Goal: Task Accomplishment & Management: Manage account settings

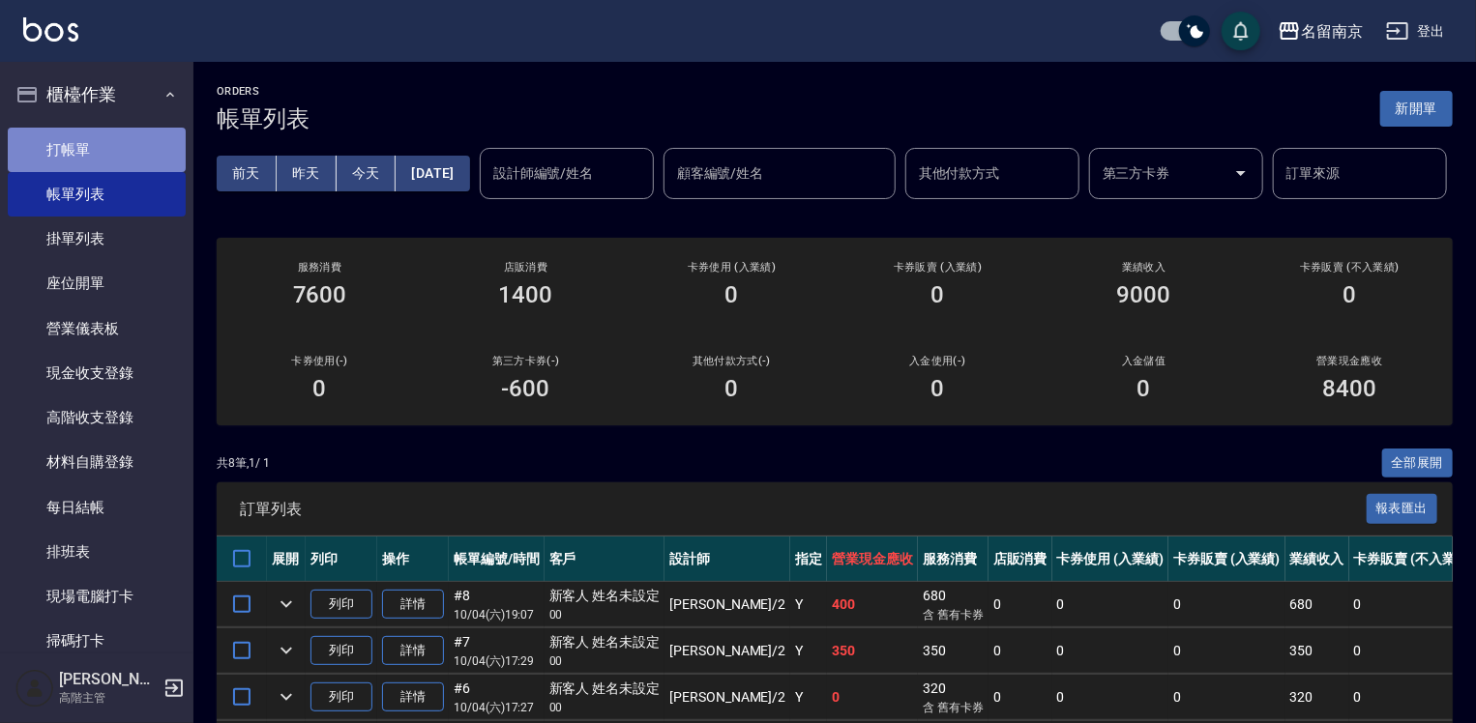
click at [127, 139] on link "打帳單" at bounding box center [97, 150] width 178 height 44
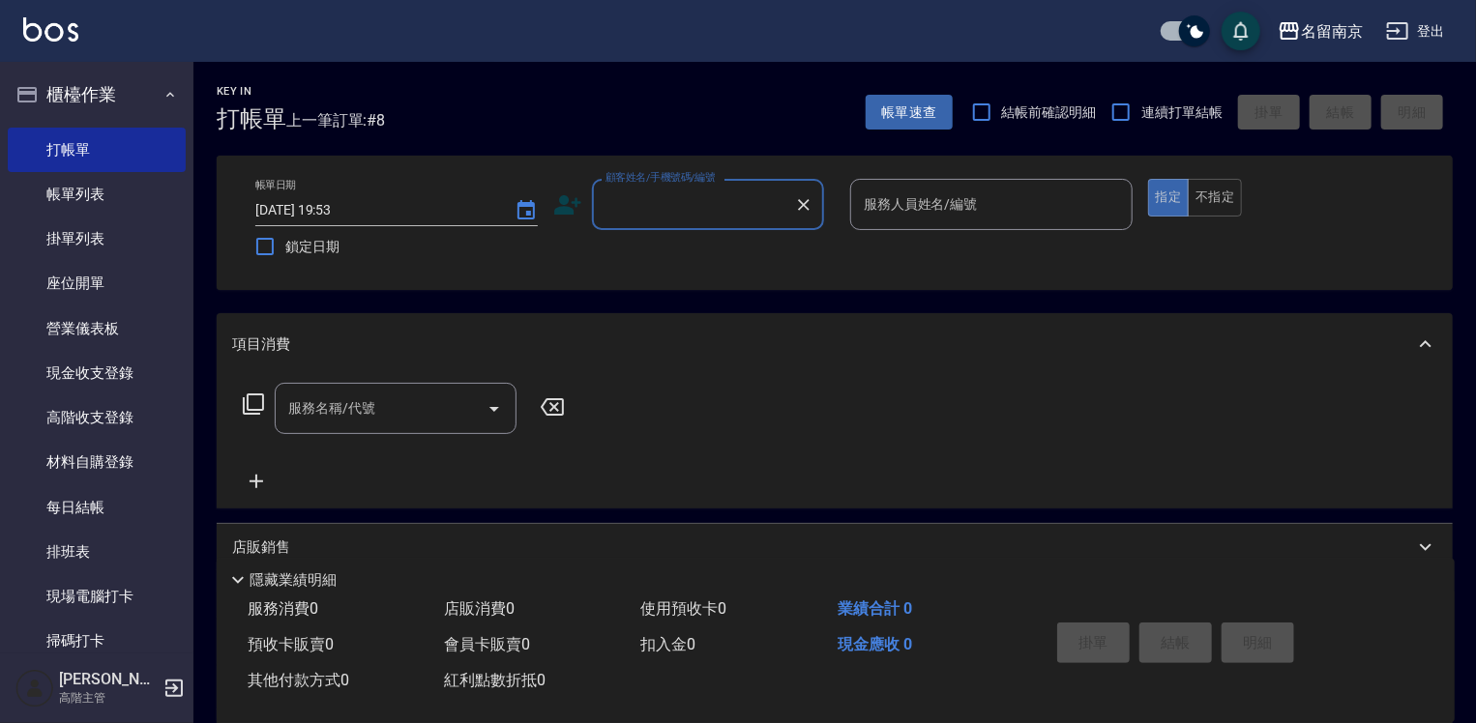
drag, startPoint x: 665, startPoint y: 216, endPoint x: 923, endPoint y: 203, distance: 257.6
click at [693, 214] on input "顧客姓名/手機號碼/編號" at bounding box center [694, 205] width 186 height 34
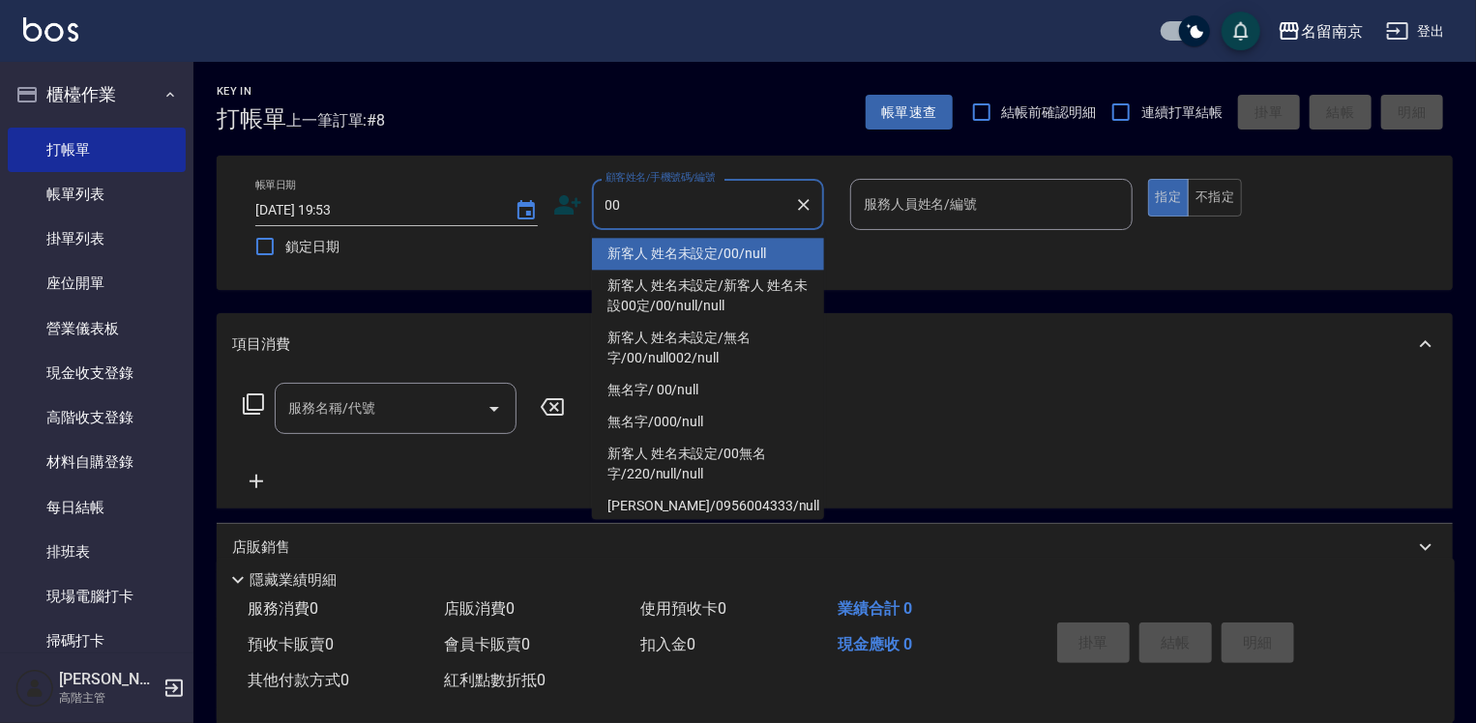
type input "新客人 姓名未設定/00/null"
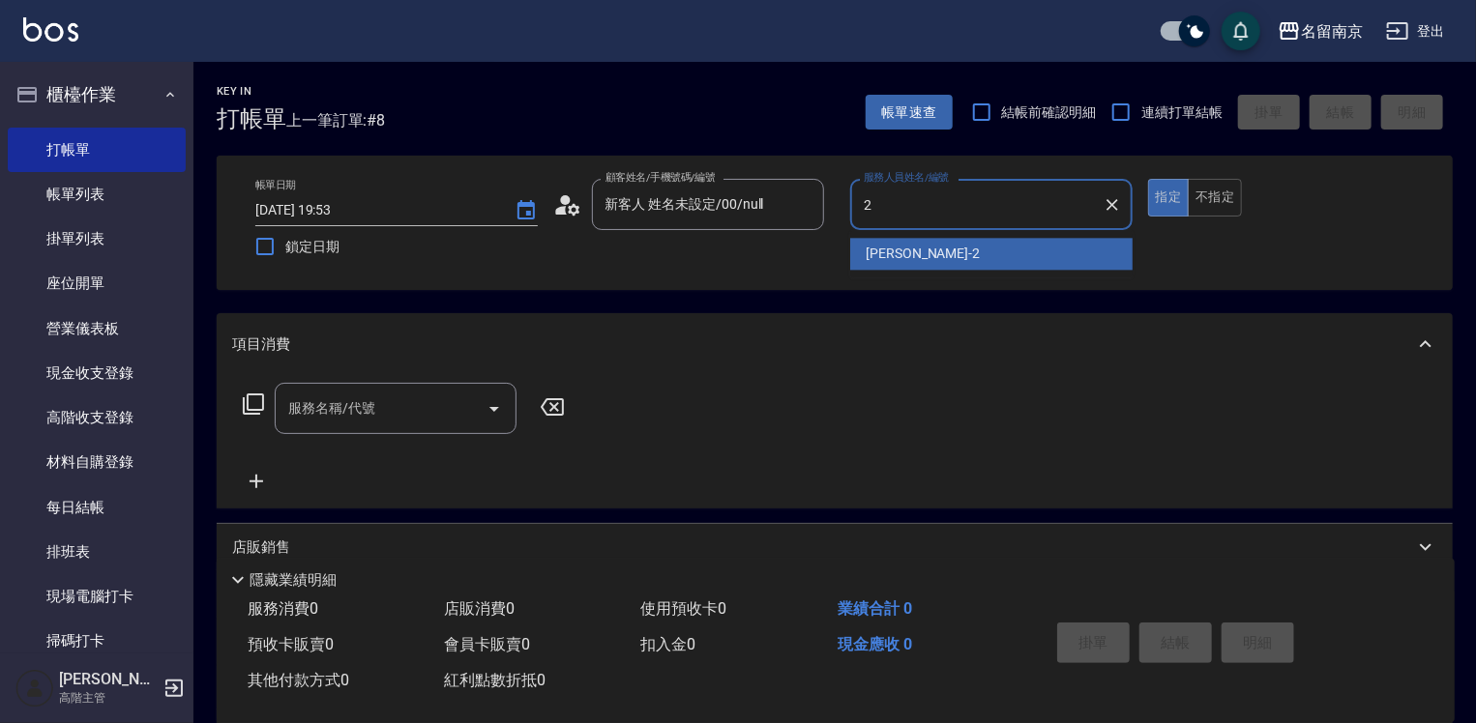
type input "Jenny-2"
type button "true"
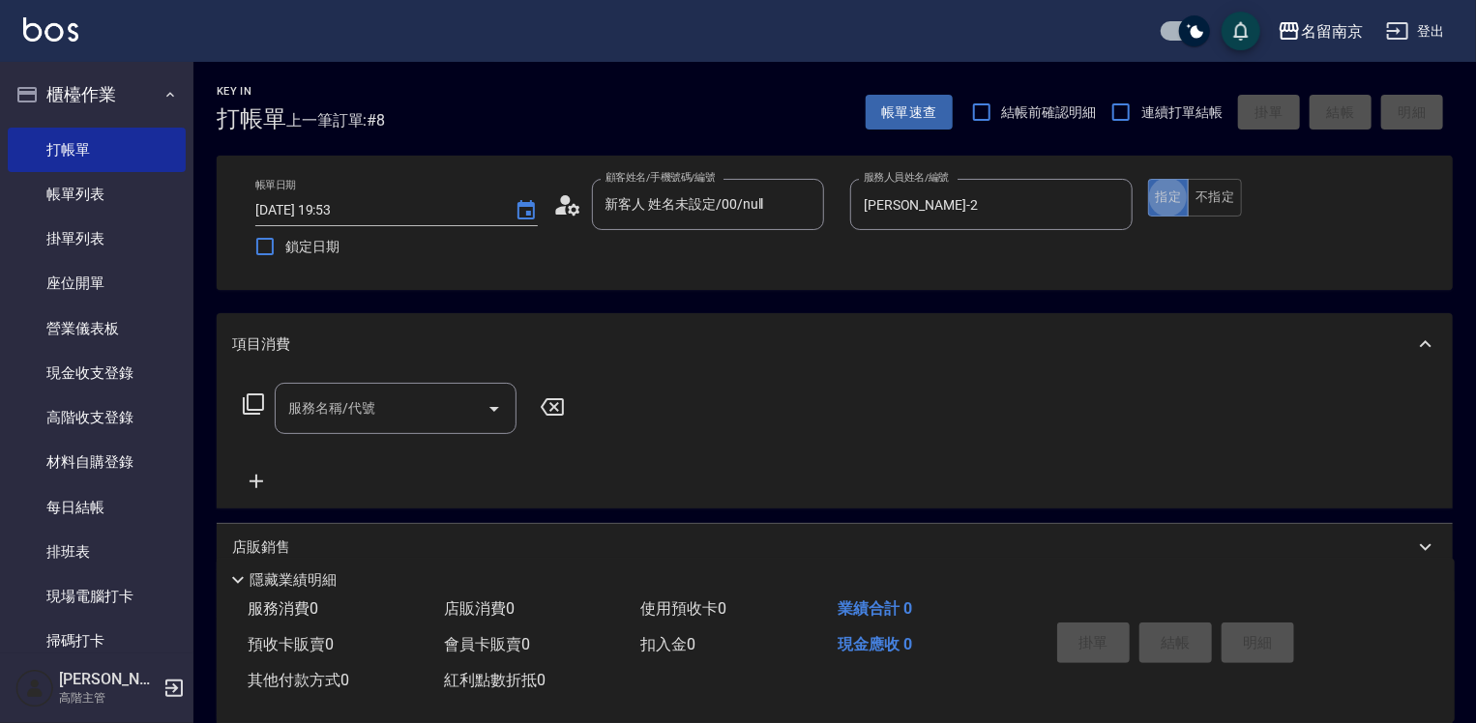
drag, startPoint x: 406, startPoint y: 416, endPoint x: 473, endPoint y: 423, distance: 67.1
click at [443, 420] on input "服務名稱/代號" at bounding box center [380, 409] width 195 height 34
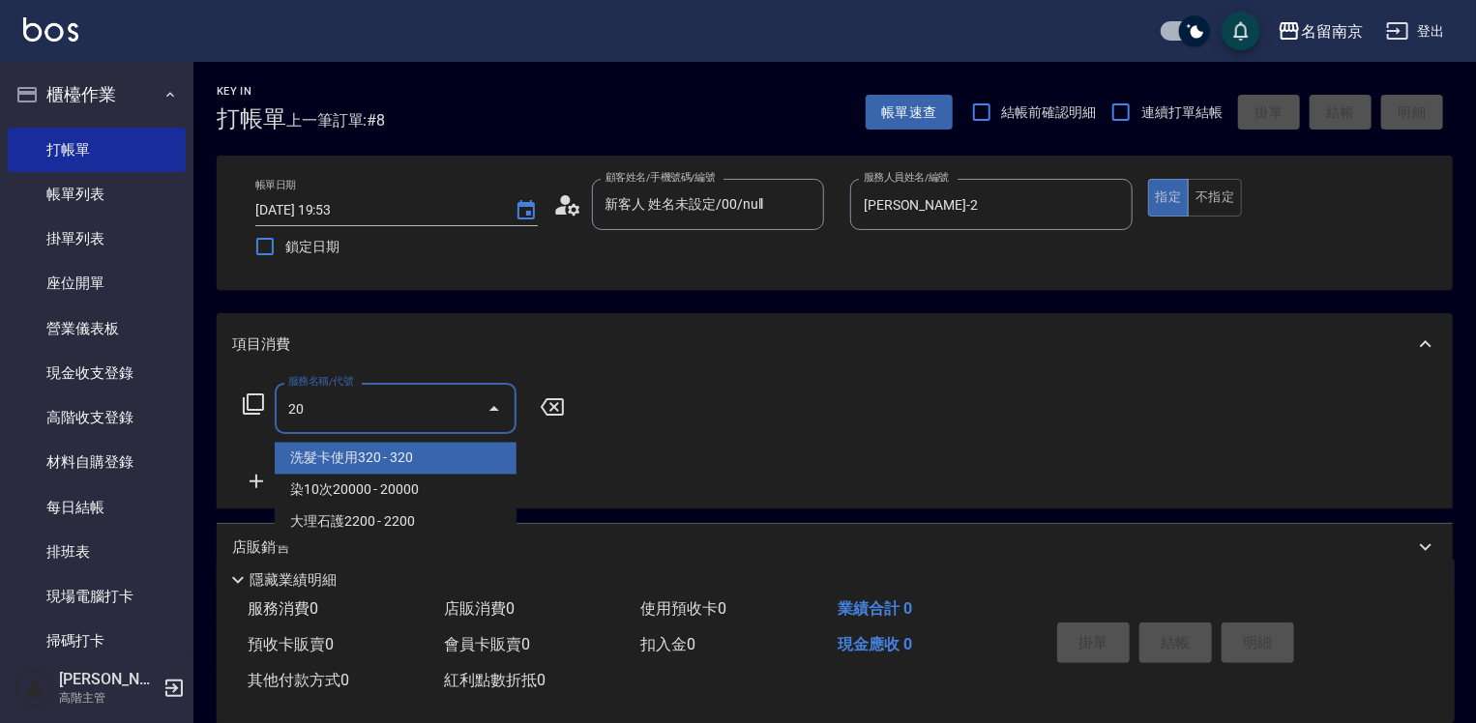
type input "0"
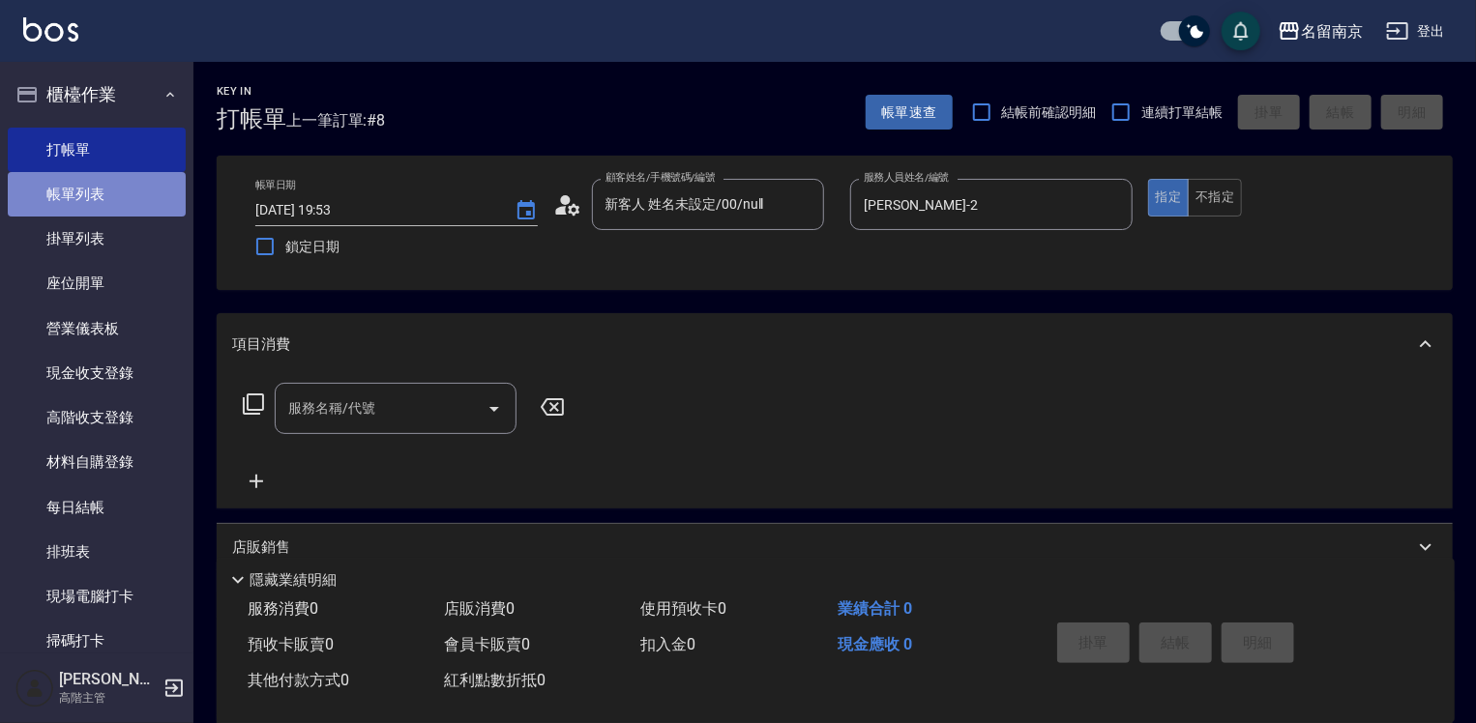
click at [108, 190] on link "帳單列表" at bounding box center [97, 194] width 178 height 44
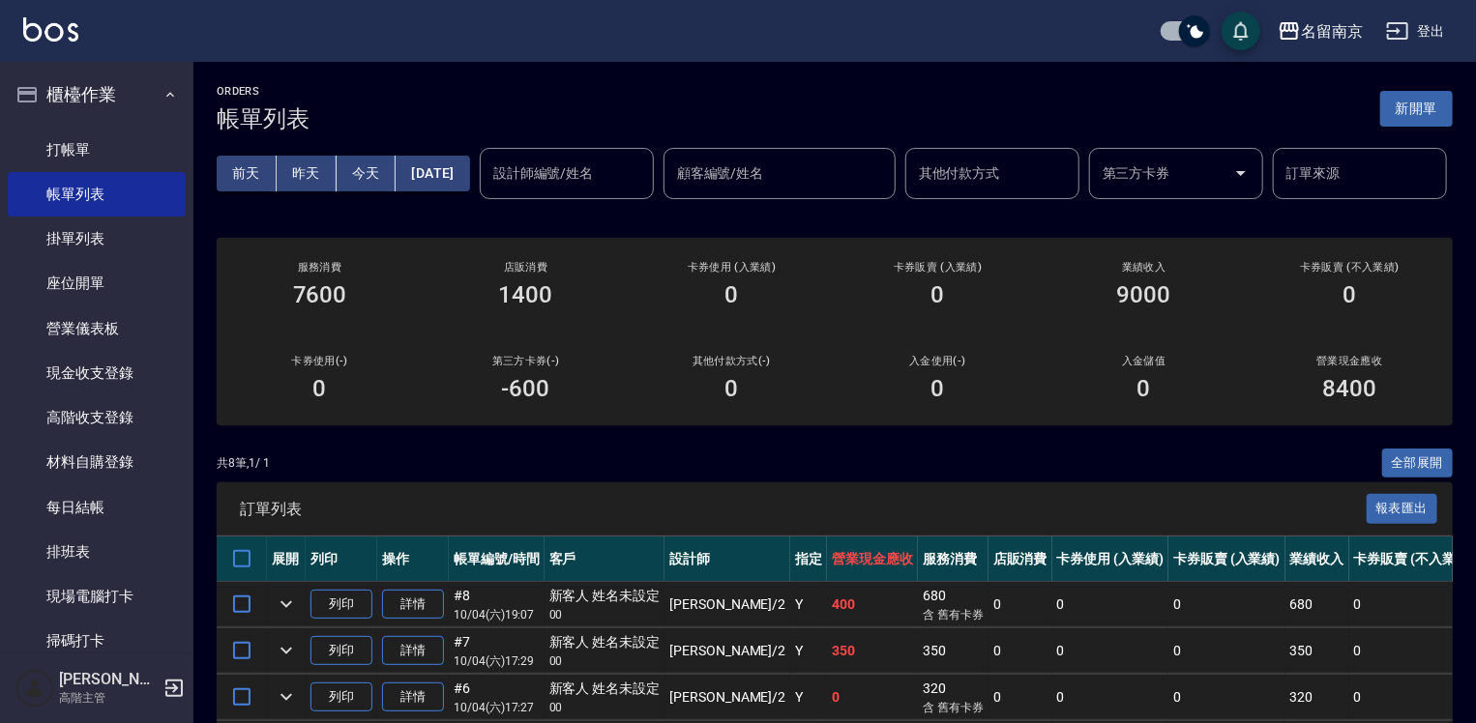
scroll to position [193, 0]
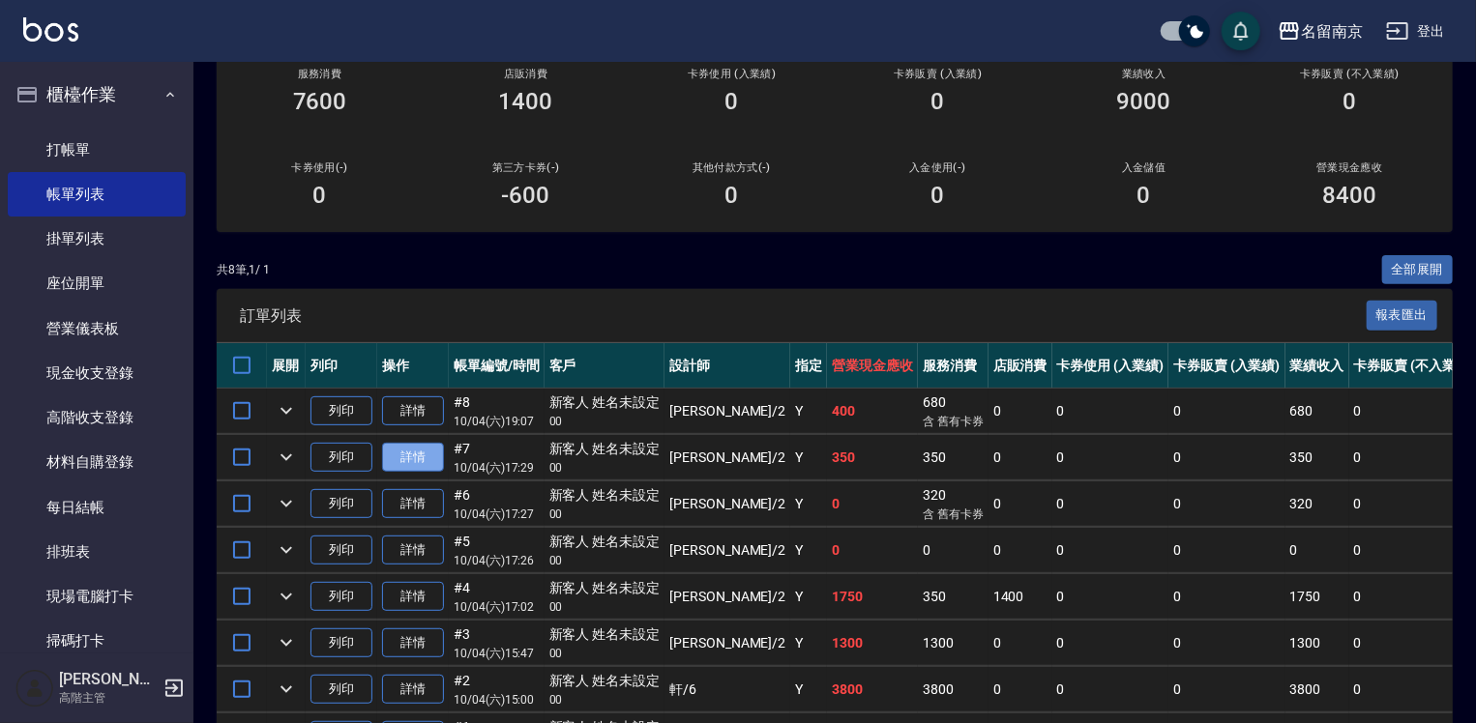
click at [418, 473] on link "詳情" at bounding box center [413, 458] width 62 height 30
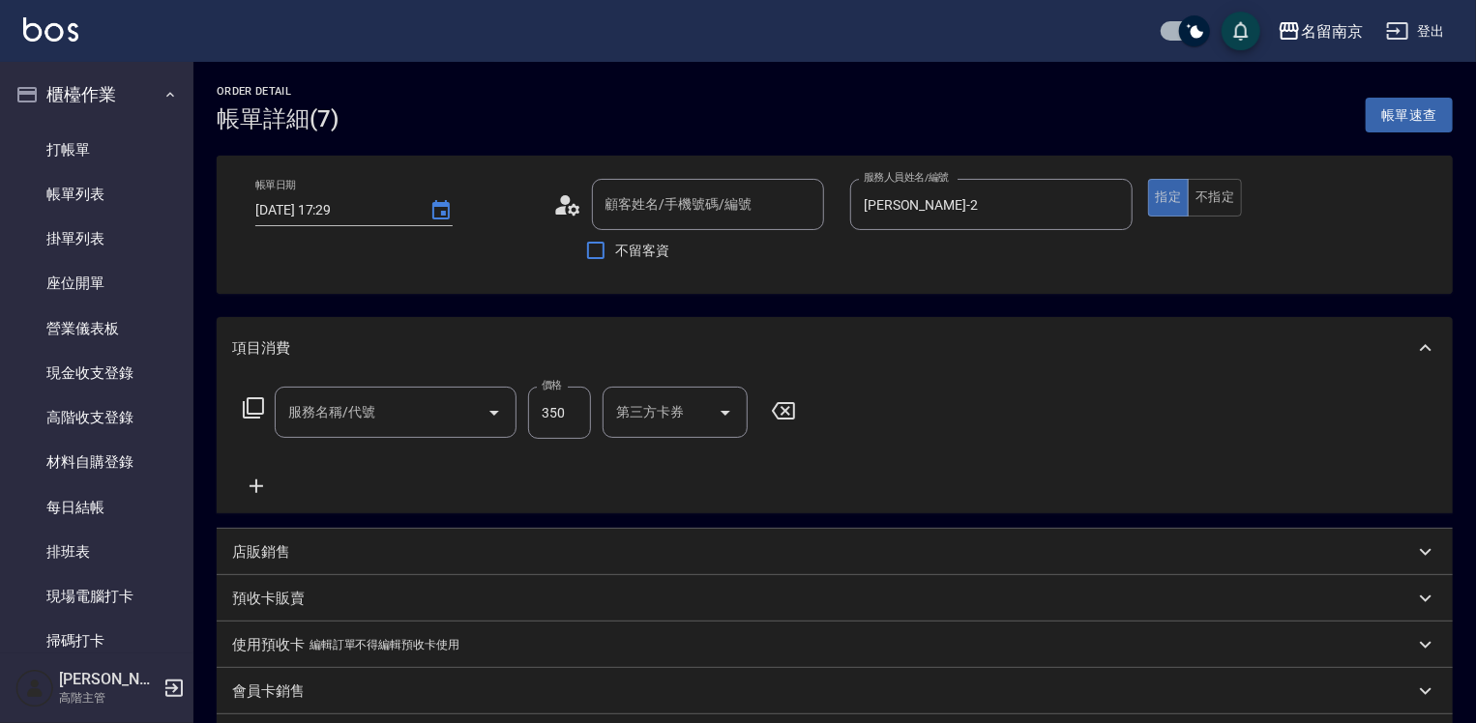
type input "2025/10/04 17:29"
type input "Jenny-2"
type input "新客人 姓名未設定/00/null"
type input "洗髮(220)"
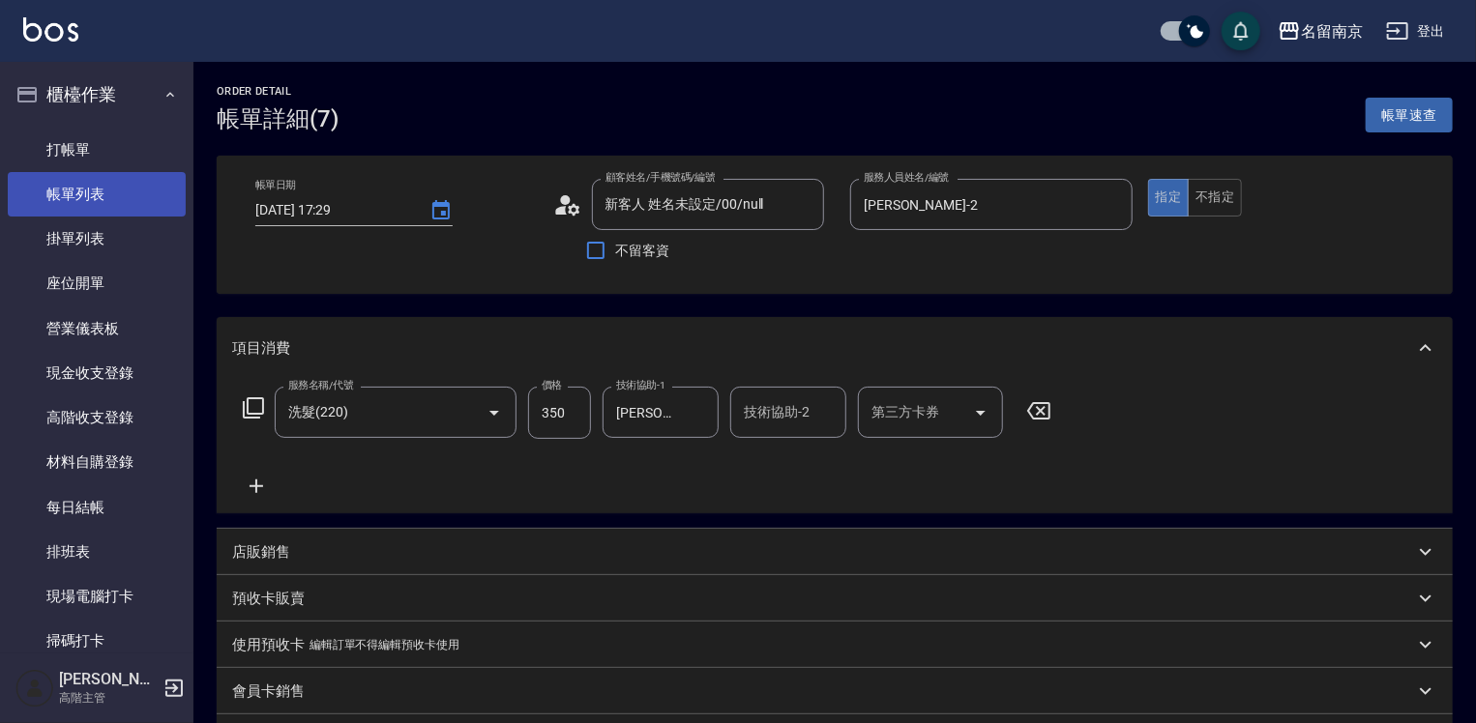
click at [71, 190] on link "帳單列表" at bounding box center [97, 194] width 178 height 44
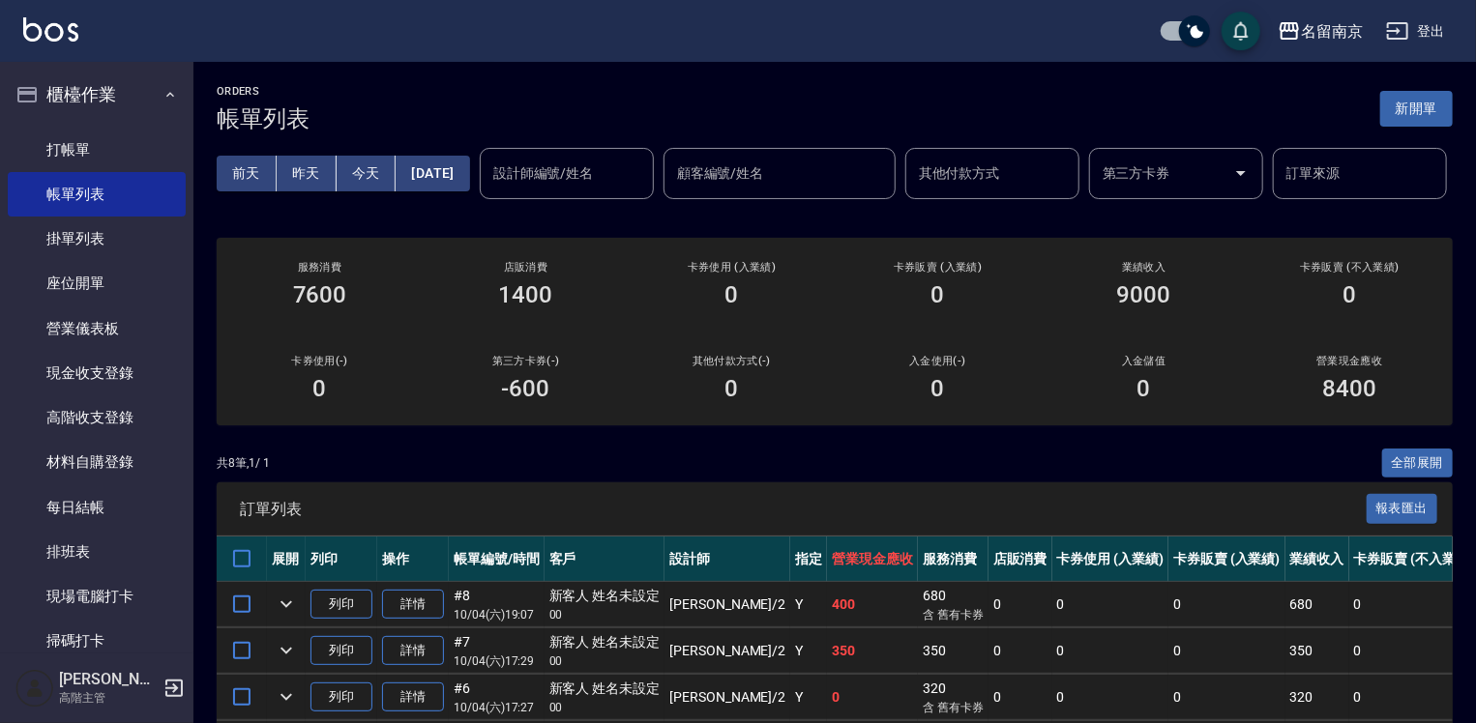
scroll to position [193, 0]
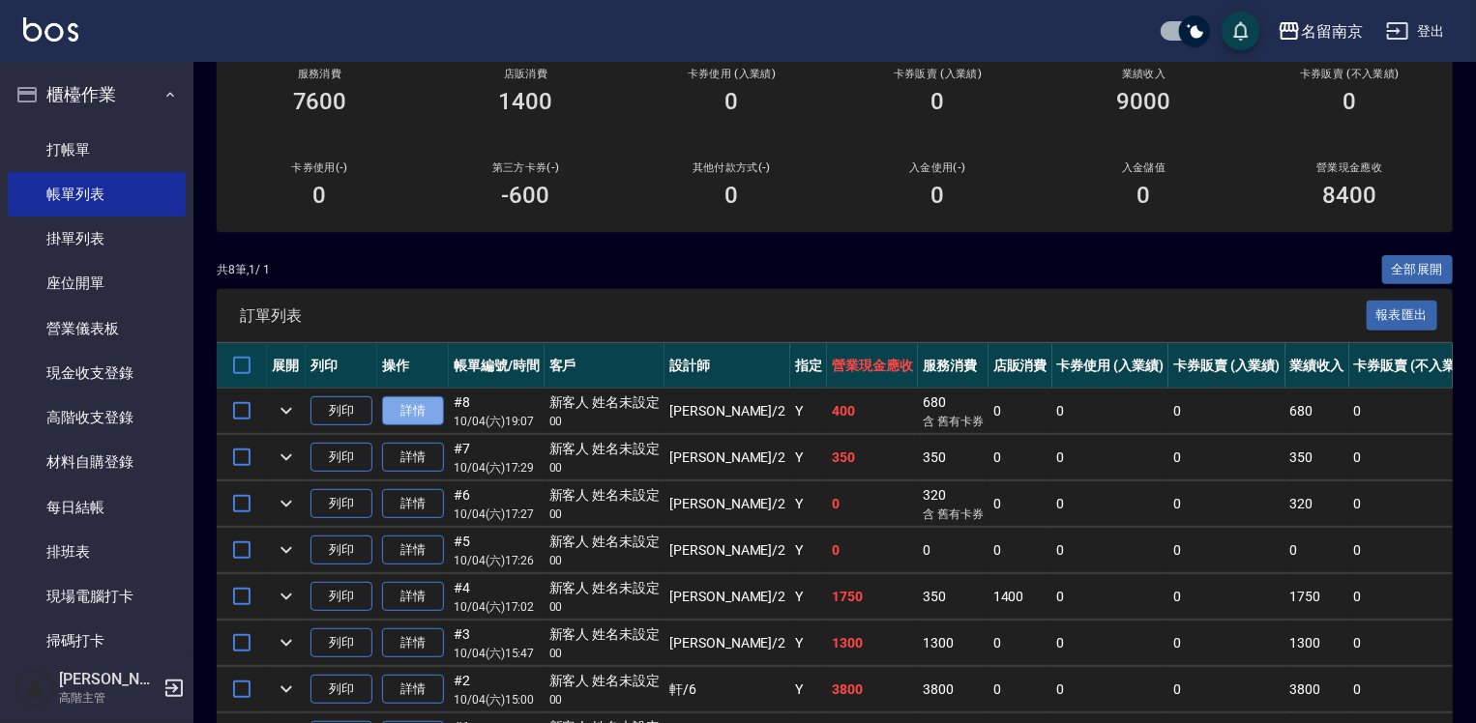
click at [420, 427] on link "詳情" at bounding box center [413, 412] width 62 height 30
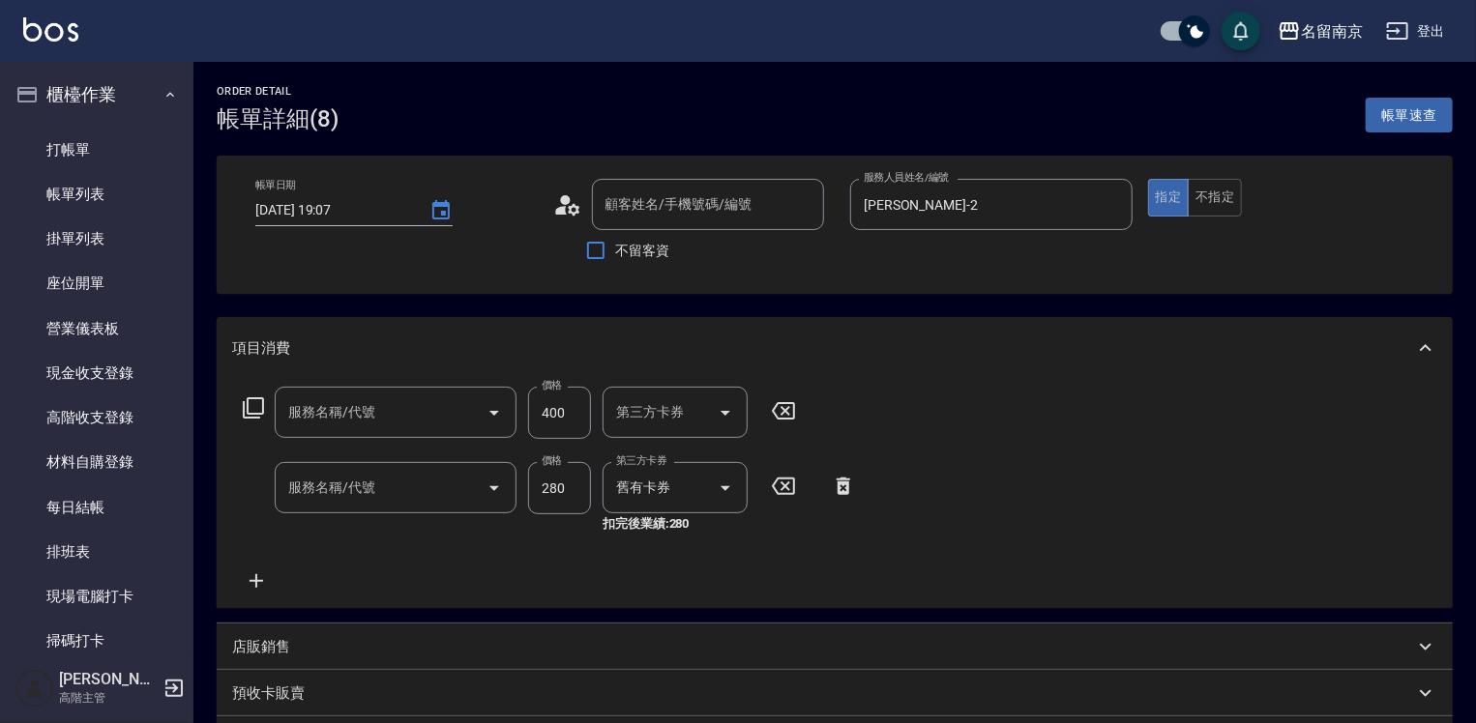
type input "2025/10/04 19:07"
type input "Jenny-2"
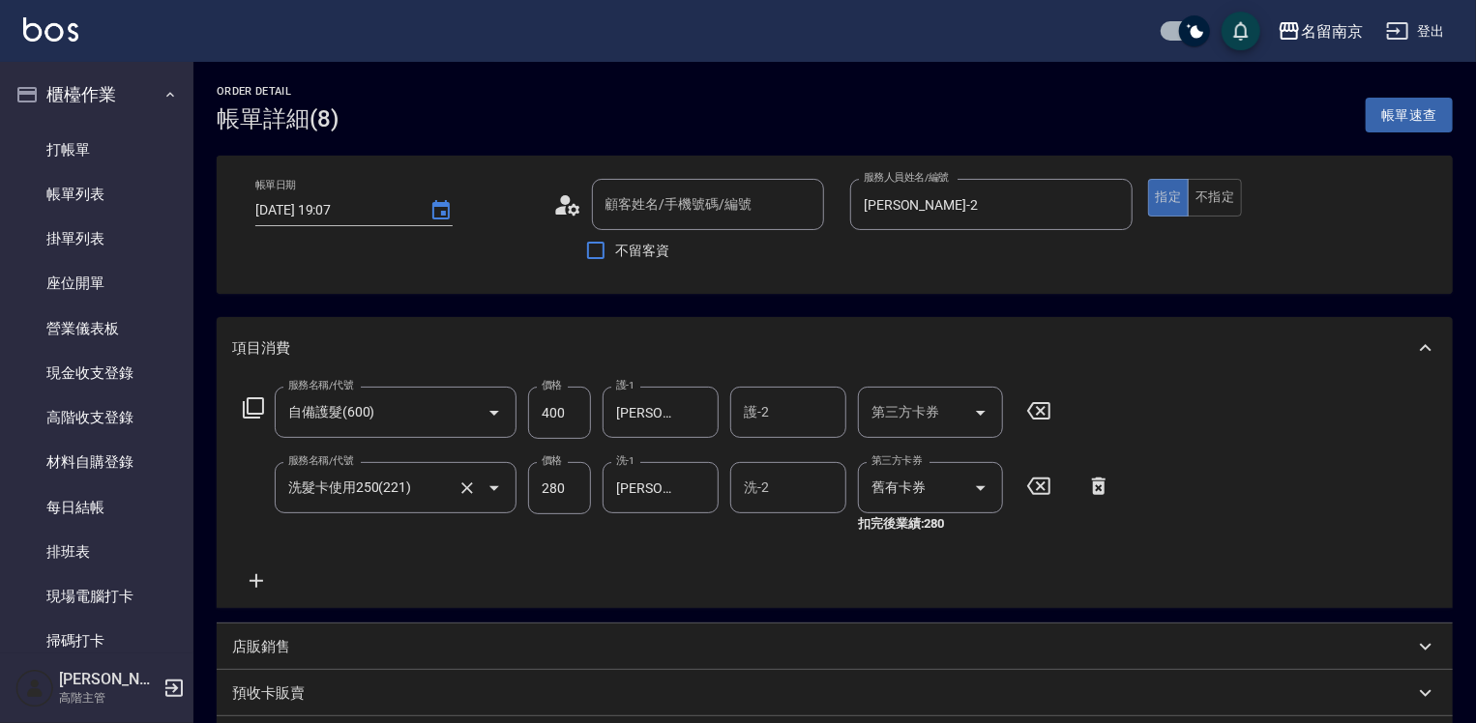
type input "自備護髮(600)"
type input "洗髮卡使用250(221)"
type input "新客人 姓名未設定/00/null"
click at [108, 182] on link "帳單列表" at bounding box center [97, 194] width 178 height 44
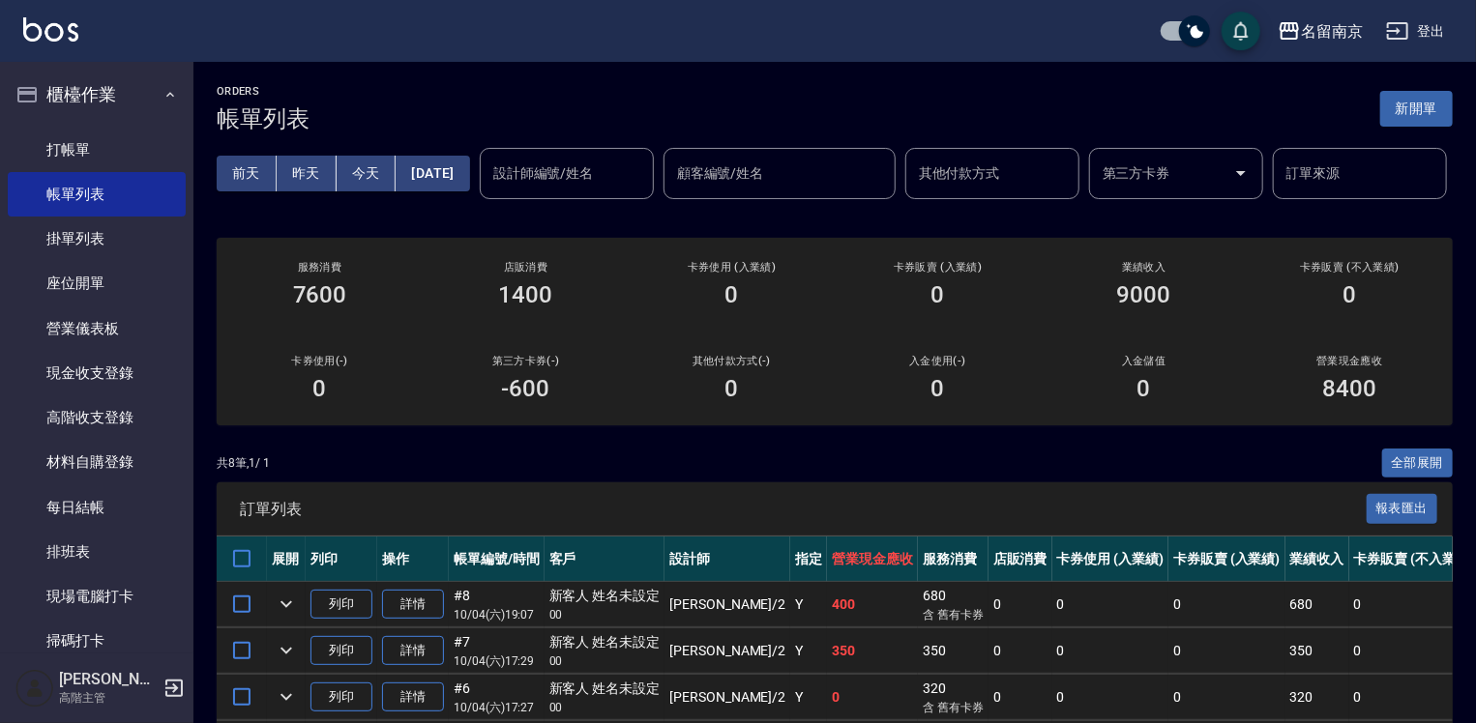
scroll to position [193, 0]
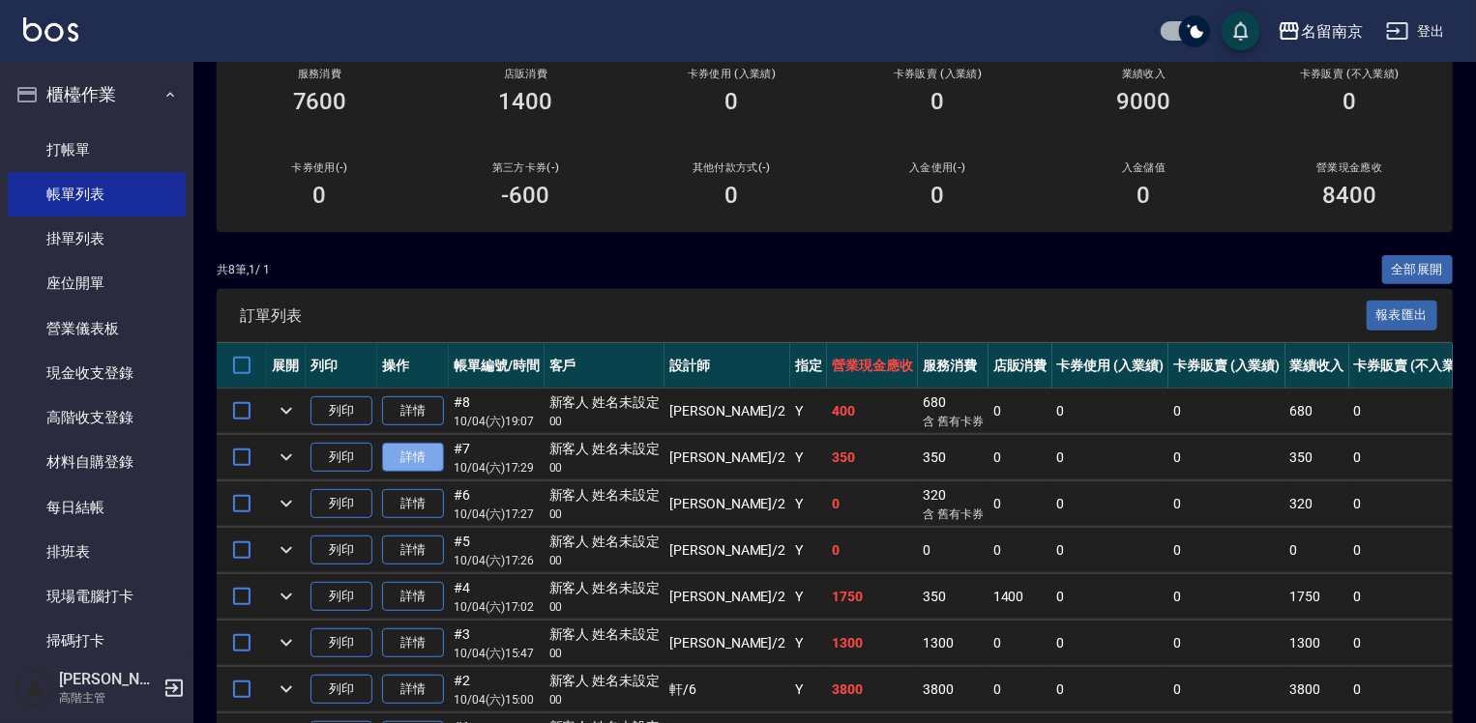
click at [433, 473] on link "詳情" at bounding box center [413, 458] width 62 height 30
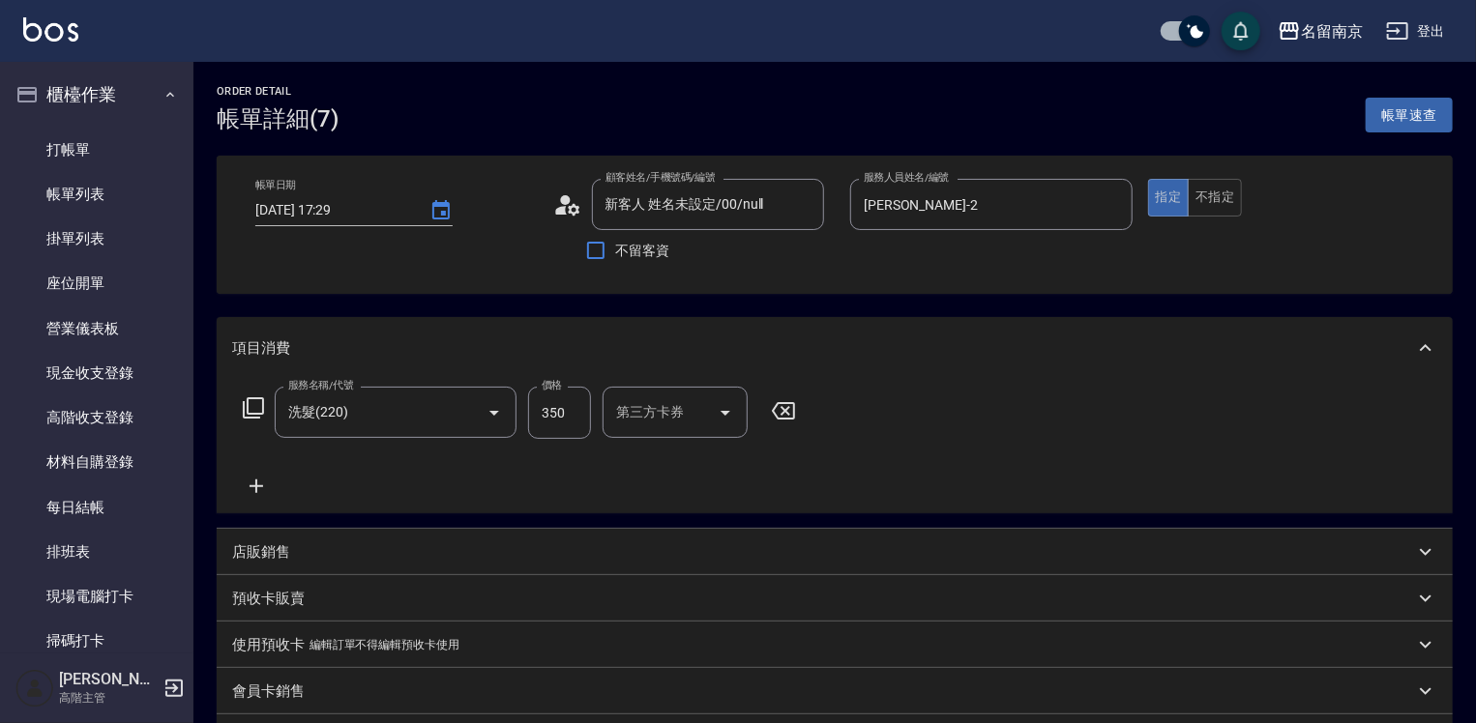
type input "新客人 姓名未設定/00/null"
click at [265, 483] on icon at bounding box center [256, 486] width 48 height 23
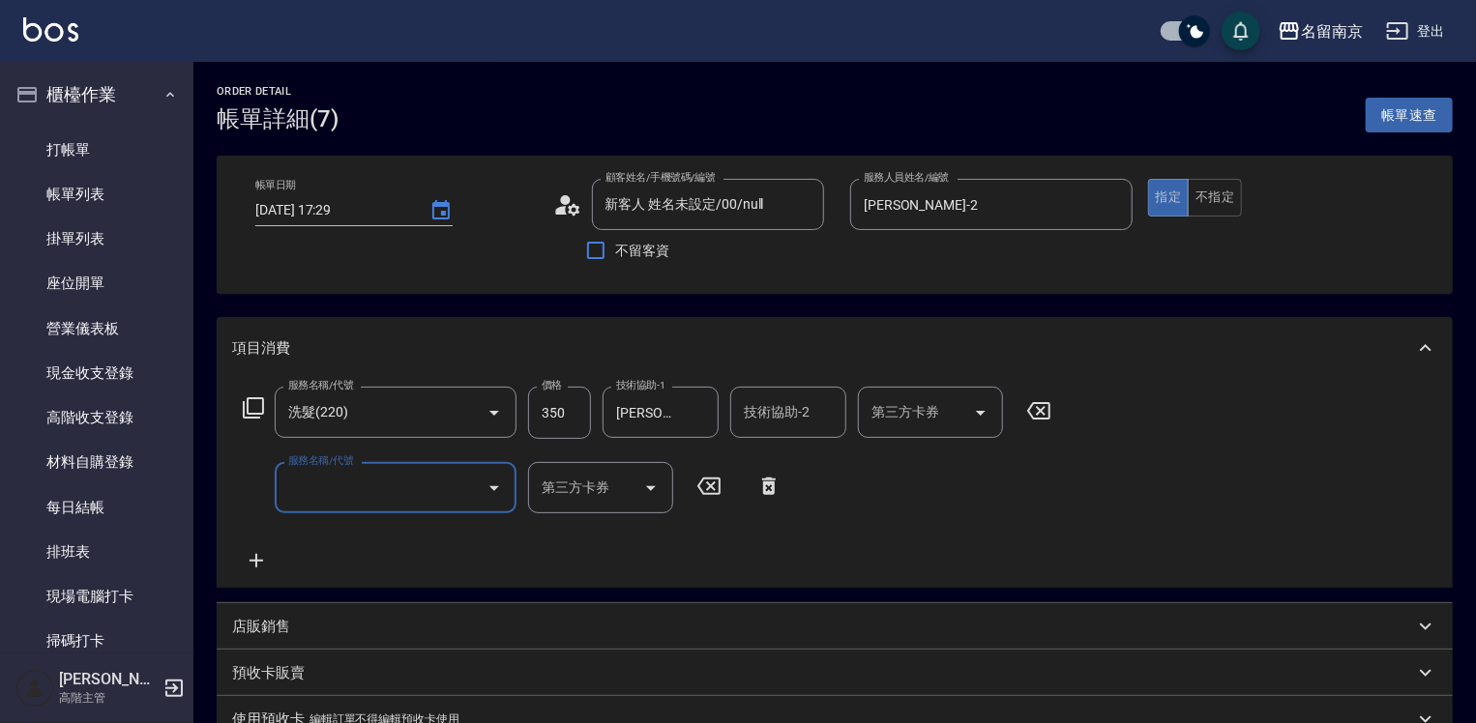
click at [257, 398] on icon at bounding box center [253, 407] width 21 height 21
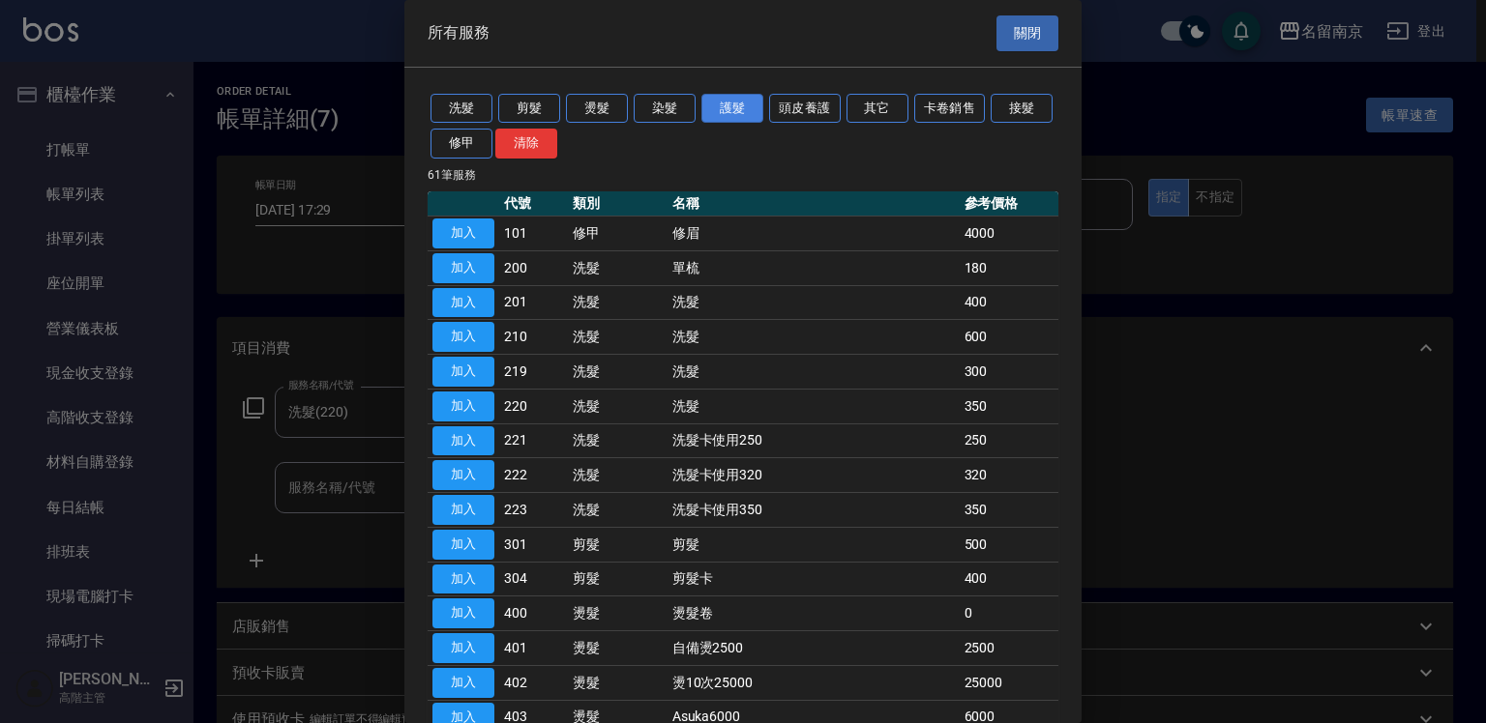
click at [752, 105] on button "護髮" at bounding box center [732, 109] width 62 height 30
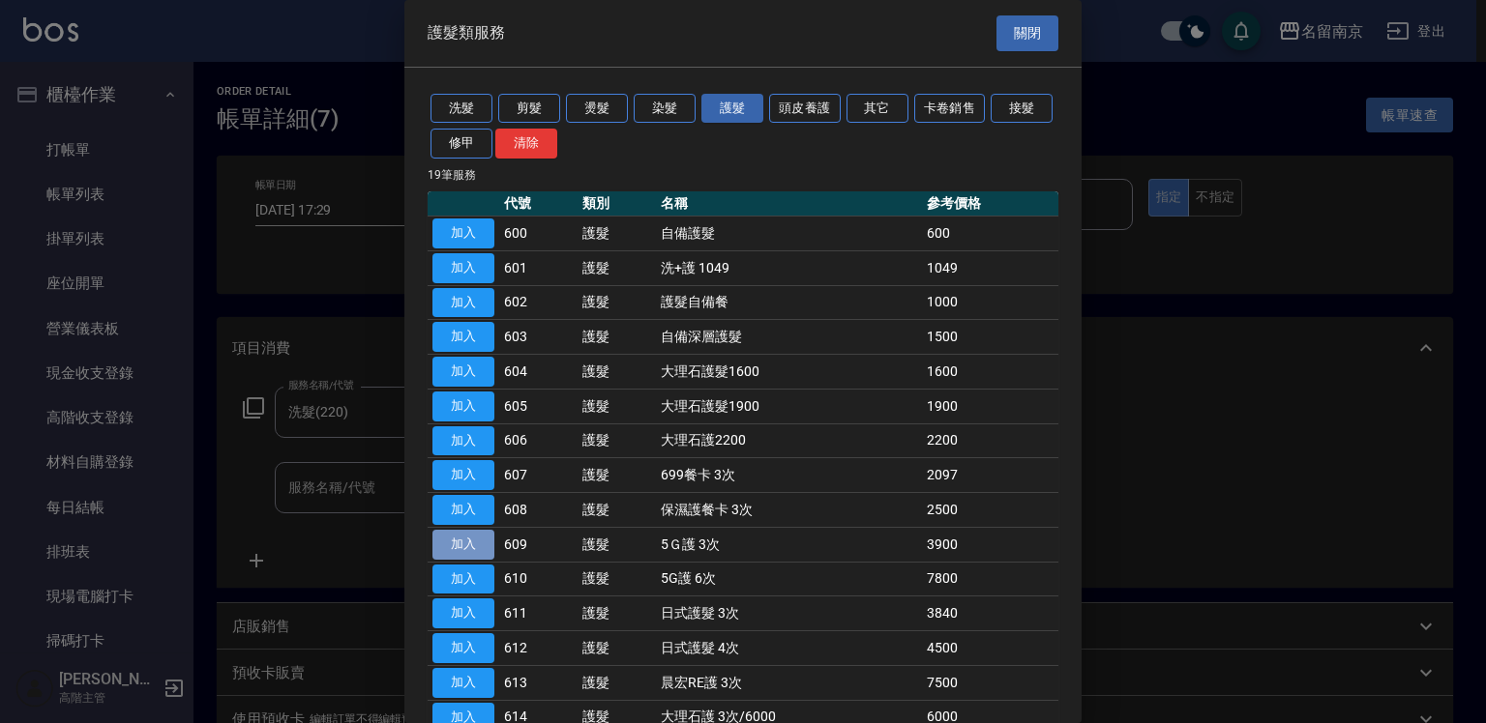
click at [465, 534] on button "加入" at bounding box center [463, 545] width 62 height 30
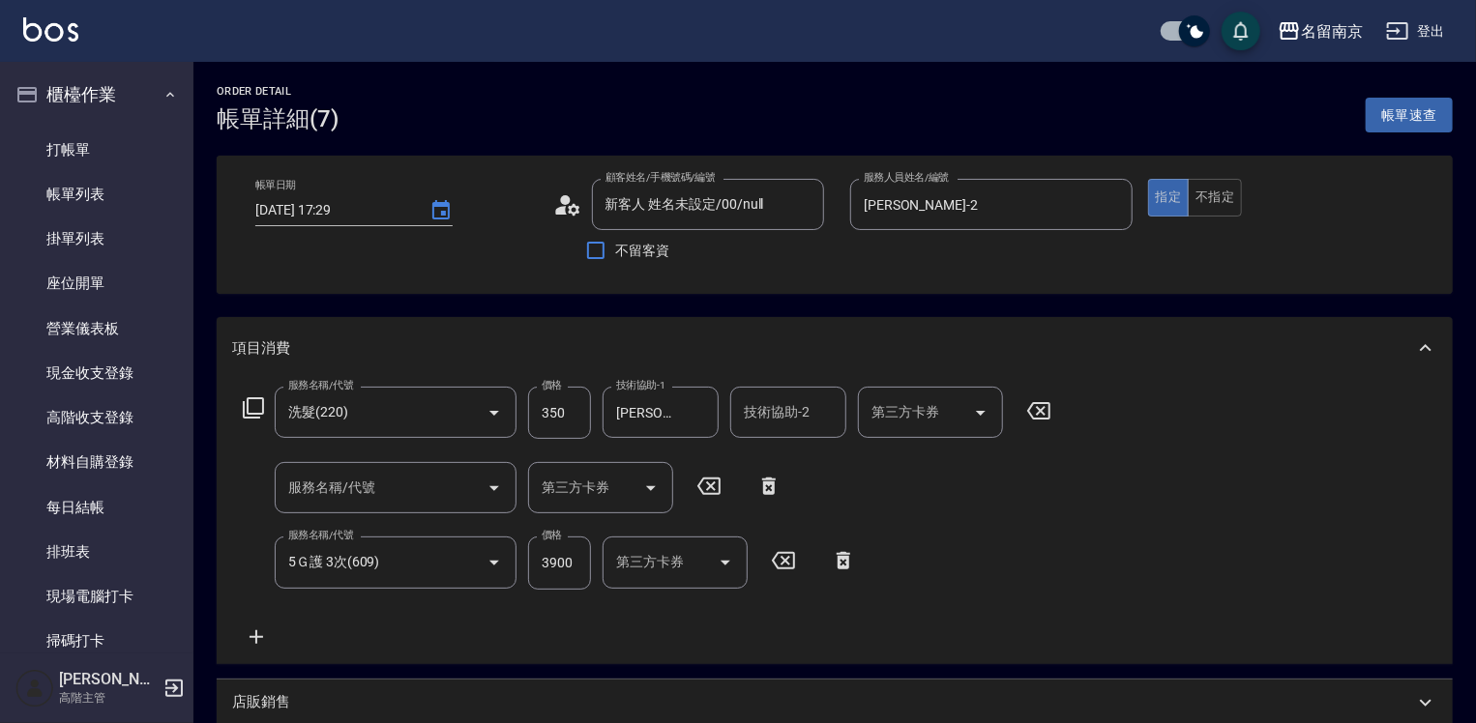
click at [347, 486] on input "服務名稱/代號" at bounding box center [380, 488] width 195 height 34
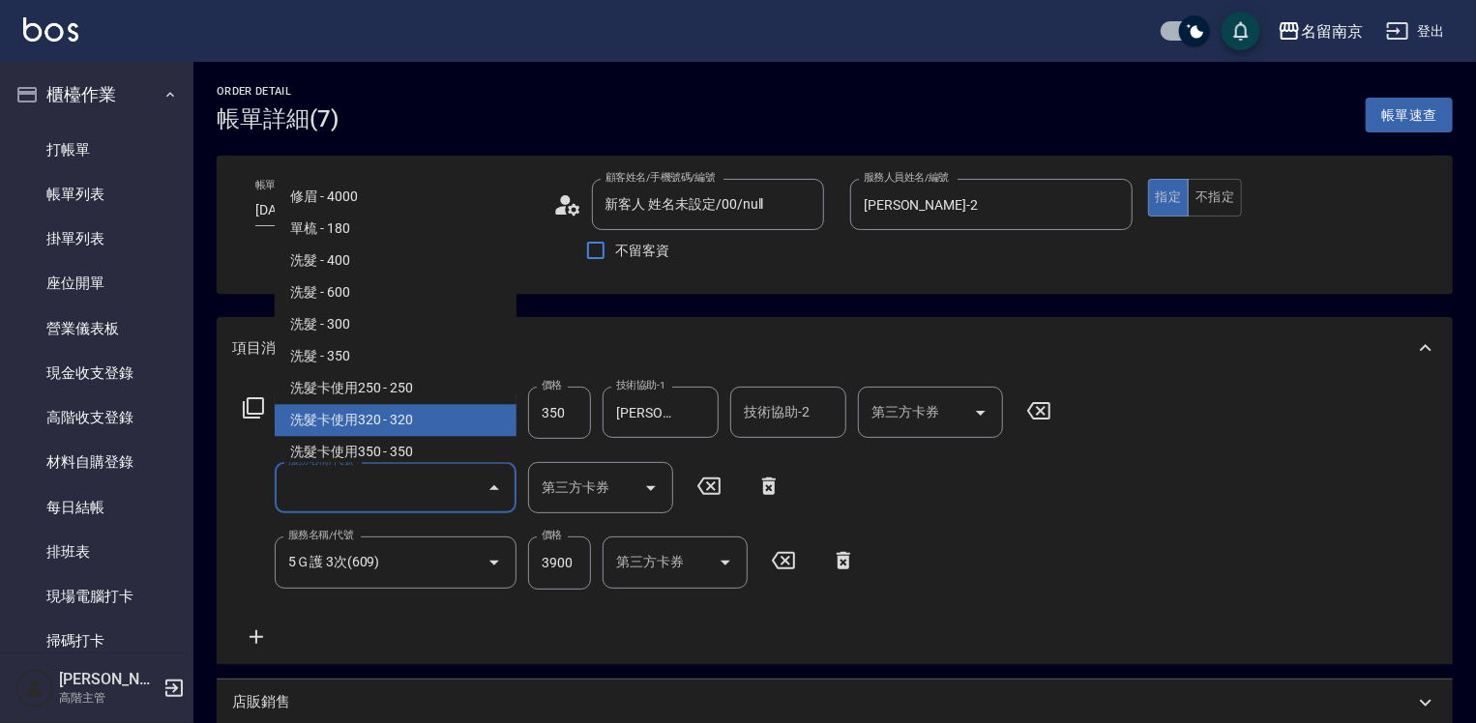
scroll to position [387, 0]
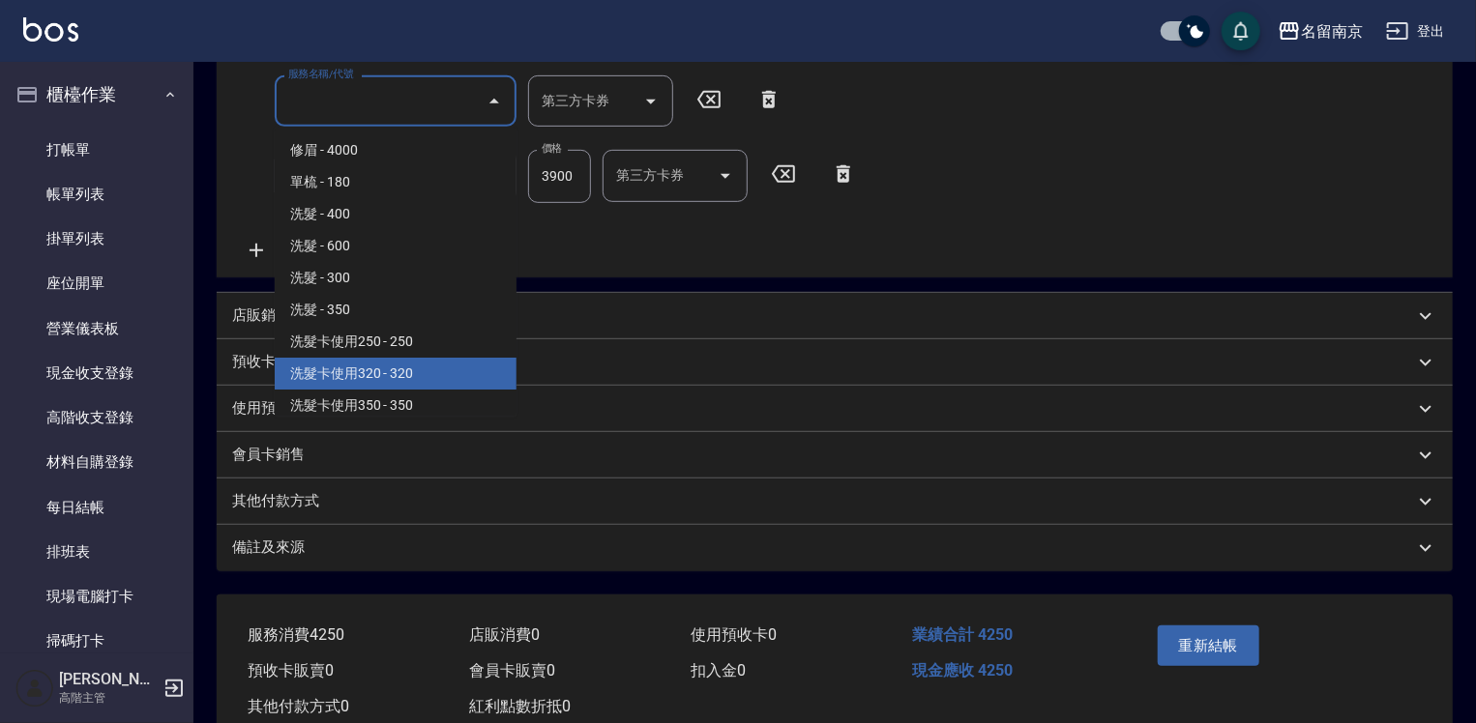
click at [843, 171] on icon at bounding box center [844, 173] width 14 height 17
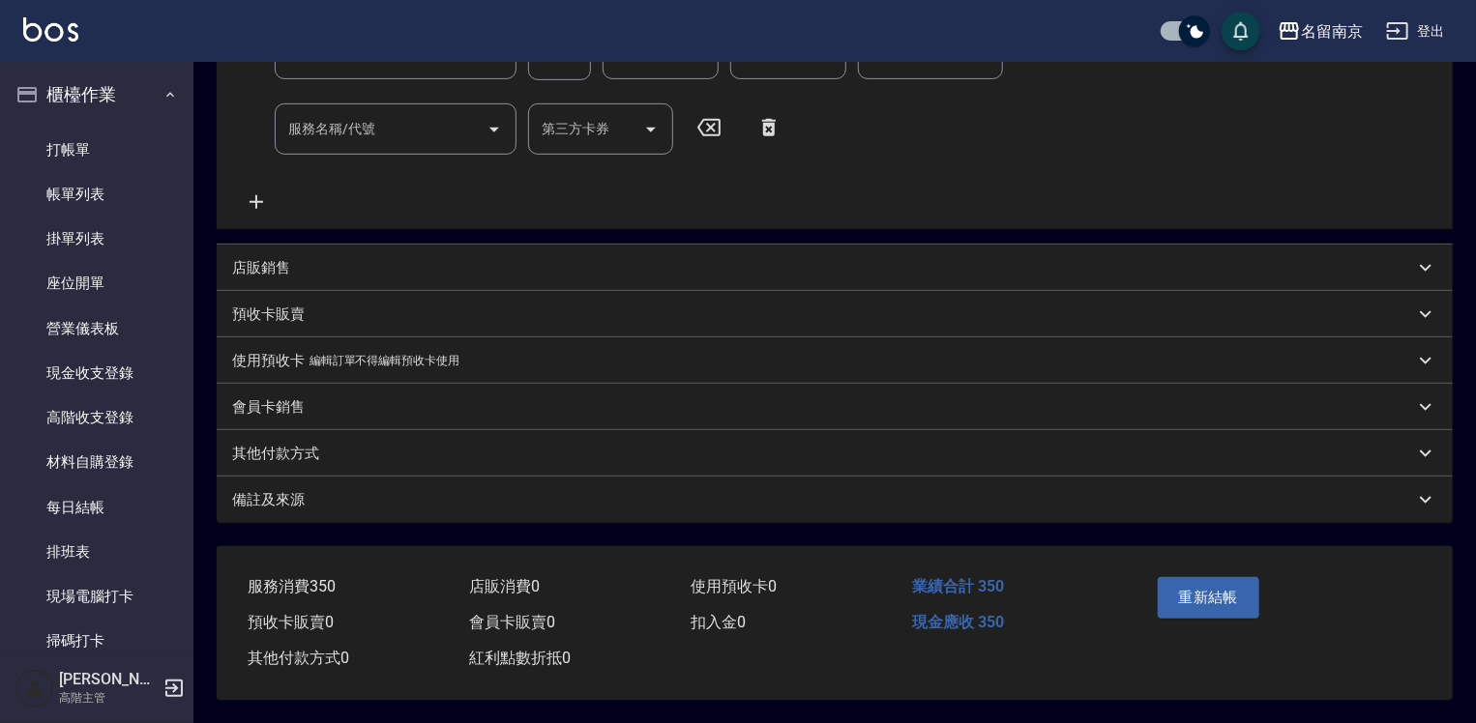
scroll to position [365, 0]
click at [108, 190] on link "帳單列表" at bounding box center [97, 194] width 178 height 44
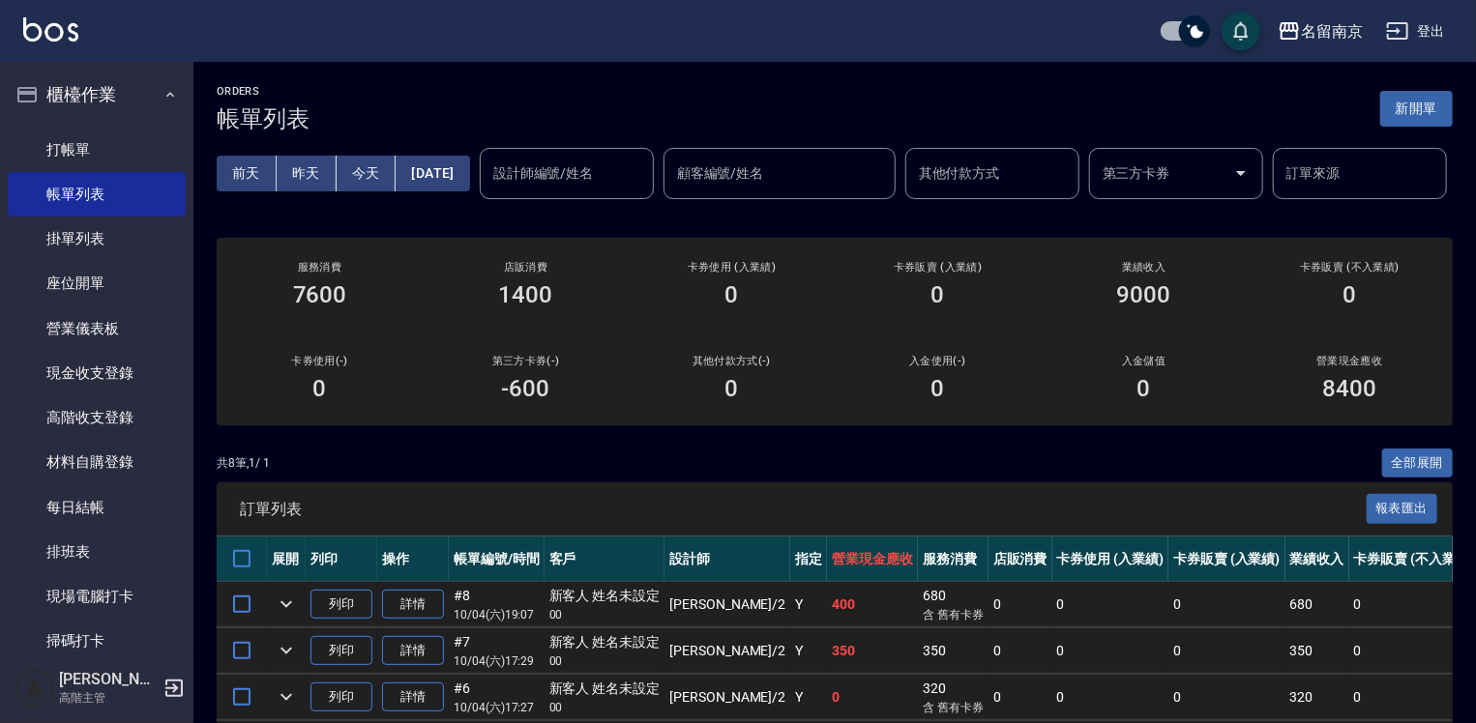
scroll to position [193, 0]
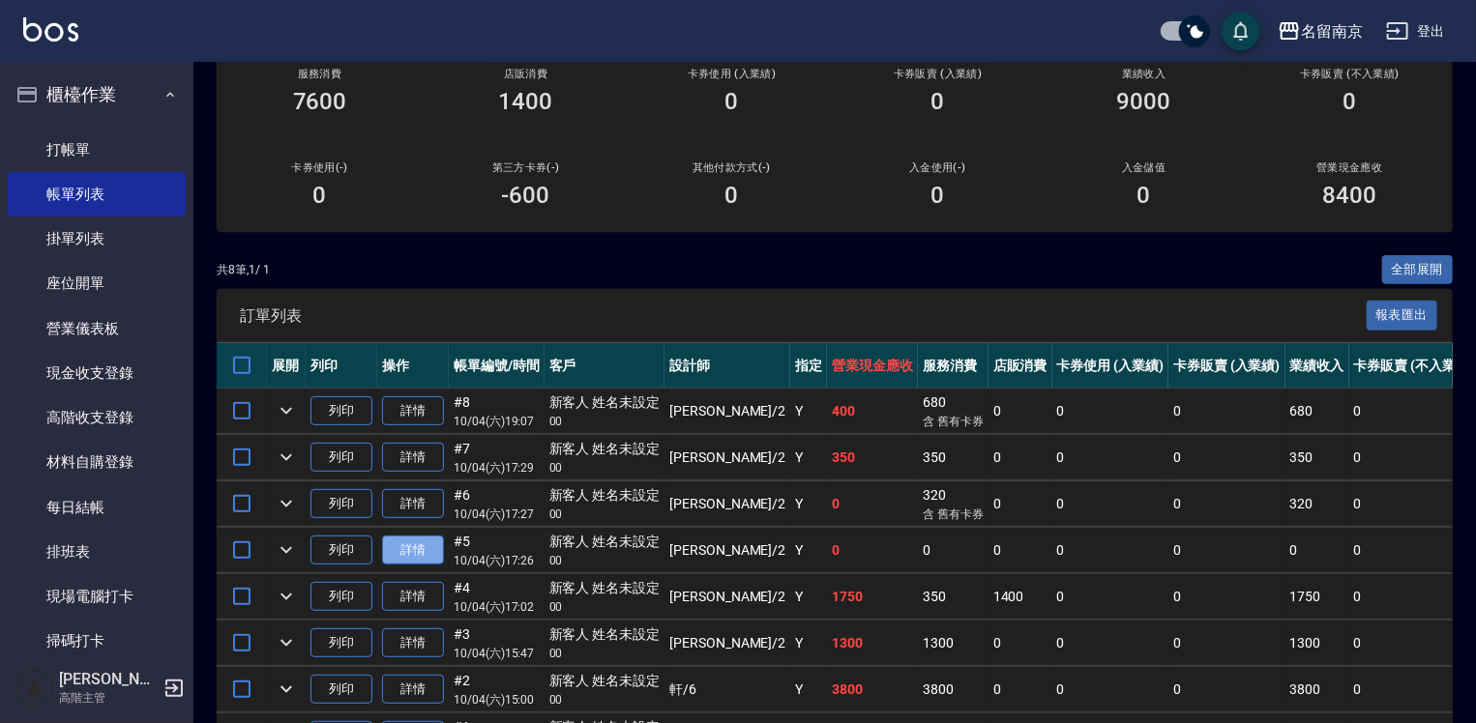
click at [413, 566] on link "詳情" at bounding box center [413, 551] width 62 height 30
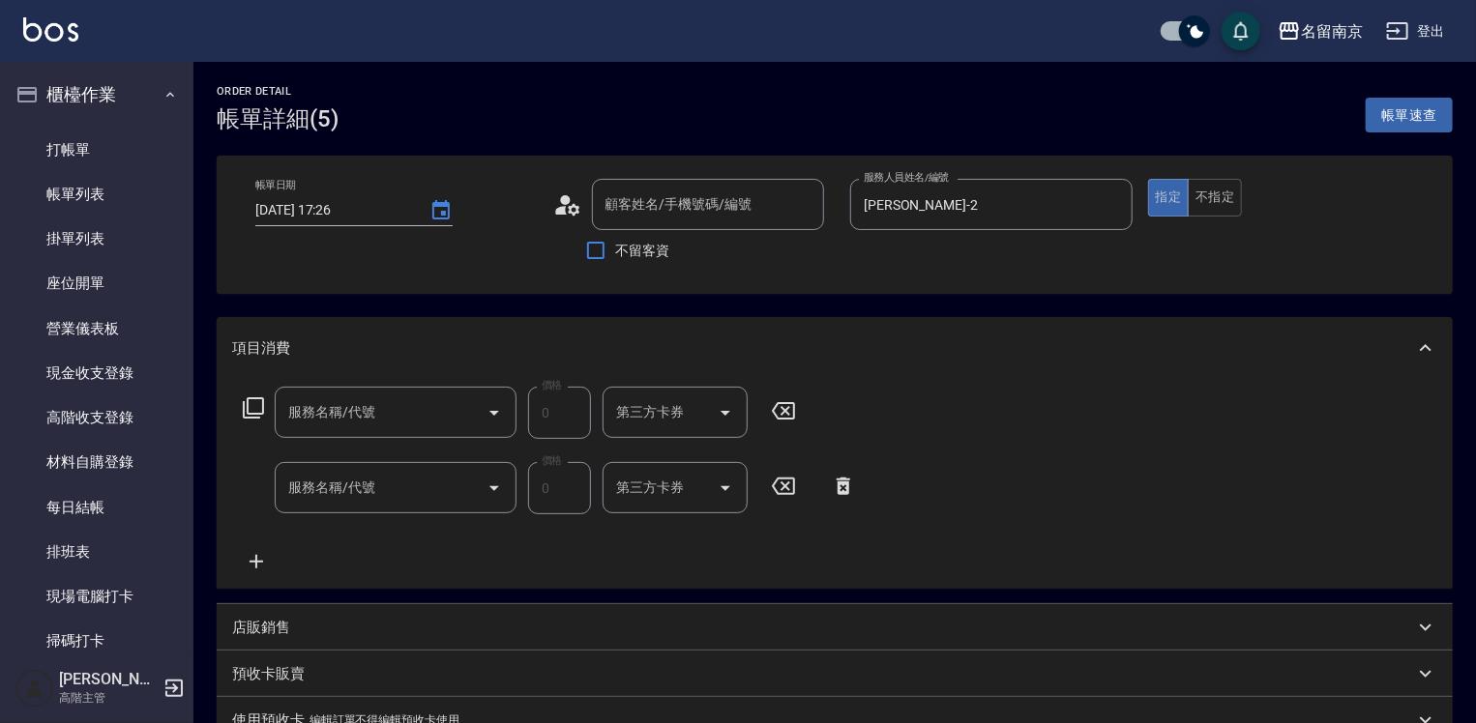
type input "2025/10/04 17:26"
type input "Jenny-2"
type input "中藥卷(707)"
type input "護金*2(619)"
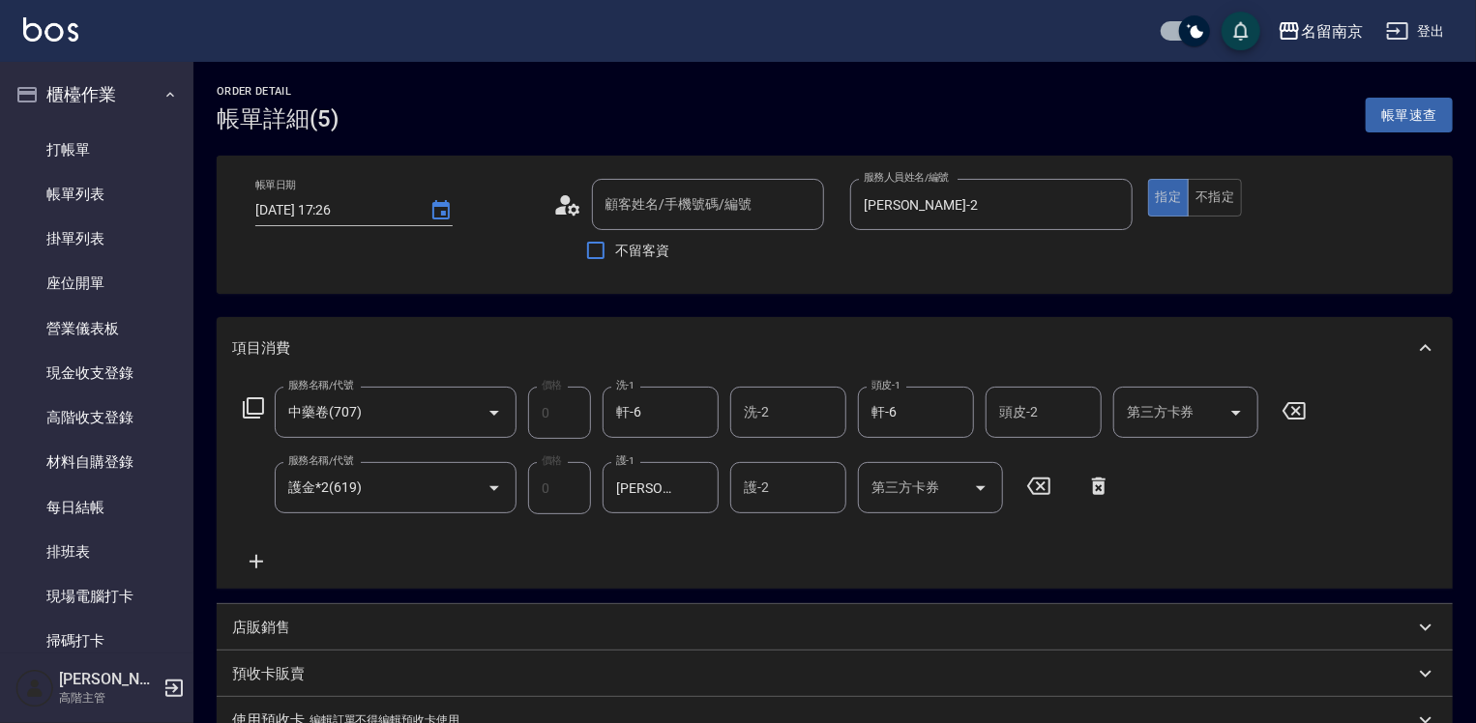
type input "新客人 姓名未設定/00/null"
click at [251, 559] on icon at bounding box center [256, 561] width 48 height 23
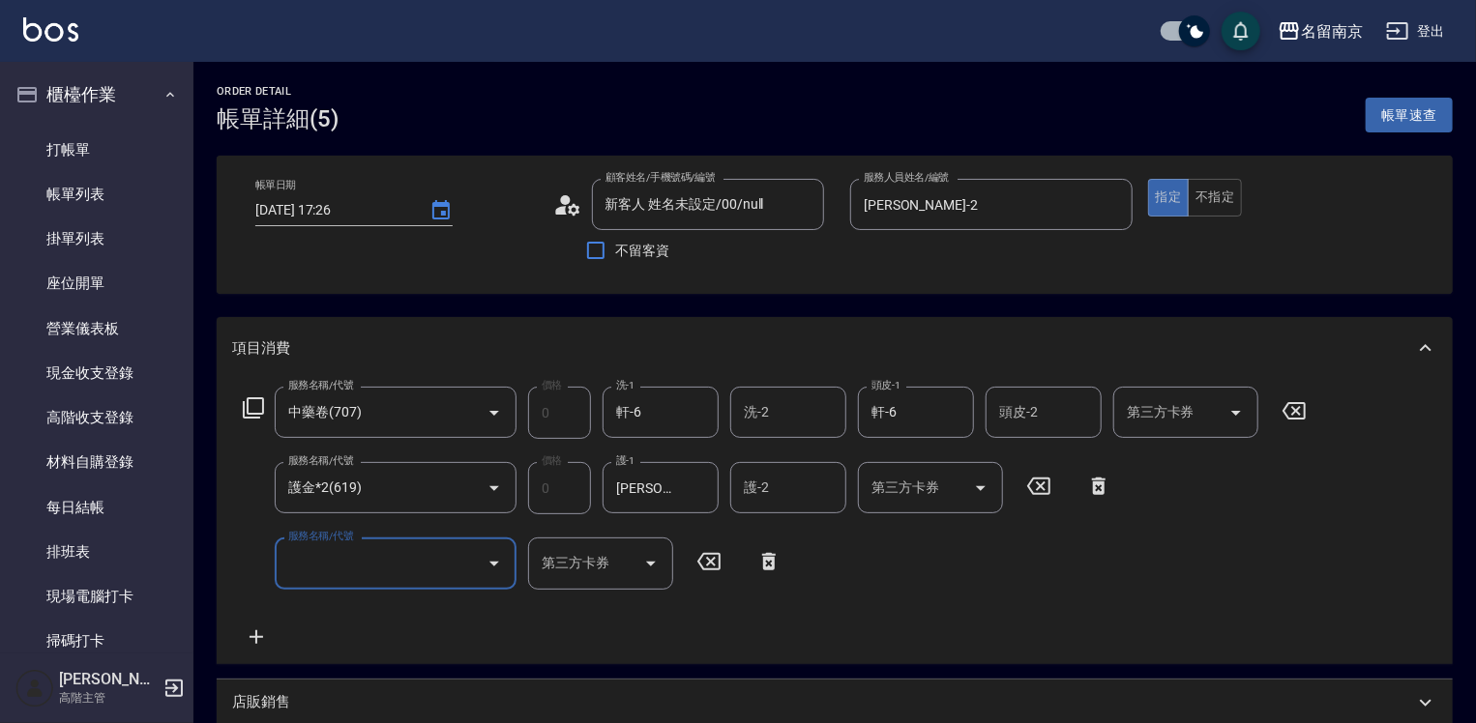
click at [249, 410] on icon at bounding box center [253, 408] width 23 height 23
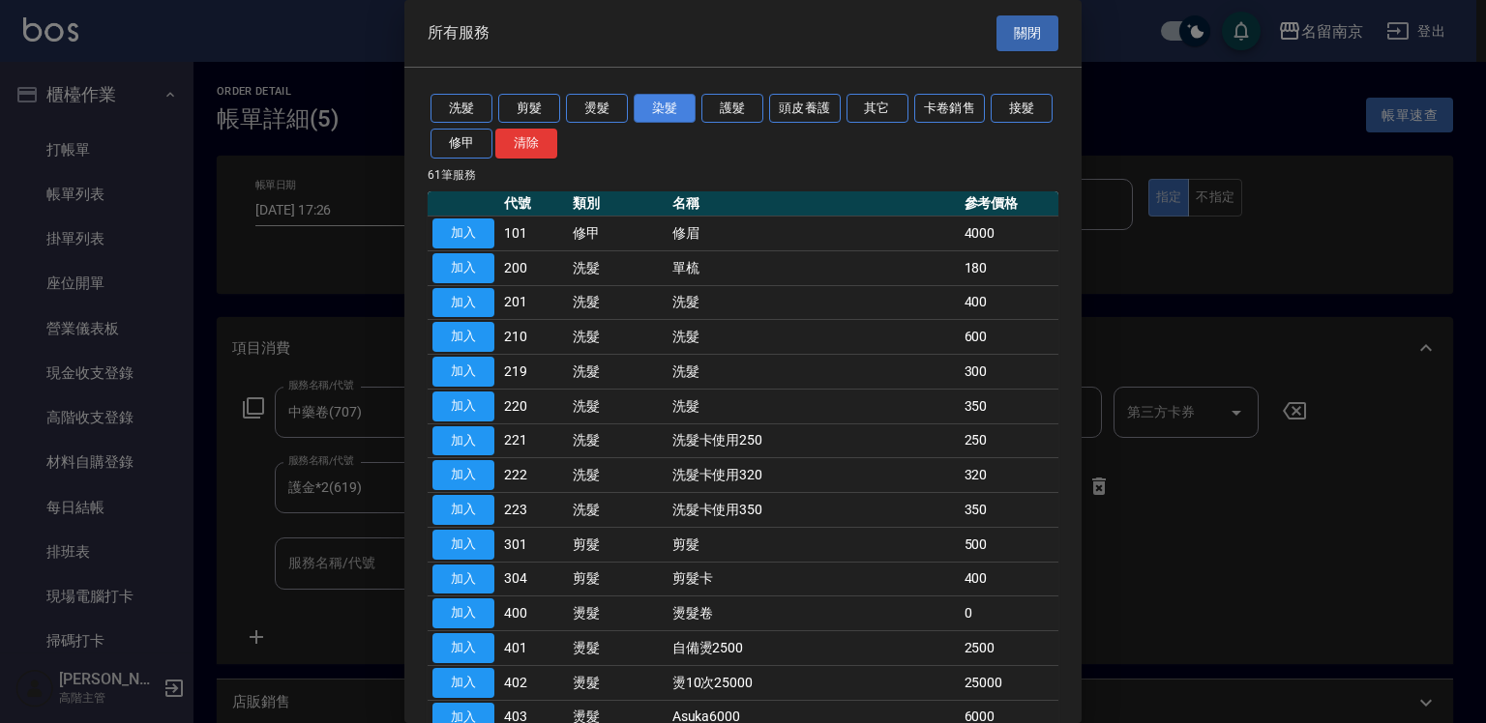
click at [661, 104] on button "染髮" at bounding box center [664, 109] width 62 height 30
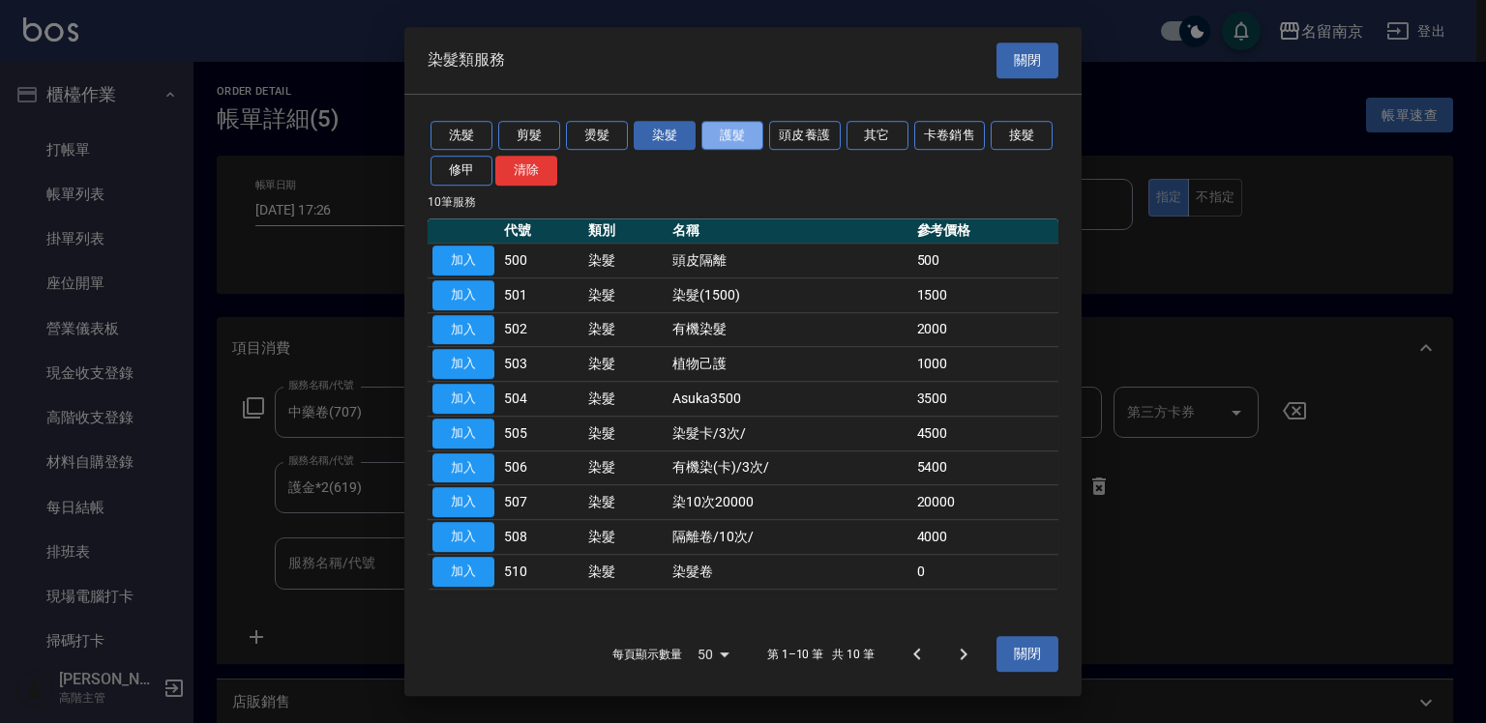
click at [739, 124] on button "護髮" at bounding box center [732, 136] width 62 height 30
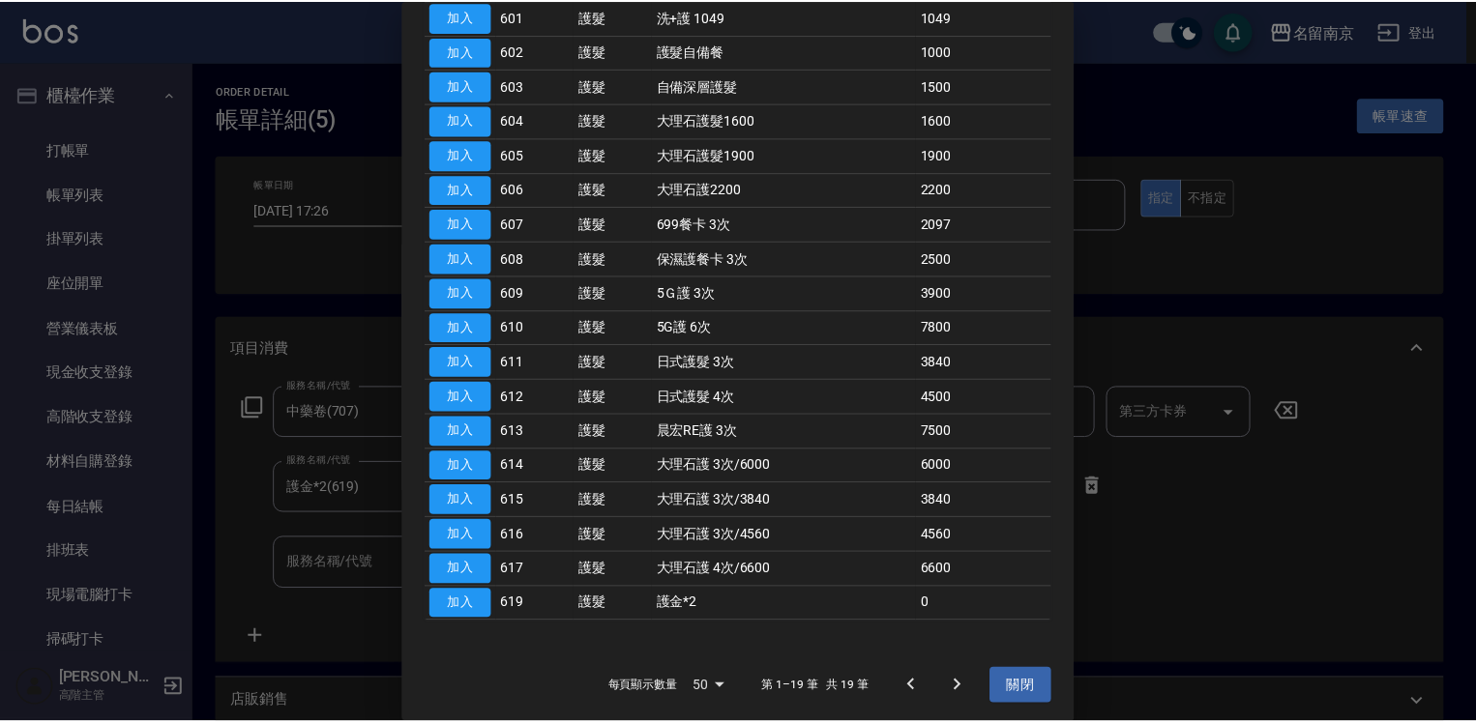
scroll to position [58, 0]
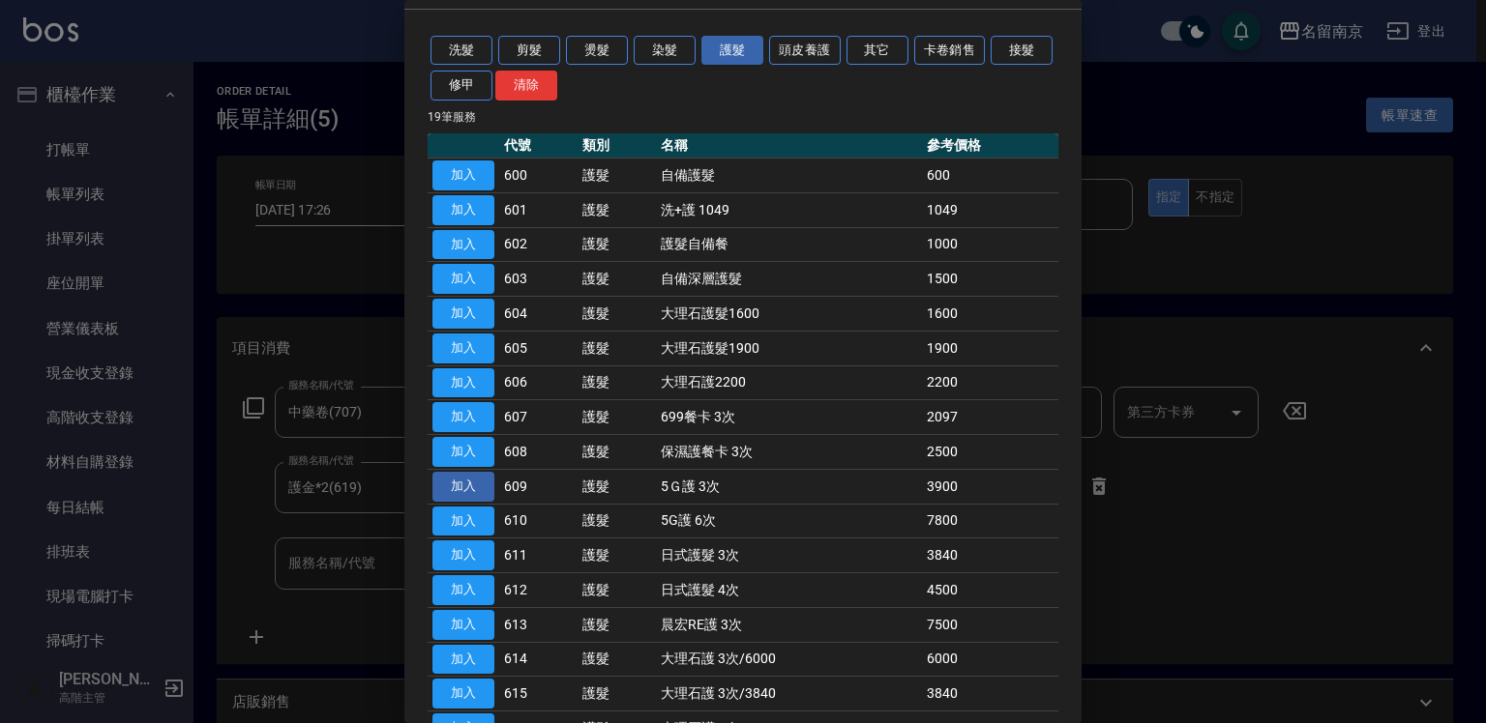
click at [466, 480] on button "加入" at bounding box center [463, 487] width 62 height 30
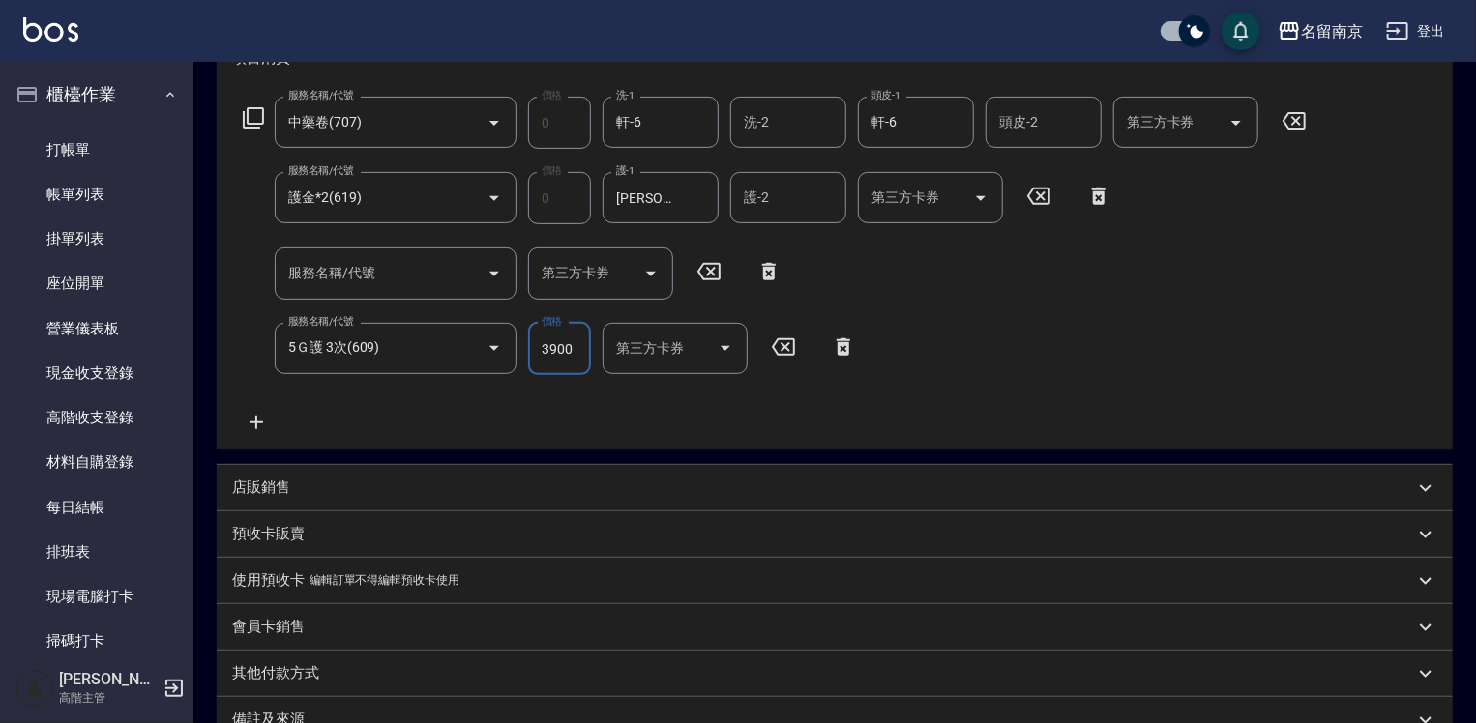
scroll to position [516, 0]
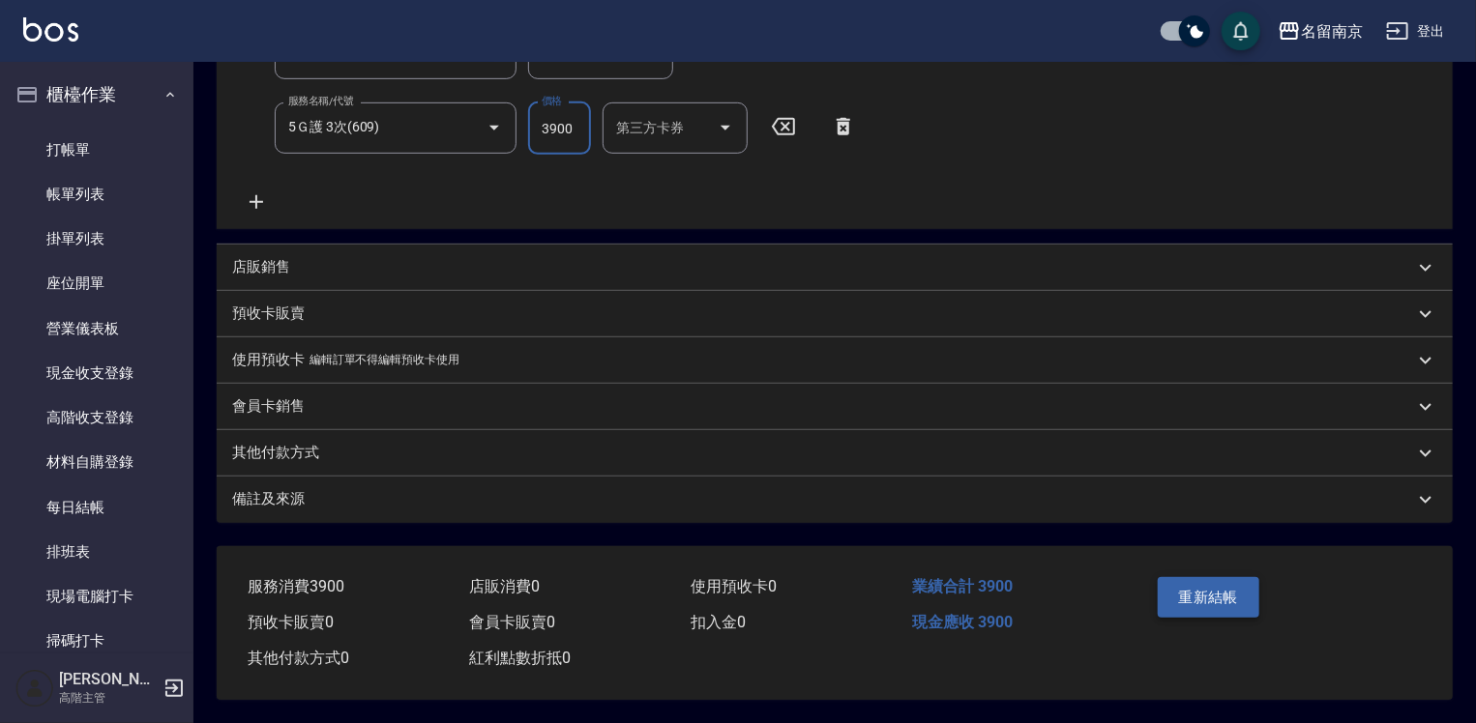
click at [1187, 596] on button "重新結帳" at bounding box center [1209, 597] width 103 height 41
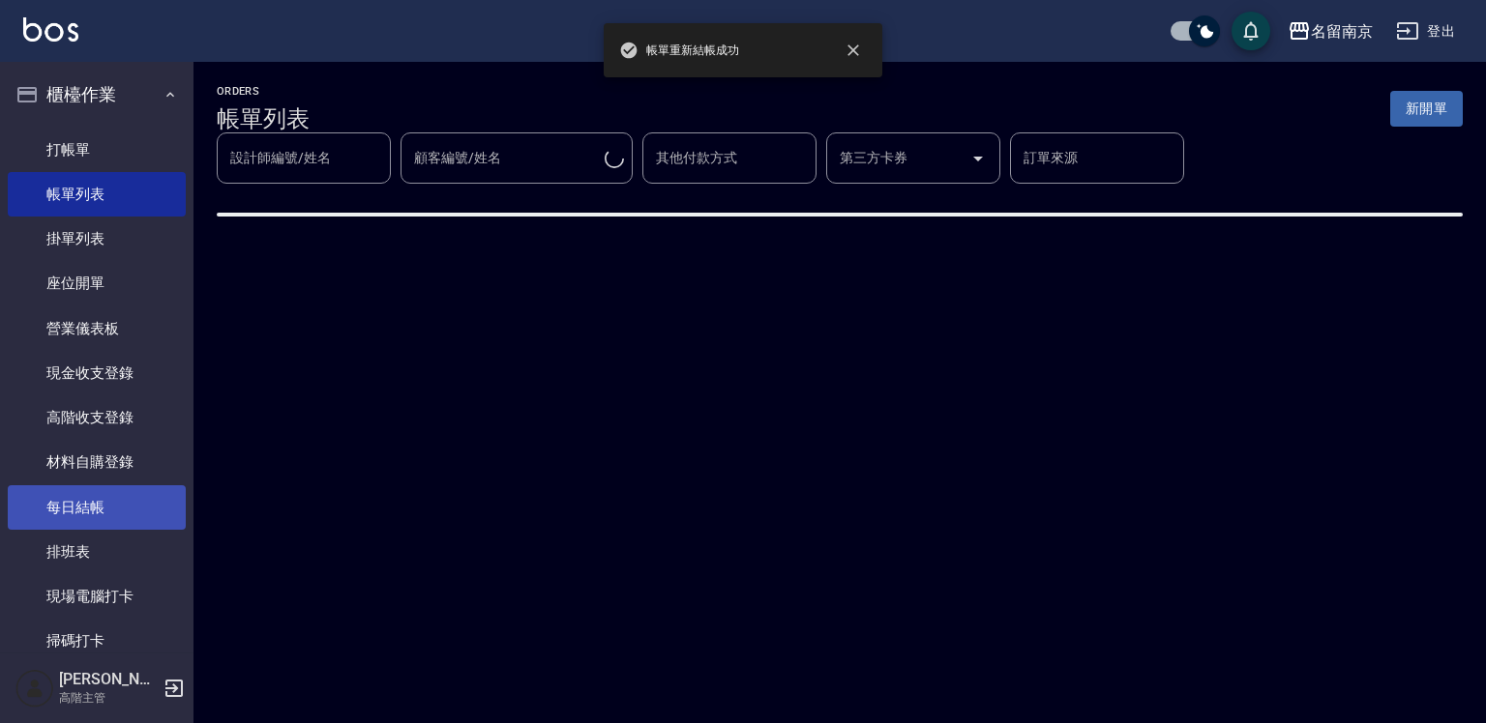
click at [143, 510] on link "每日結帳" at bounding box center [97, 508] width 178 height 44
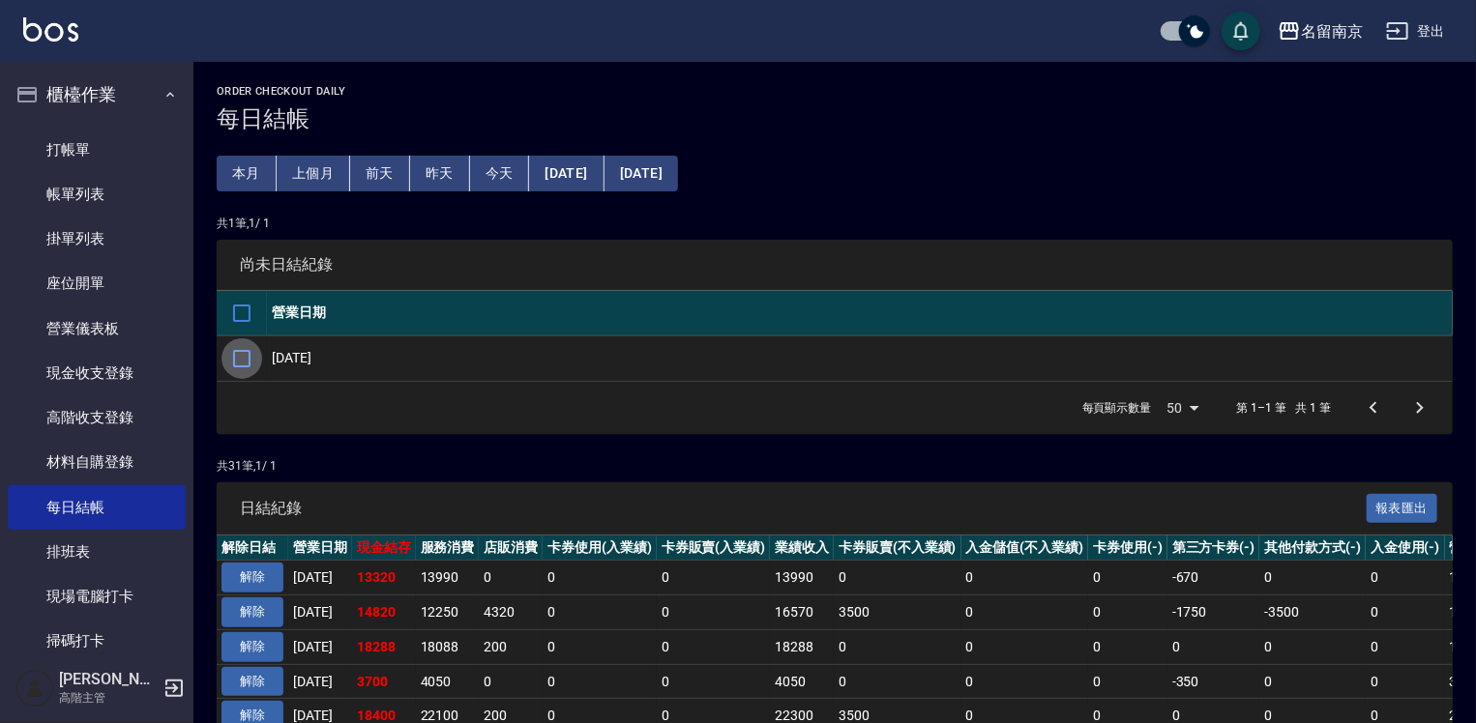
click at [251, 352] on input "checkbox" at bounding box center [241, 358] width 41 height 41
checkbox input "true"
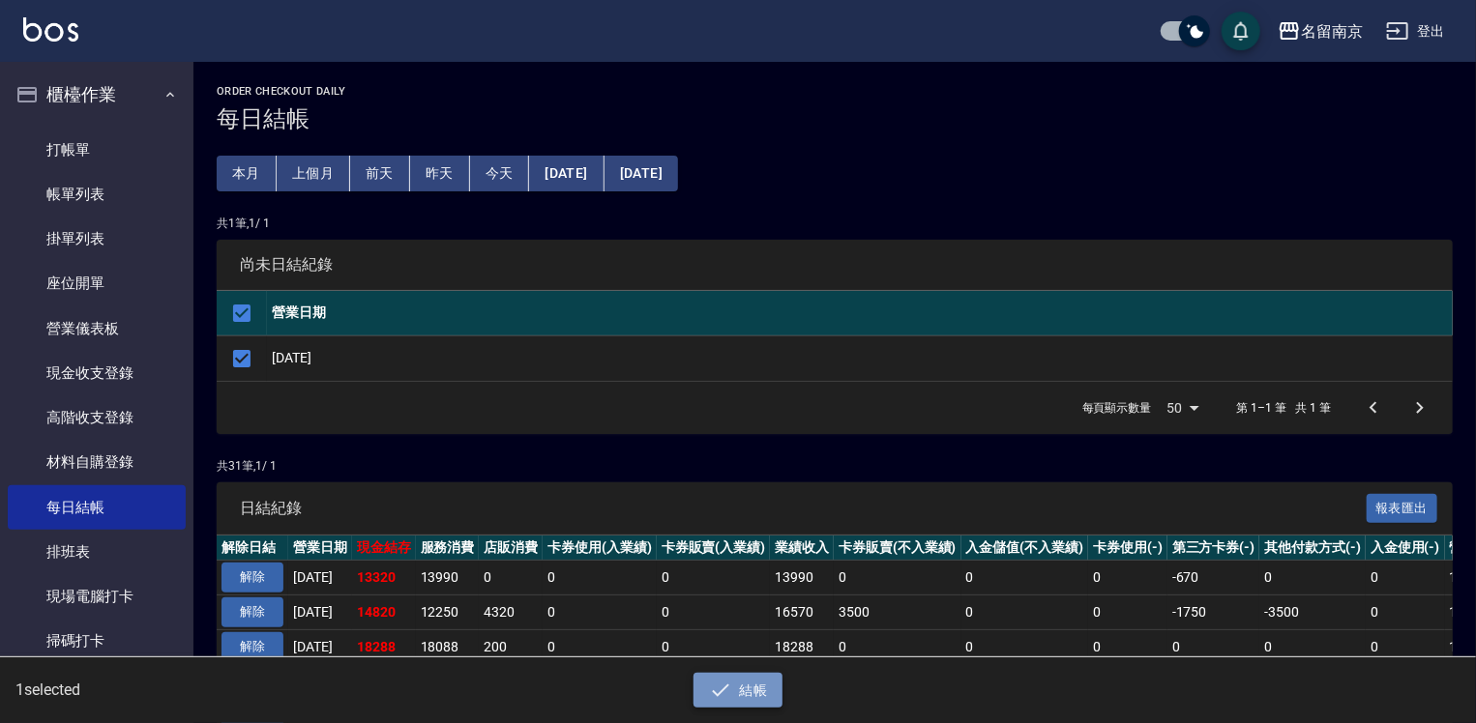
click at [735, 692] on button "結帳" at bounding box center [738, 691] width 90 height 36
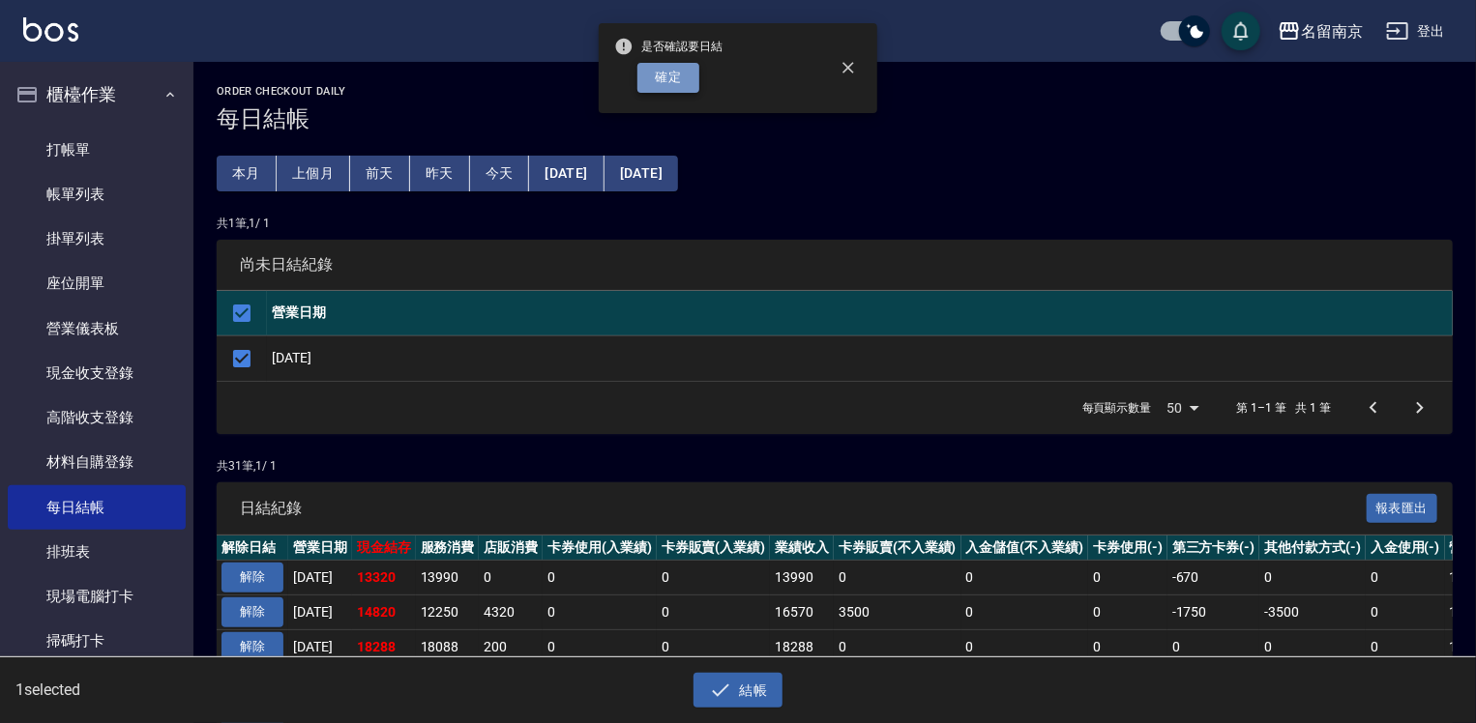
click at [687, 83] on button "確定" at bounding box center [668, 78] width 62 height 30
checkbox input "false"
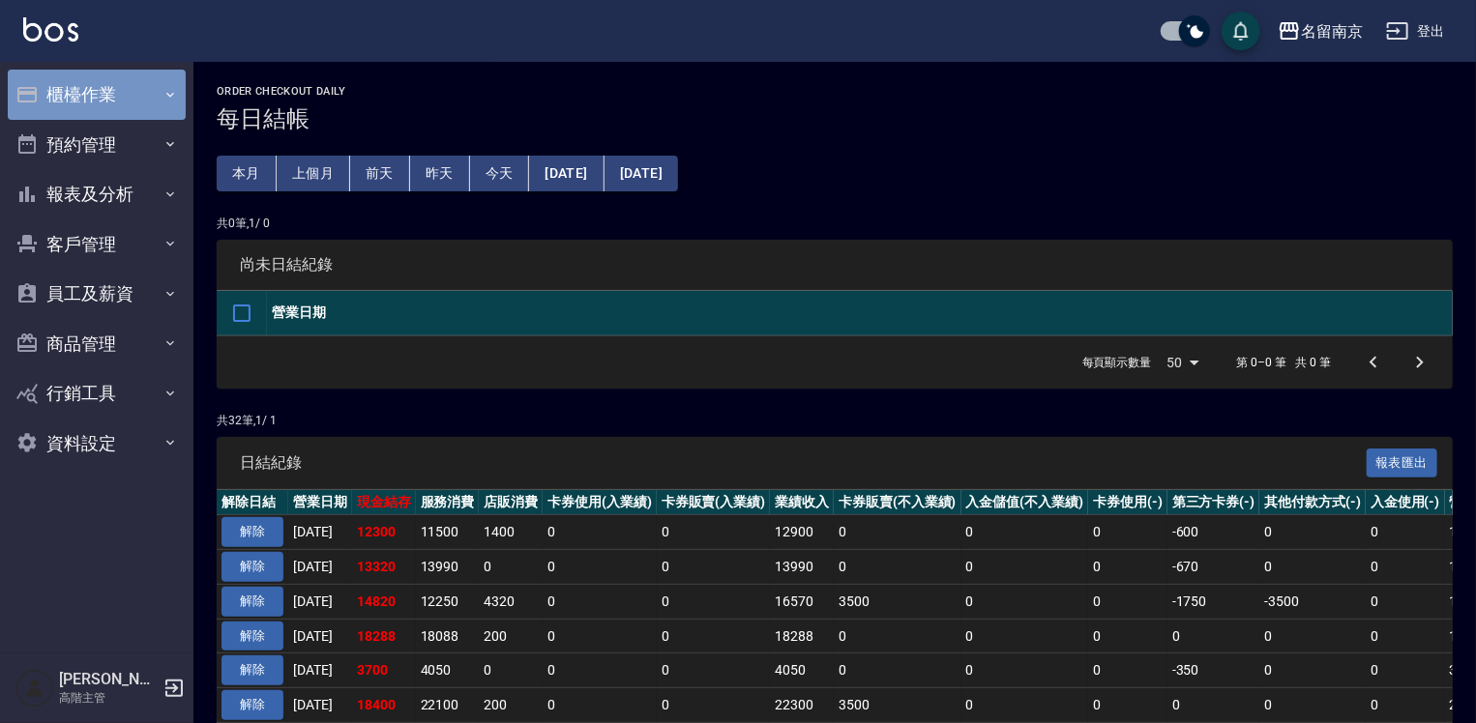
click at [73, 92] on button "櫃檯作業" at bounding box center [97, 95] width 178 height 50
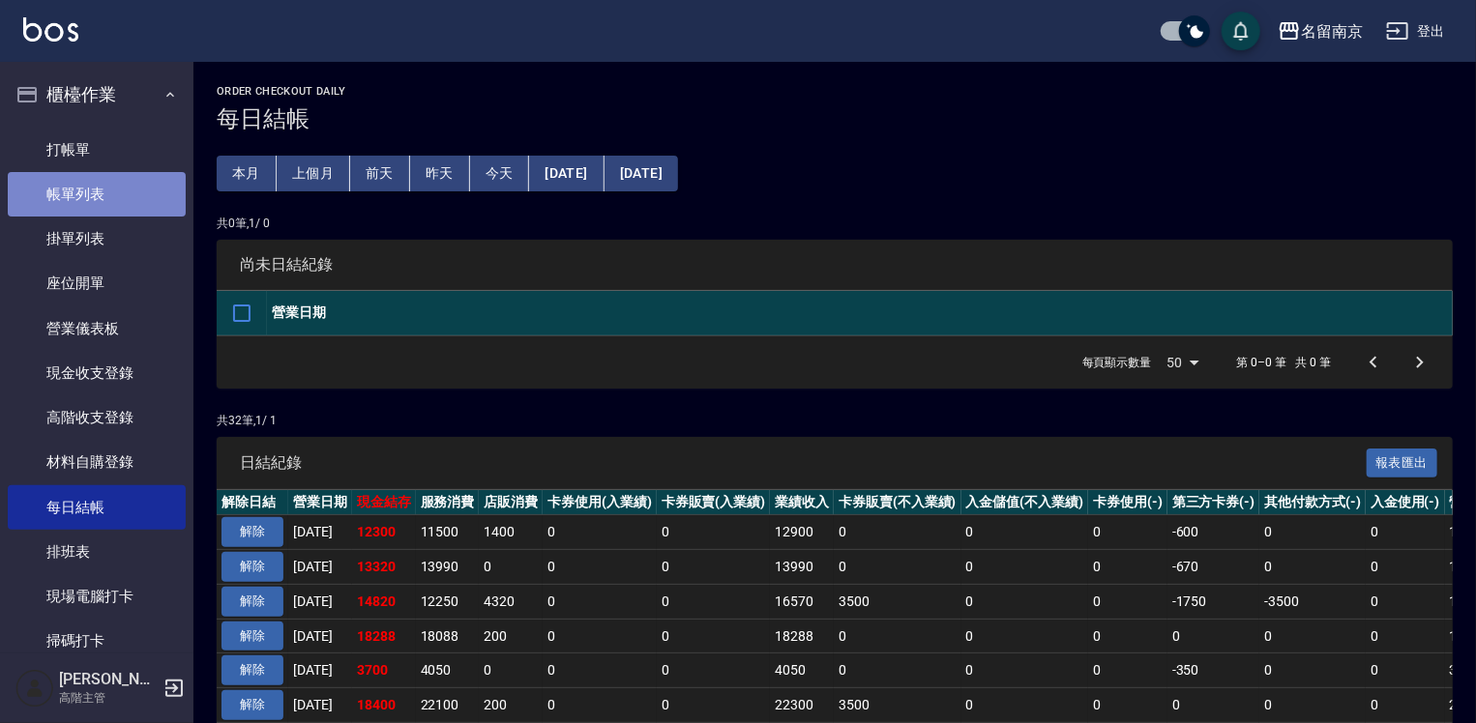
click at [120, 200] on link "帳單列表" at bounding box center [97, 194] width 178 height 44
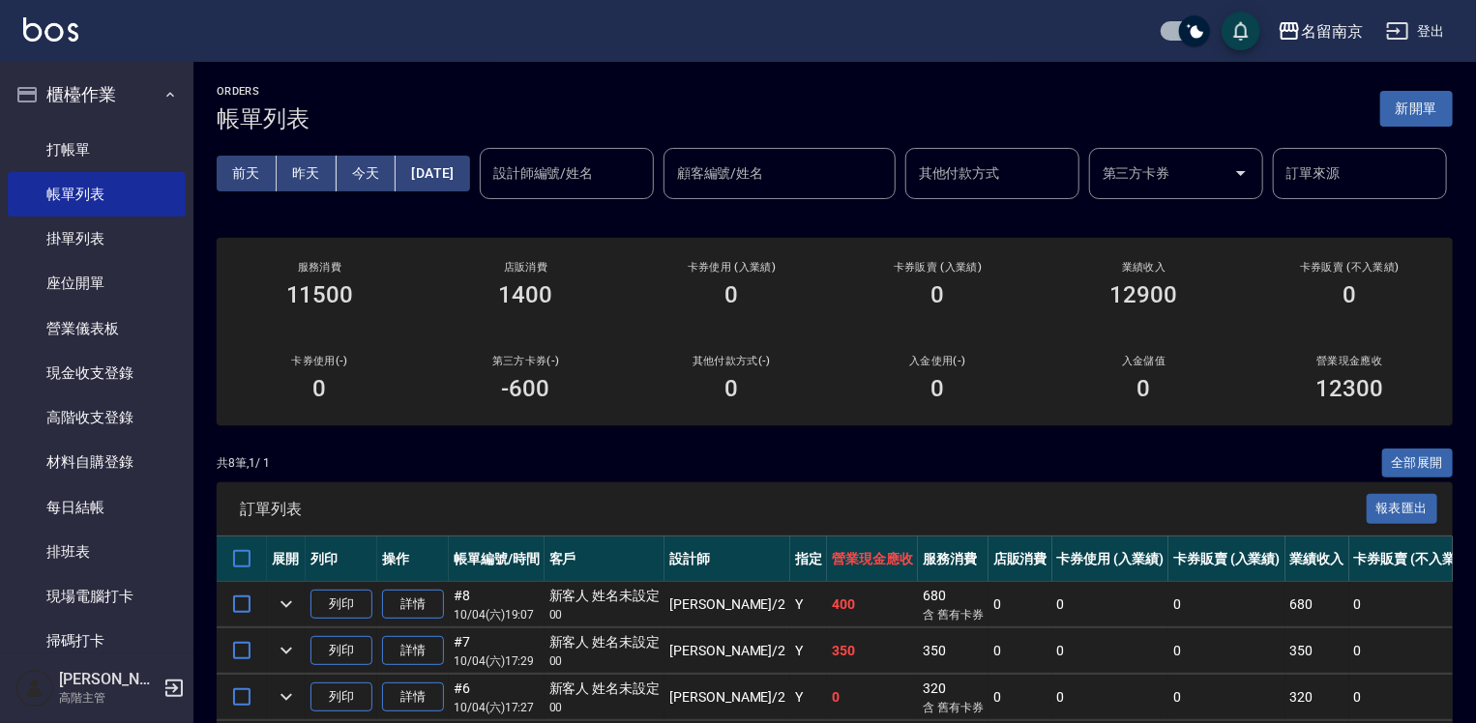
scroll to position [378, 0]
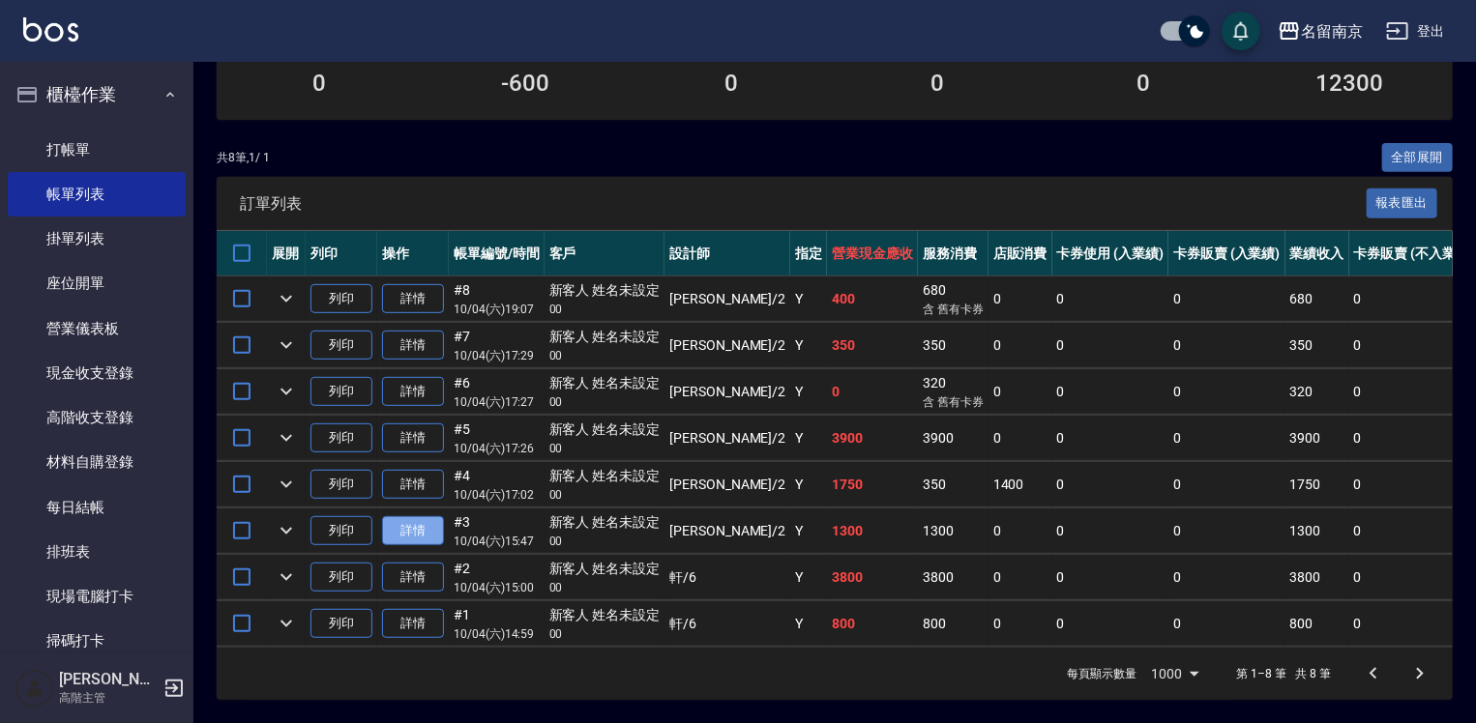
click at [427, 518] on link "詳情" at bounding box center [413, 531] width 62 height 30
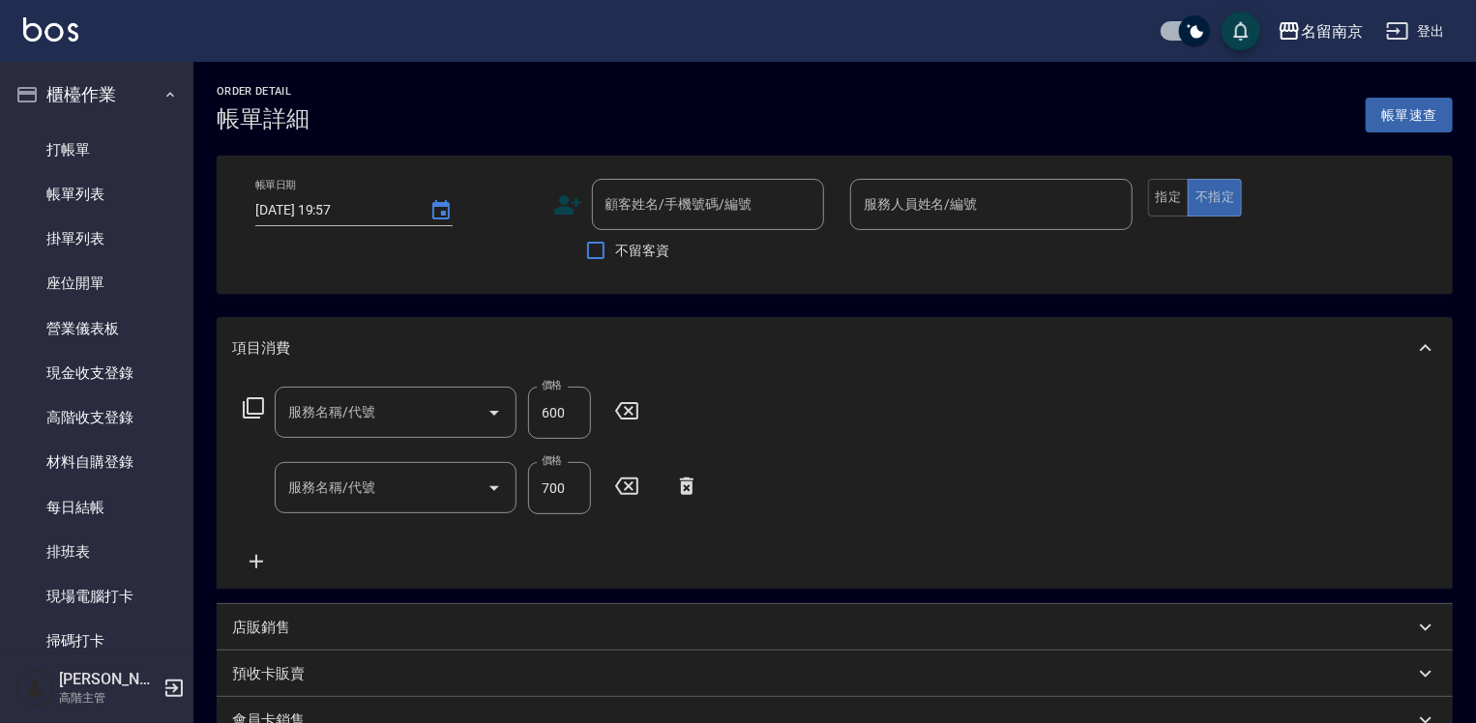
type input "2025/10/04 15:47"
type input "Jenny-2"
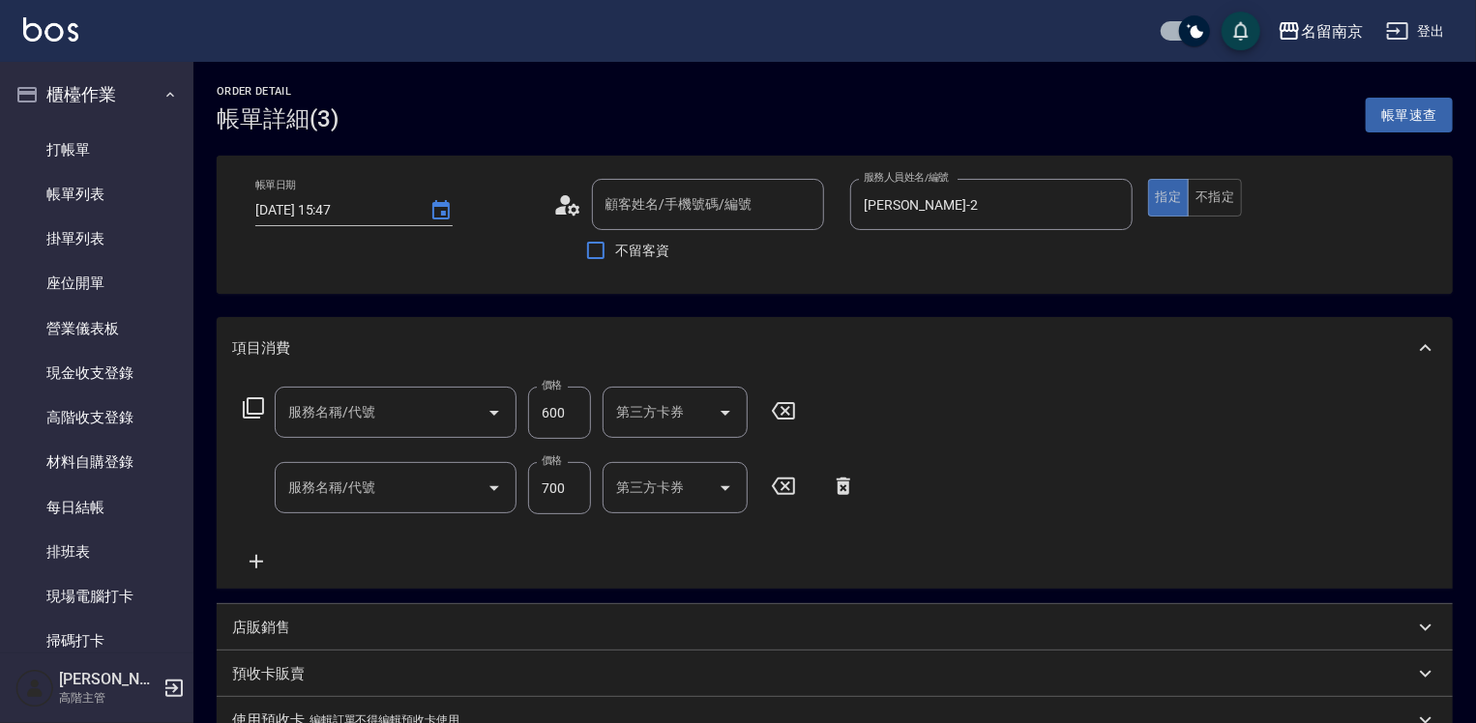
type input "剪髮(301)"
type input "紓壓洗髮(702)"
type input "新客人 姓名未設定/00/null"
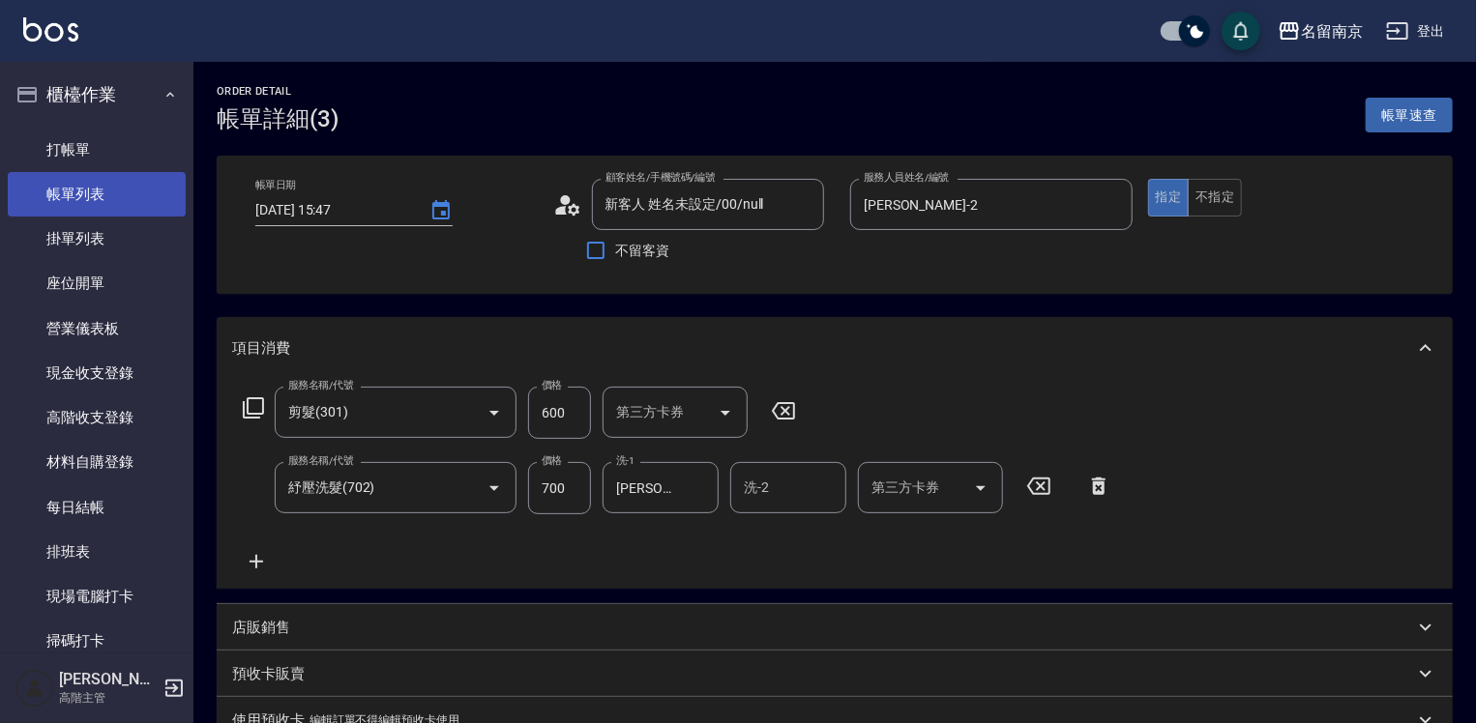
click at [116, 199] on link "帳單列表" at bounding box center [97, 194] width 178 height 44
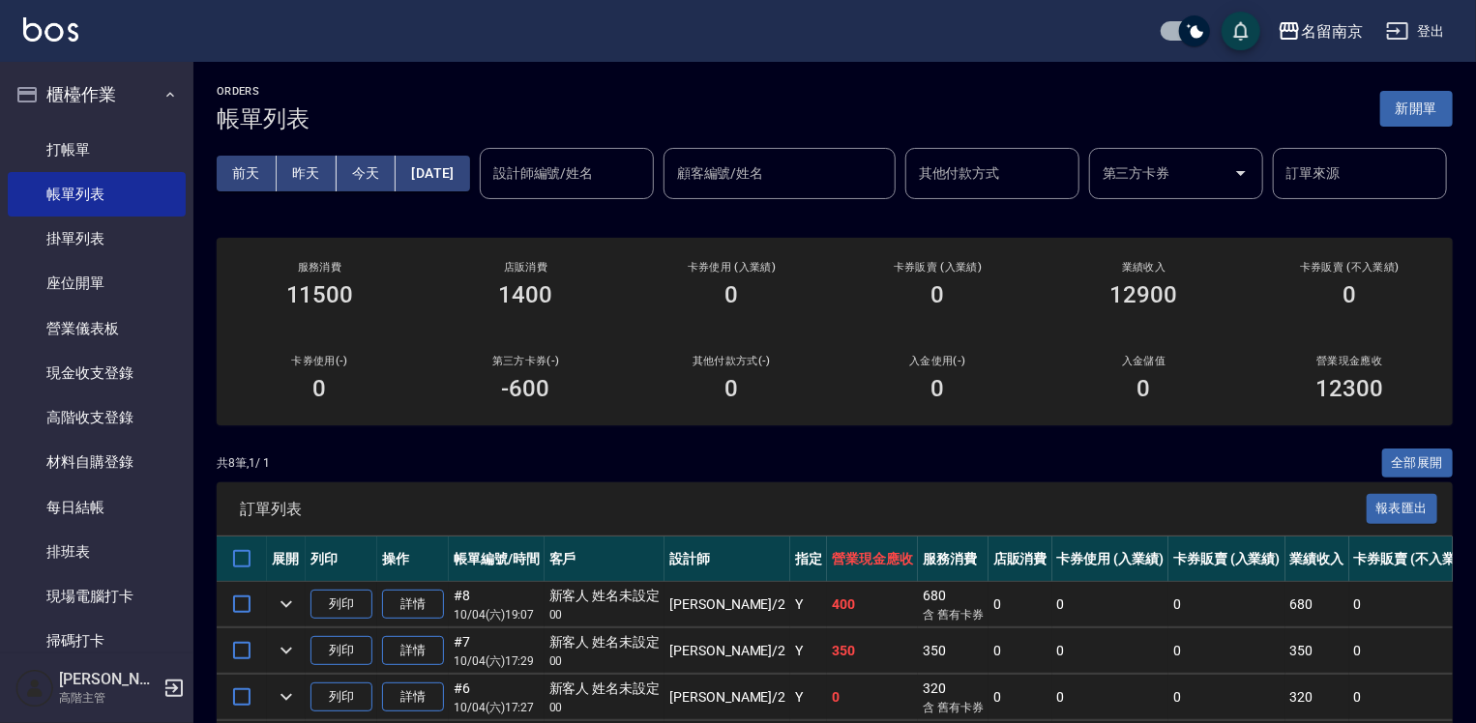
scroll to position [378, 0]
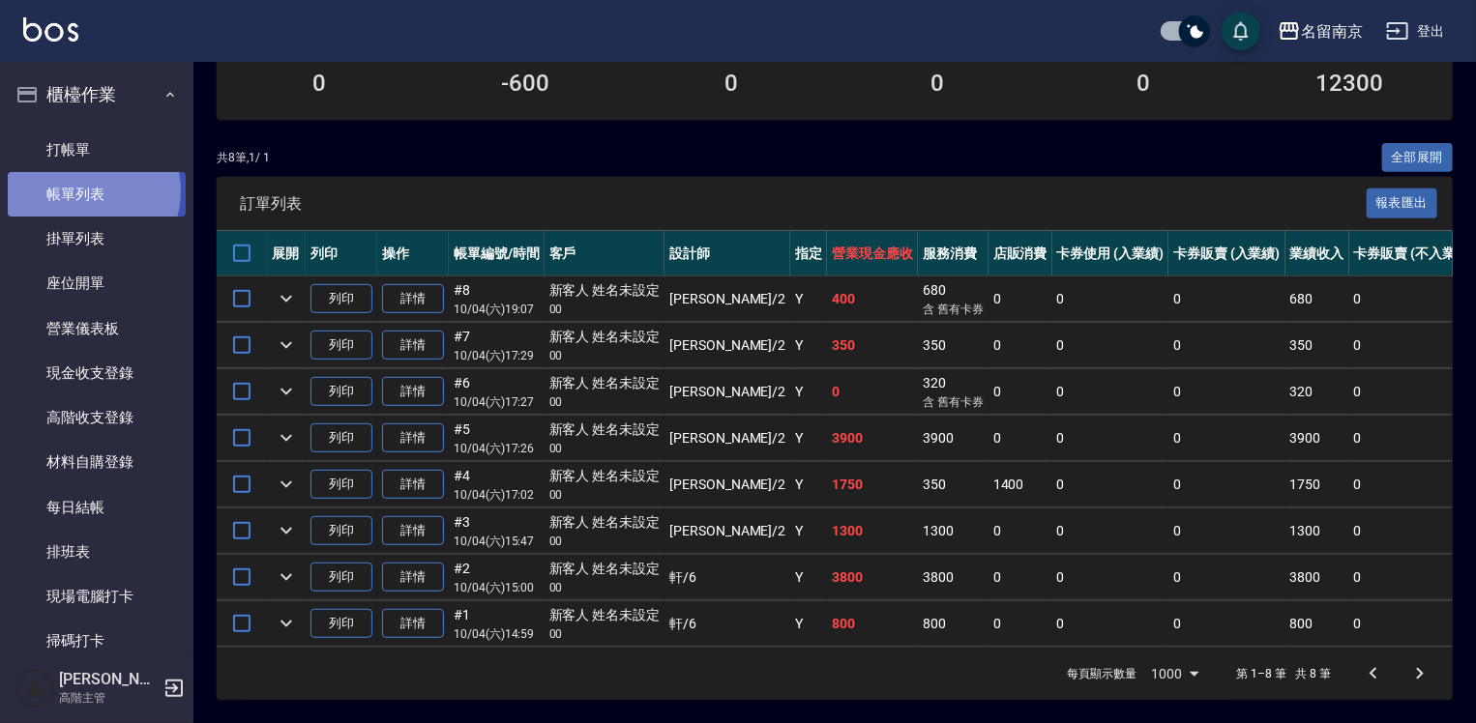
click at [88, 191] on link "帳單列表" at bounding box center [97, 194] width 178 height 44
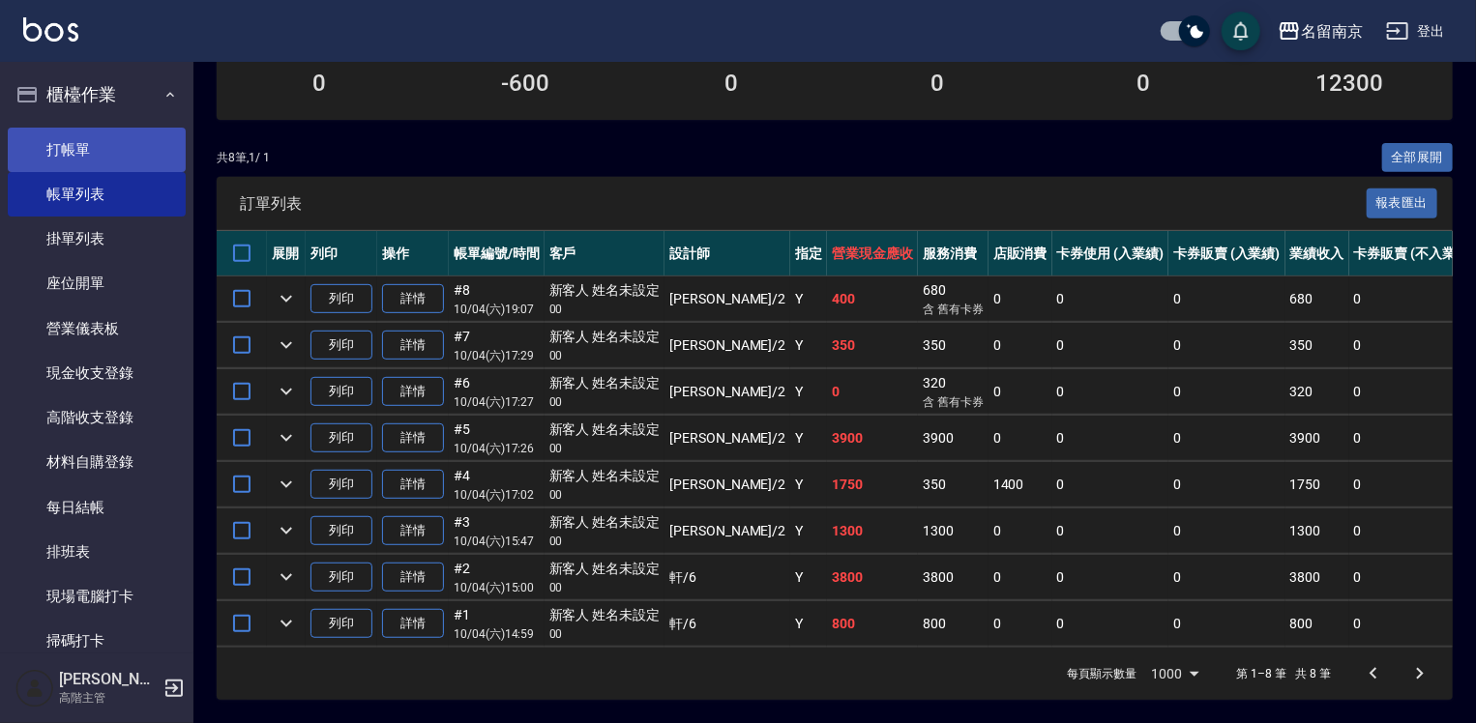
click at [74, 135] on link "打帳單" at bounding box center [97, 150] width 178 height 44
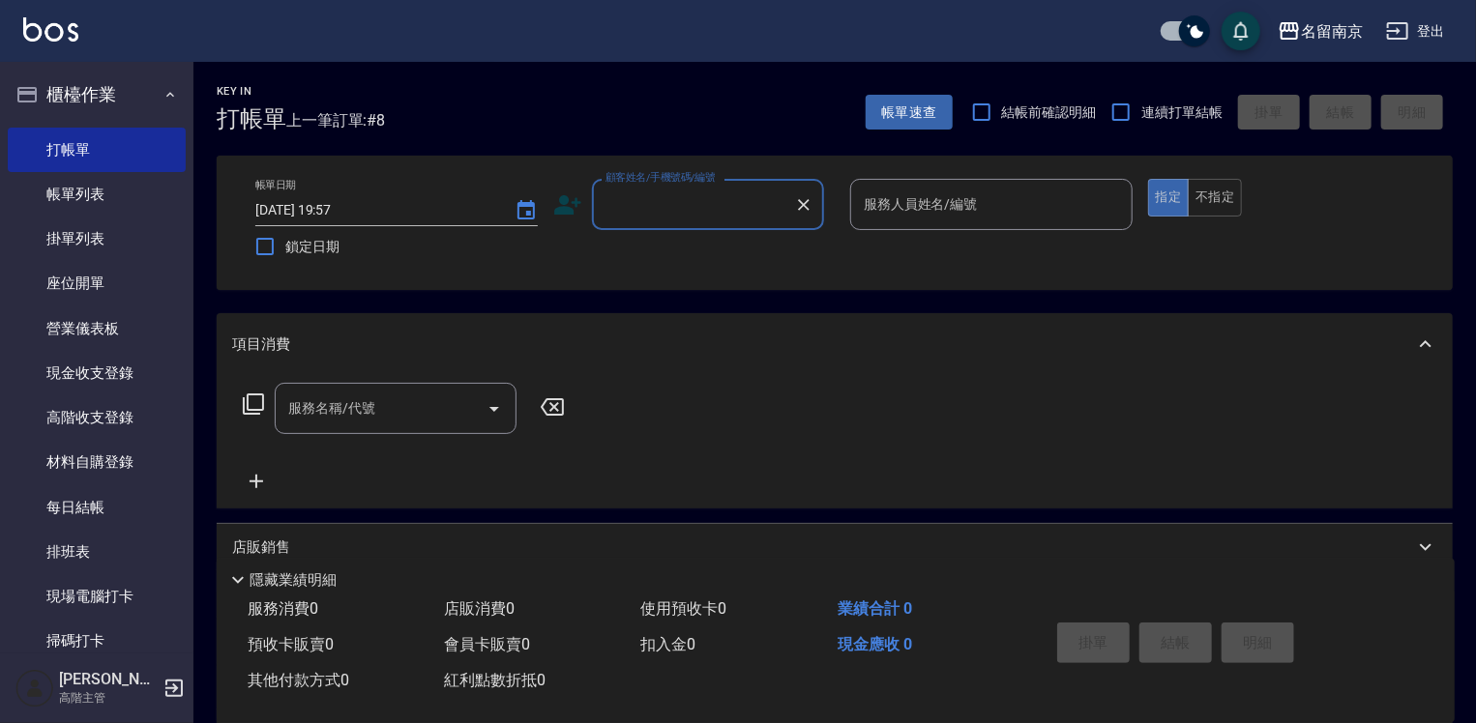
click at [731, 203] on input "顧客姓名/手機號碼/編號" at bounding box center [694, 205] width 186 height 34
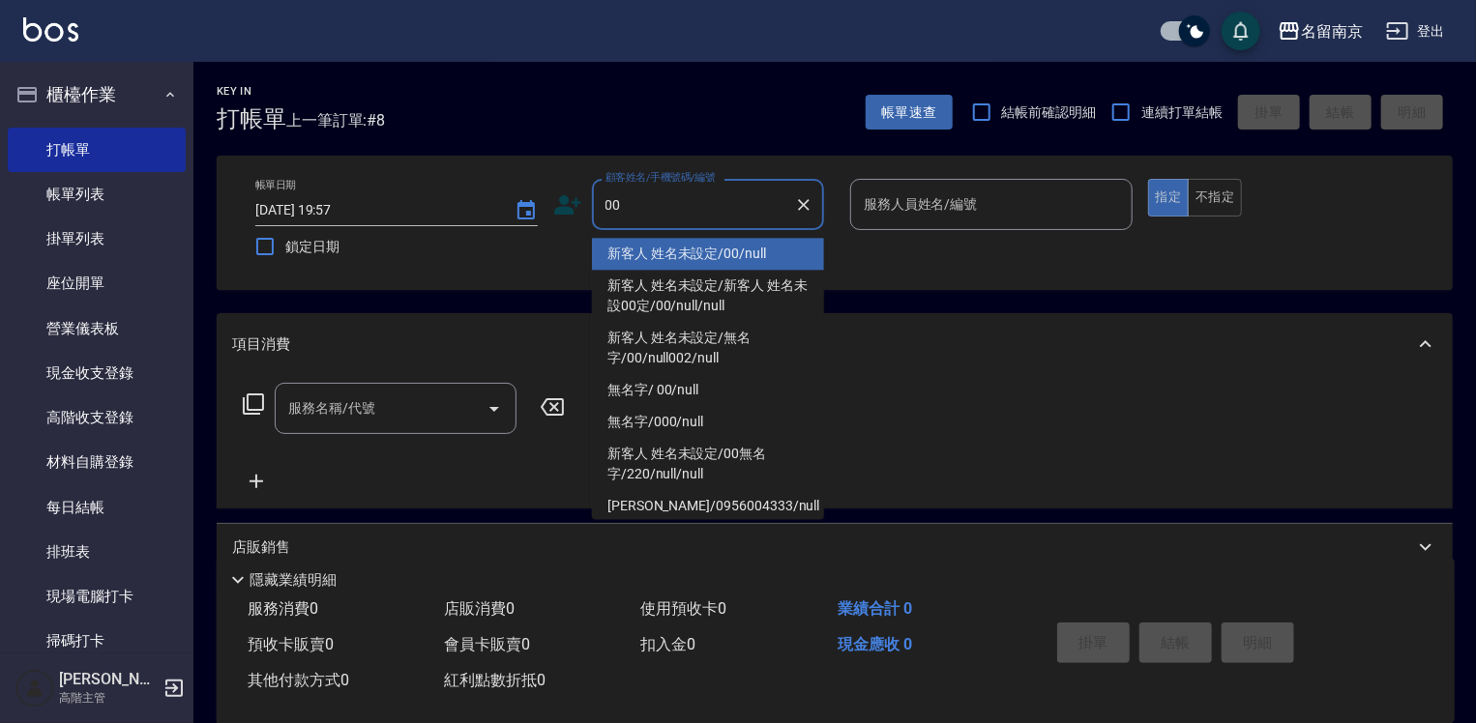
type input "新客人 姓名未設定/00/null"
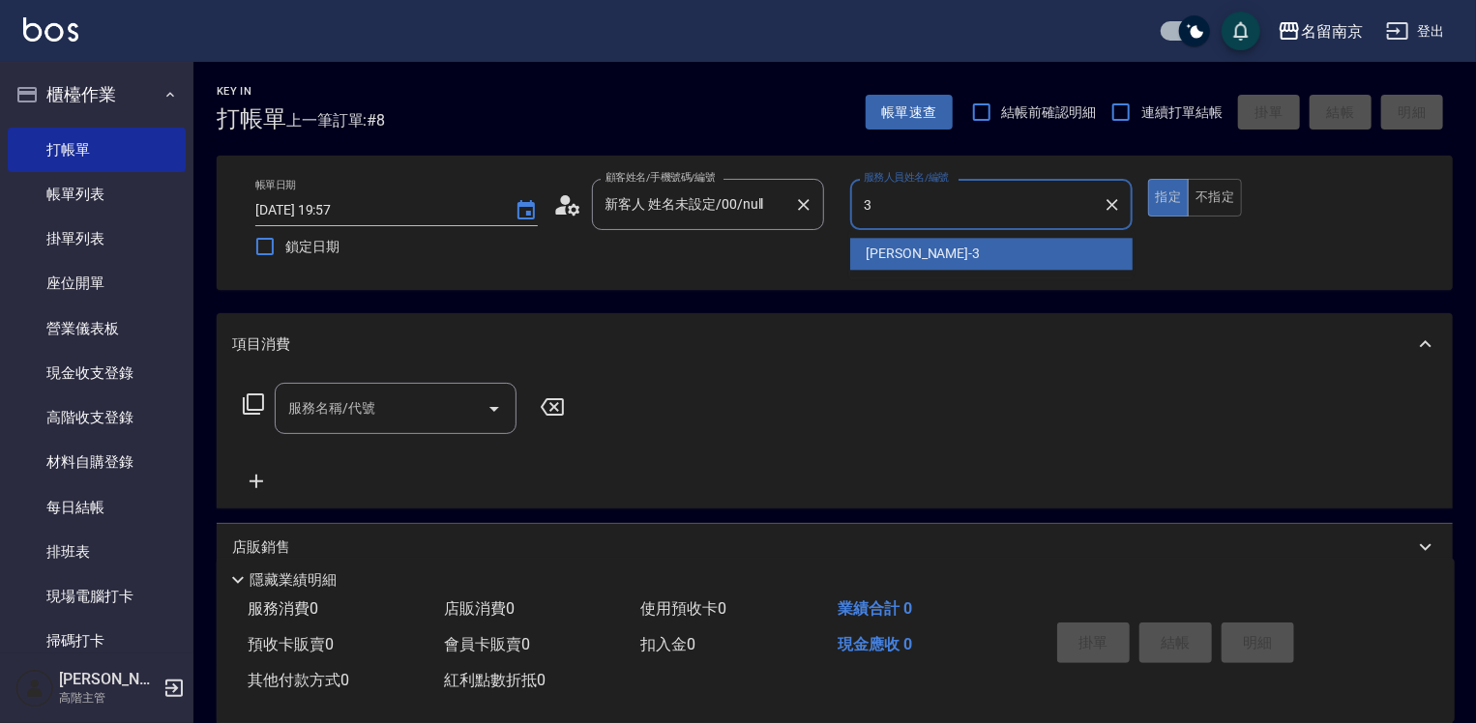
type input "Karen-3"
type button "true"
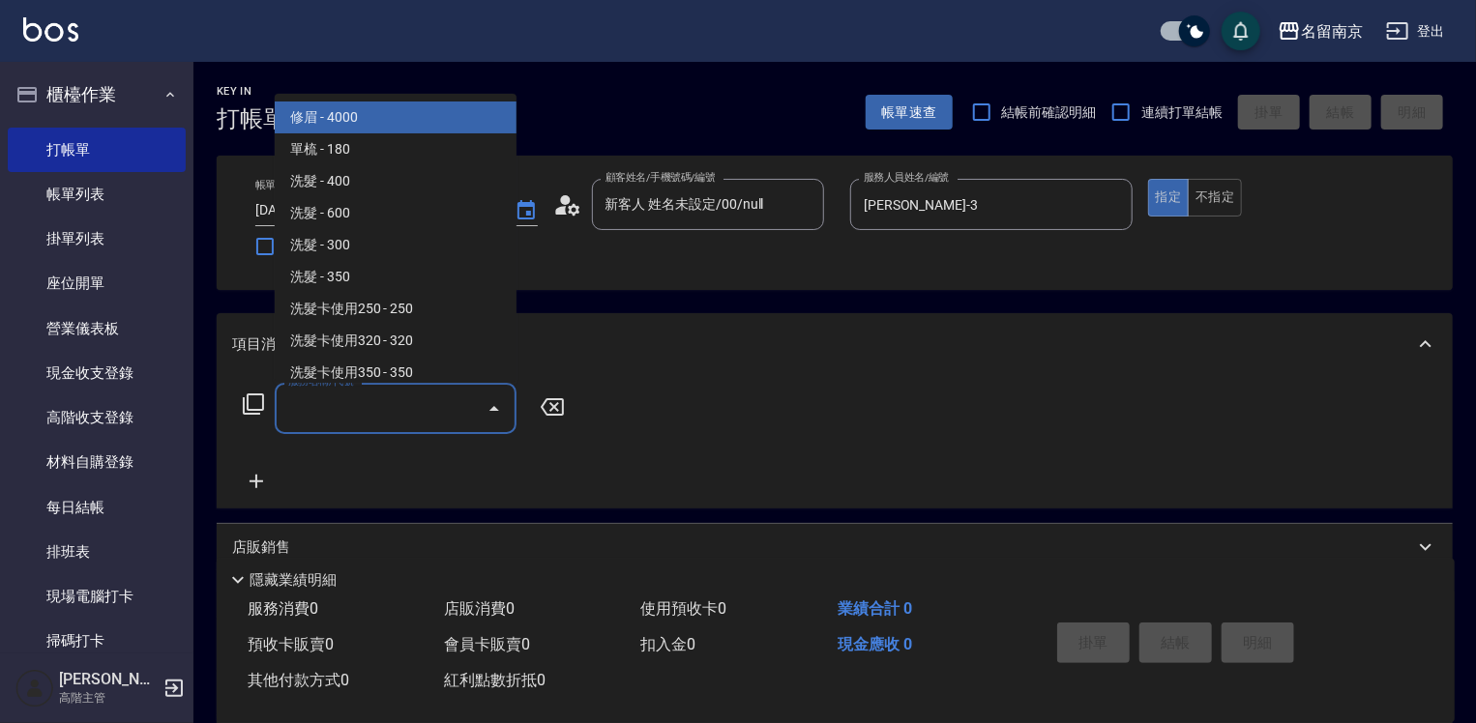
drag, startPoint x: 309, startPoint y: 414, endPoint x: 1160, endPoint y: 520, distance: 856.7
click at [441, 422] on input "服務名稱/代號" at bounding box center [380, 409] width 195 height 34
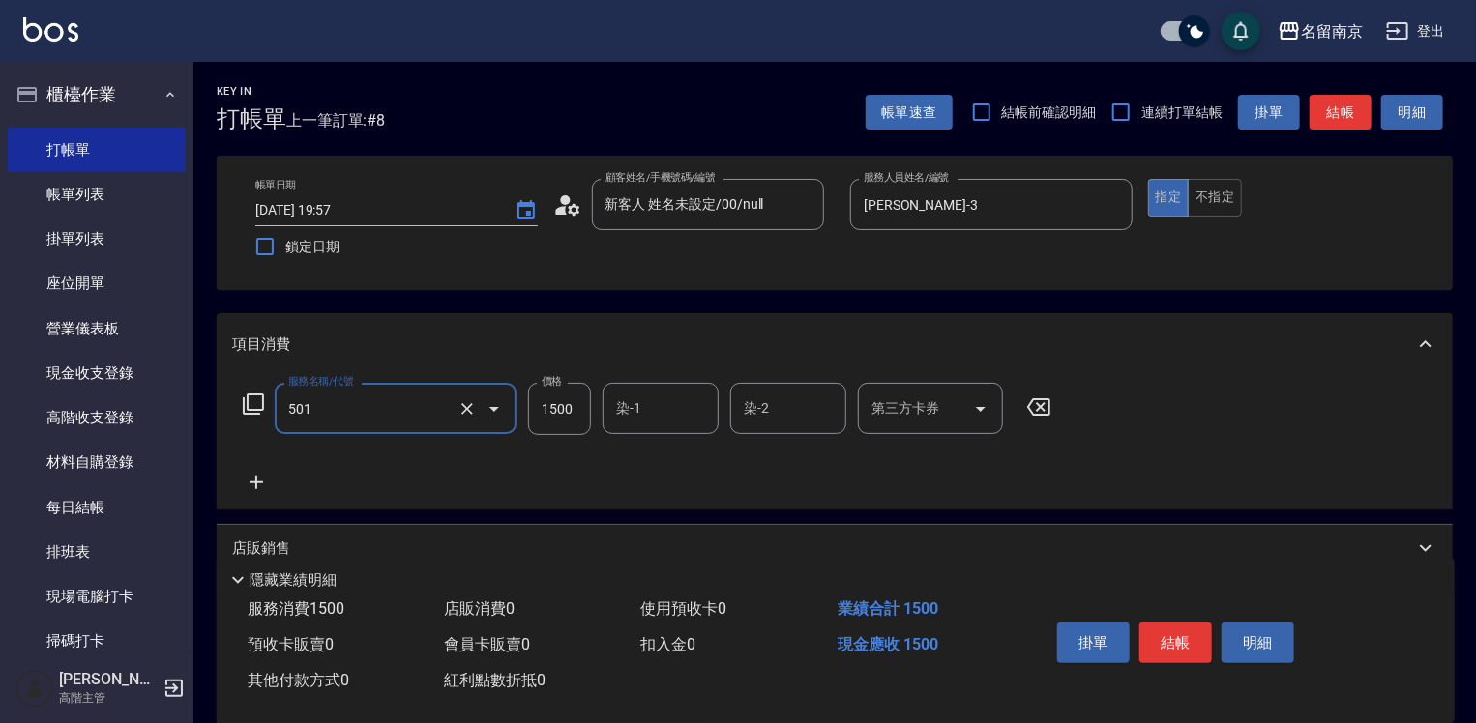
type input "染髮(1500)(501)"
type input "1700"
type input "Jenny-2"
click at [692, 403] on icon "Clear" at bounding box center [698, 409] width 12 height 12
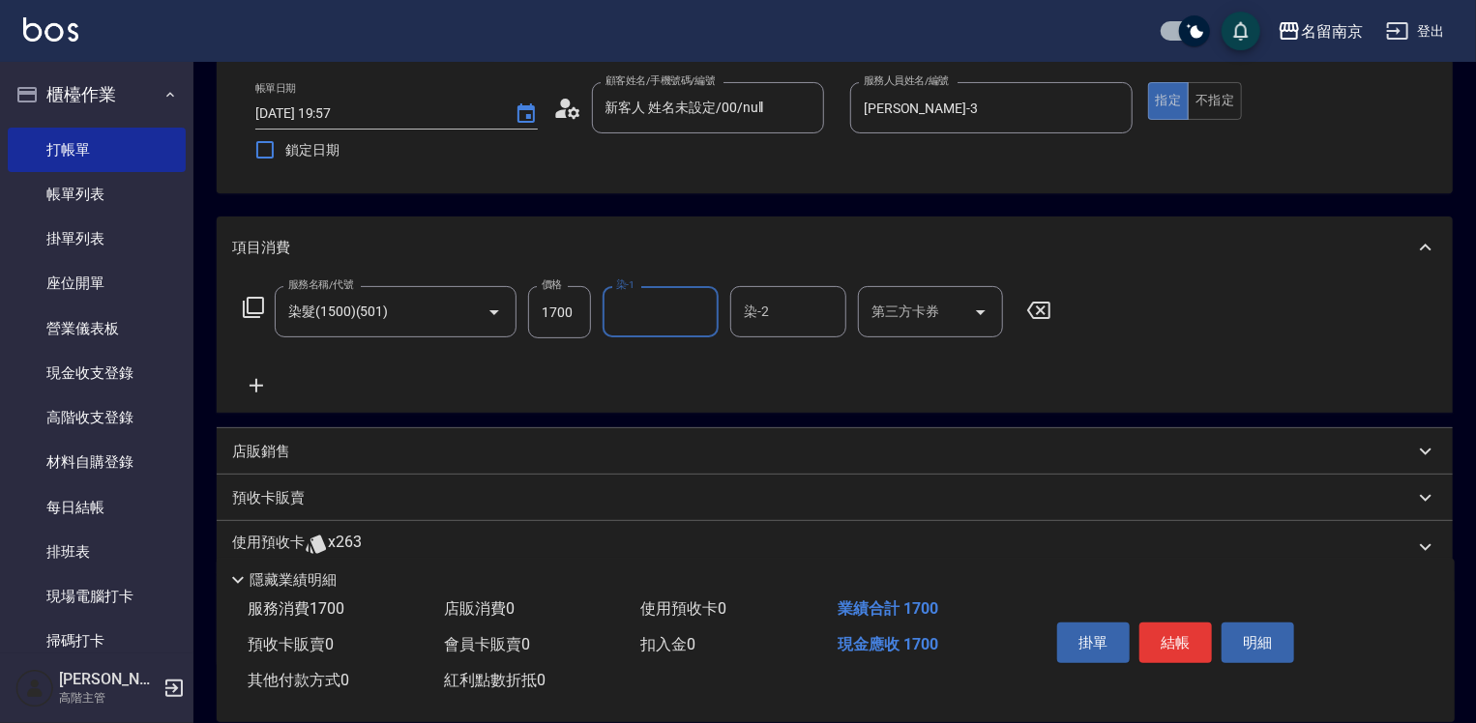
scroll to position [193, 0]
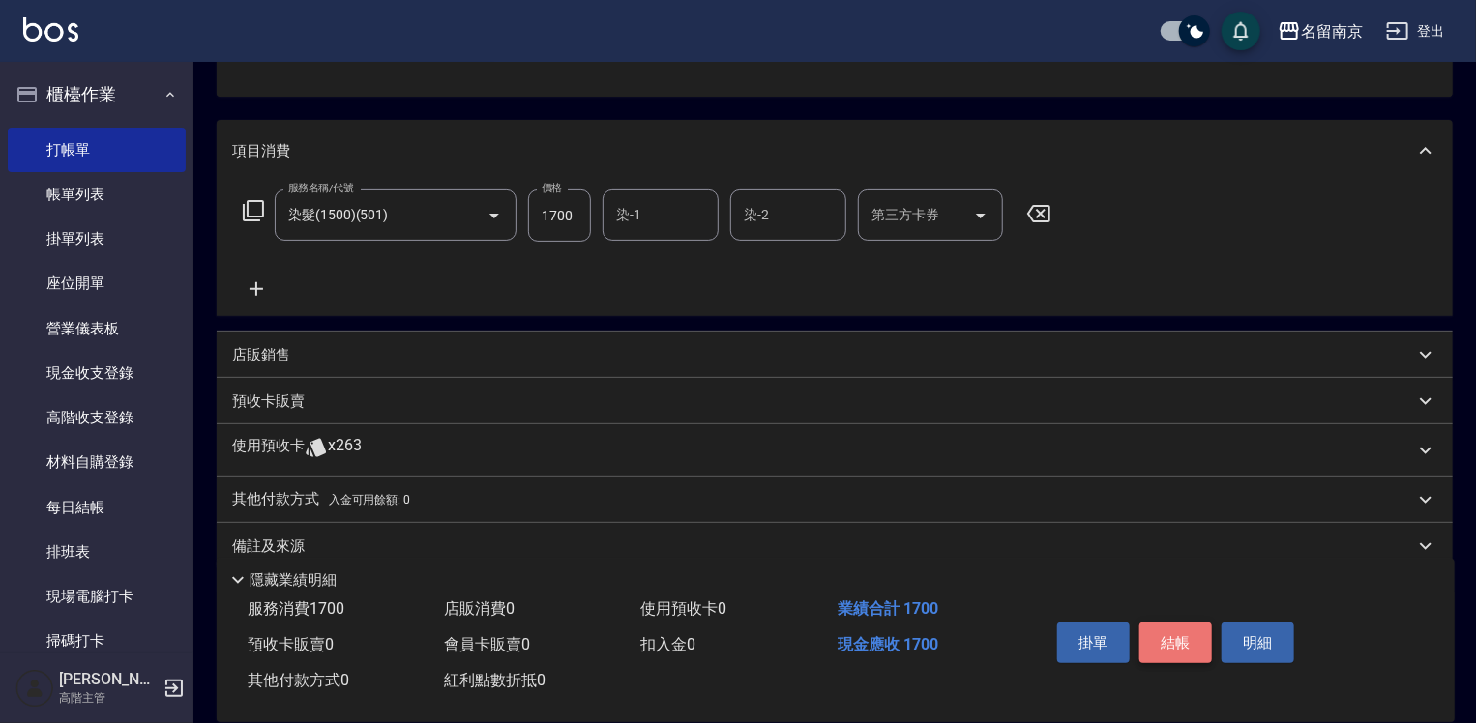
click at [1190, 638] on button "結帳" at bounding box center [1175, 643] width 73 height 41
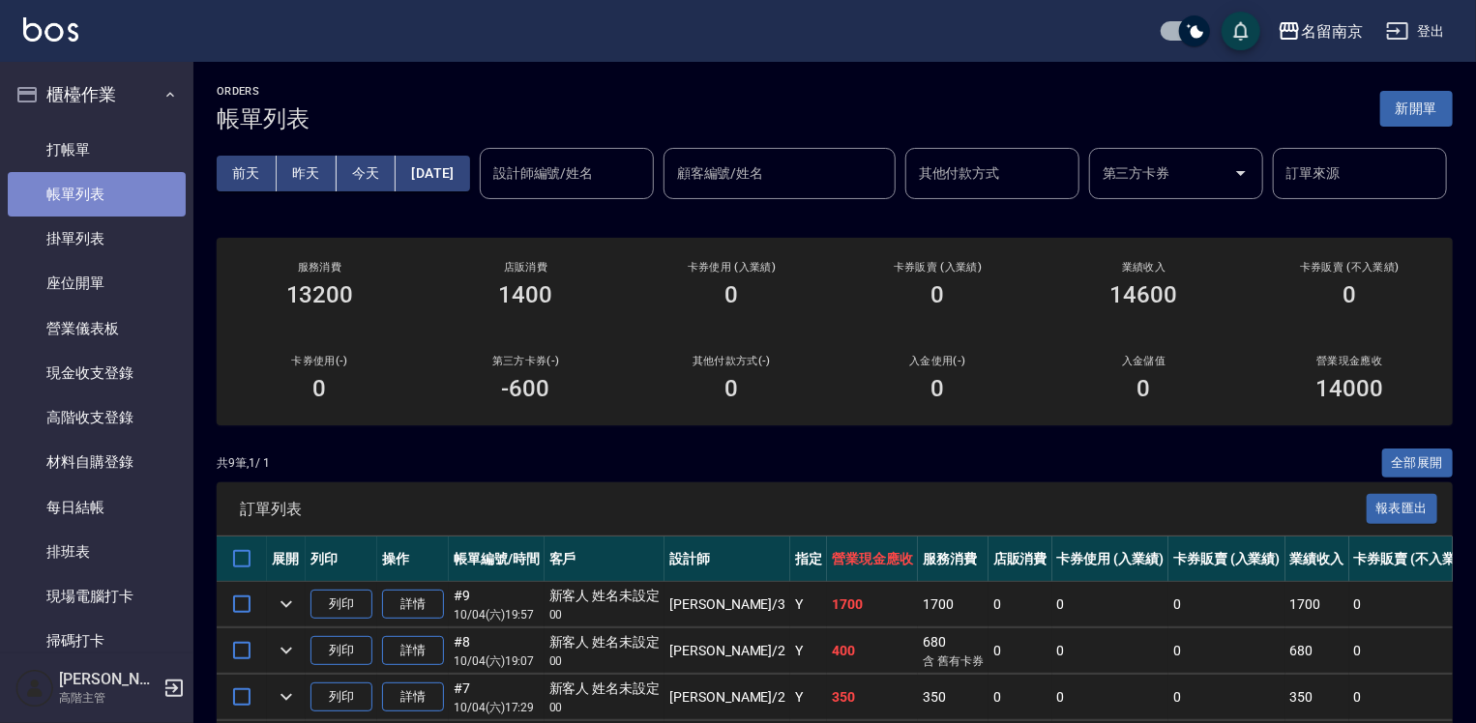
click at [115, 197] on link "帳單列表" at bounding box center [97, 194] width 178 height 44
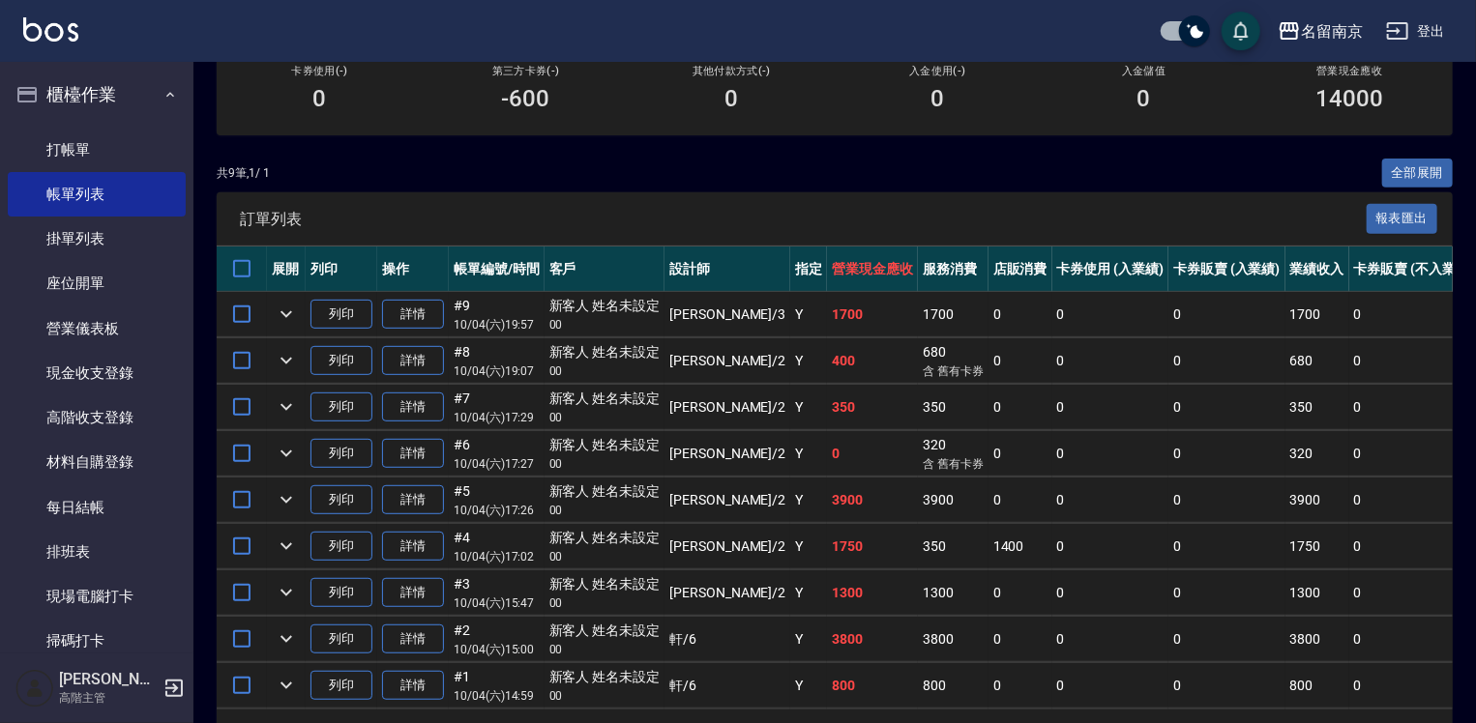
scroll to position [424, 0]
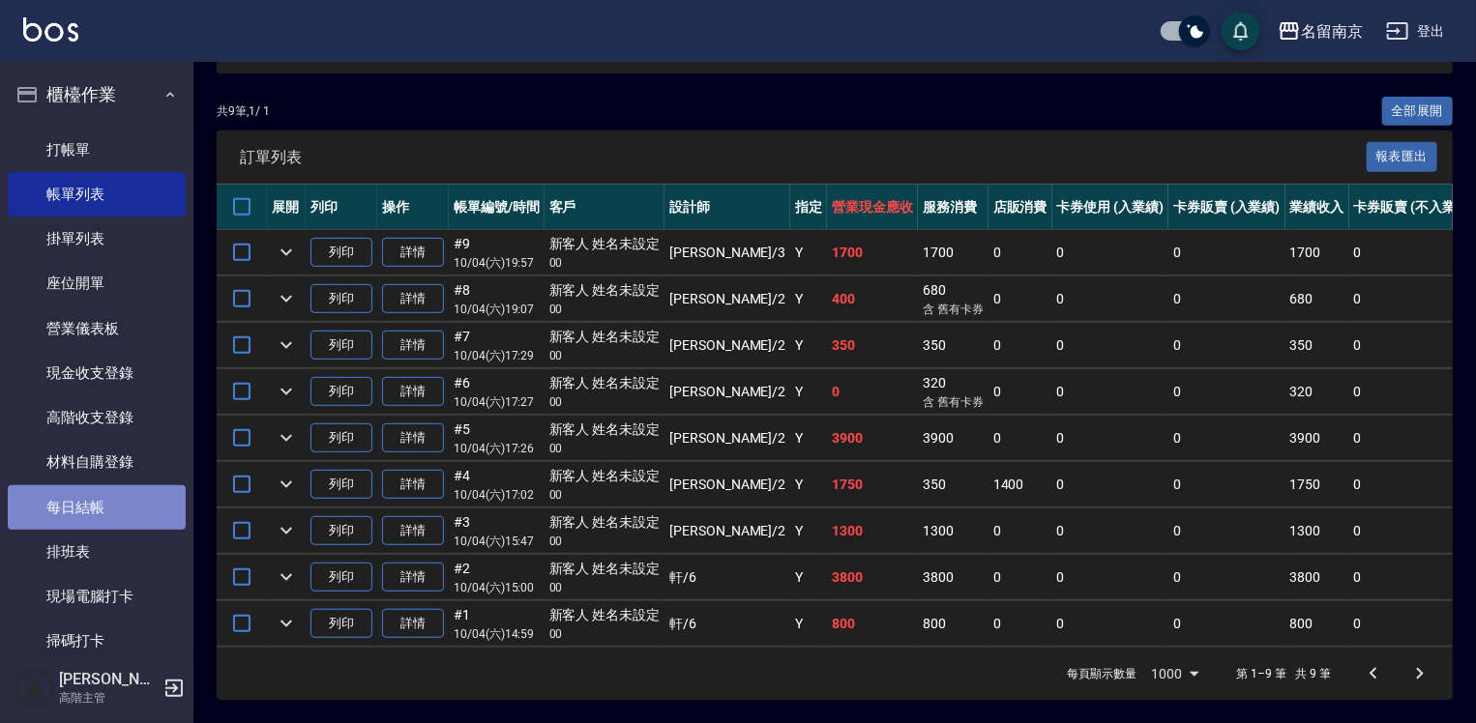
click at [123, 512] on link "每日結帳" at bounding box center [97, 508] width 178 height 44
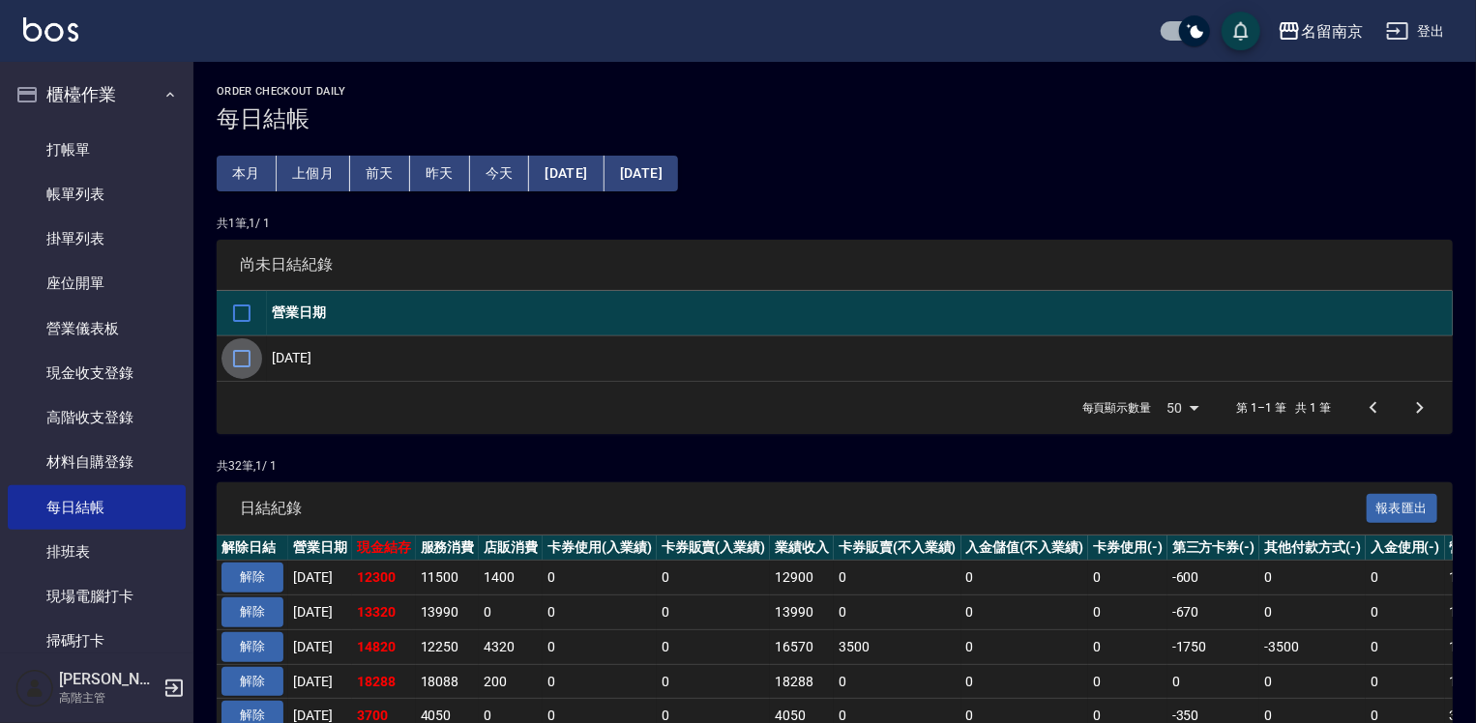
click at [251, 356] on input "checkbox" at bounding box center [241, 358] width 41 height 41
checkbox input "true"
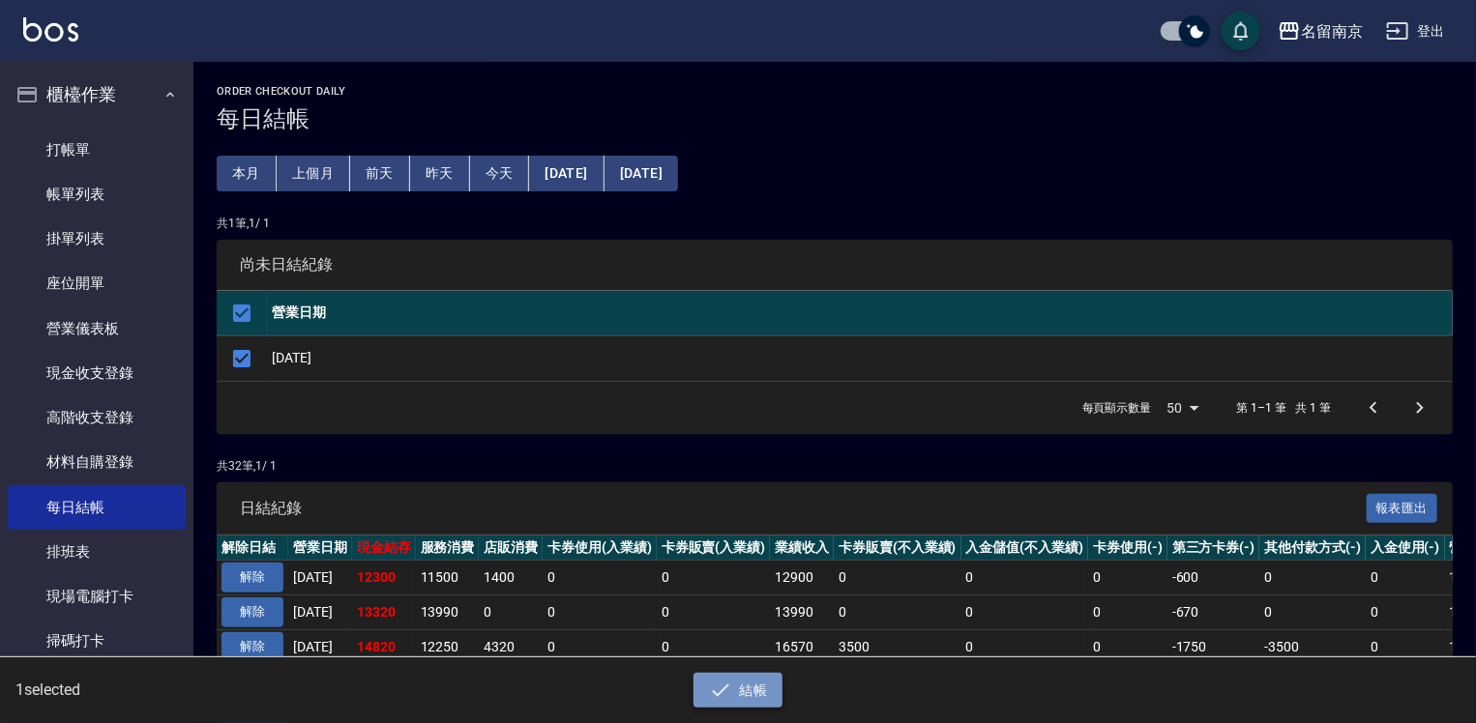
click at [738, 685] on button "結帳" at bounding box center [738, 691] width 90 height 36
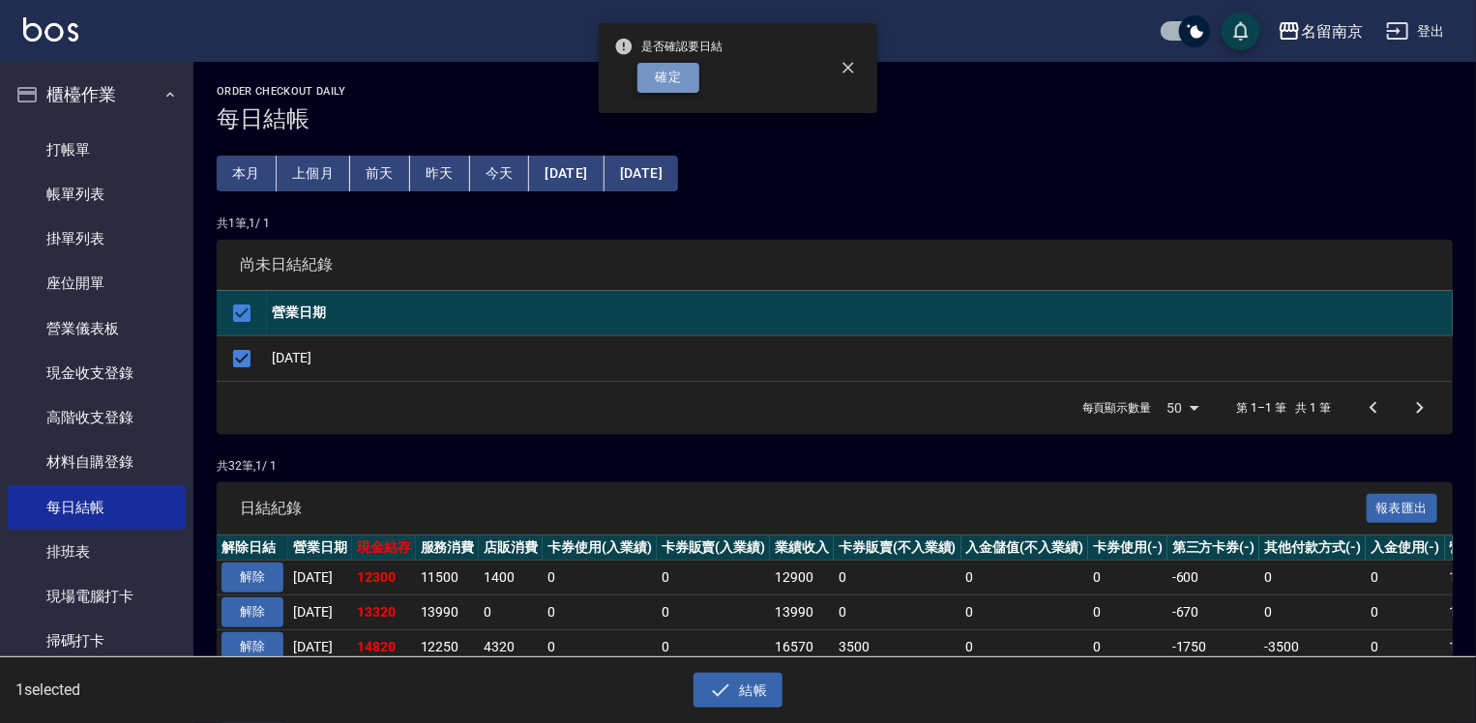
click at [675, 79] on button "確定" at bounding box center [668, 78] width 62 height 30
checkbox input "false"
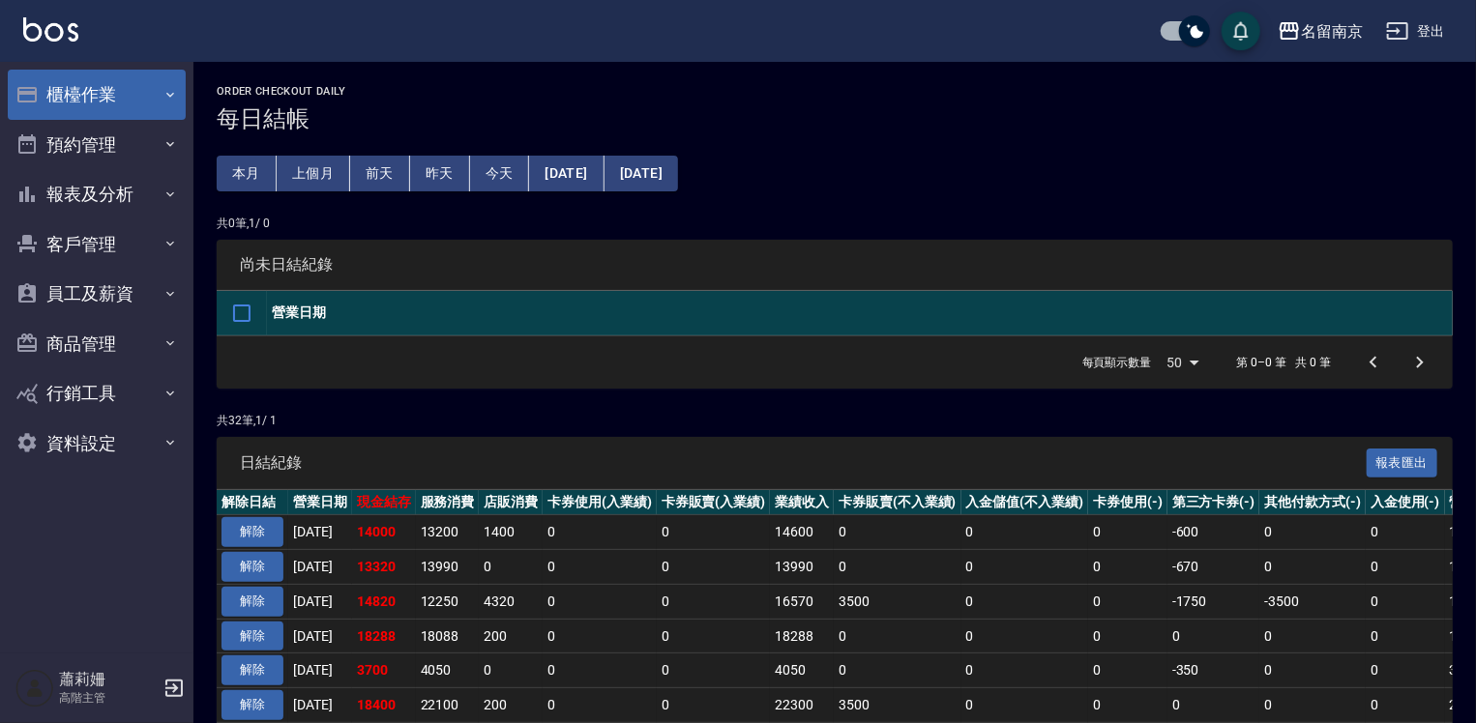
click at [97, 85] on button "櫃檯作業" at bounding box center [97, 95] width 178 height 50
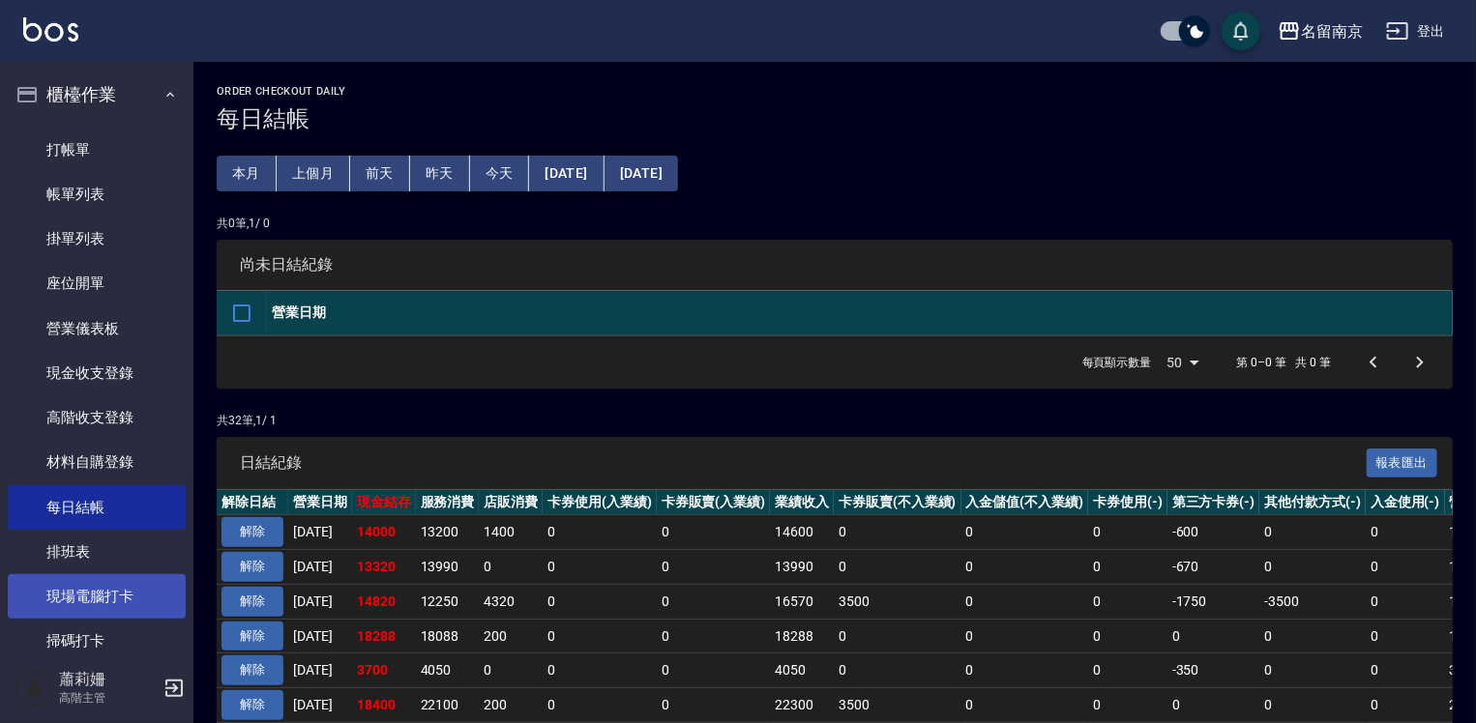
scroll to position [391, 0]
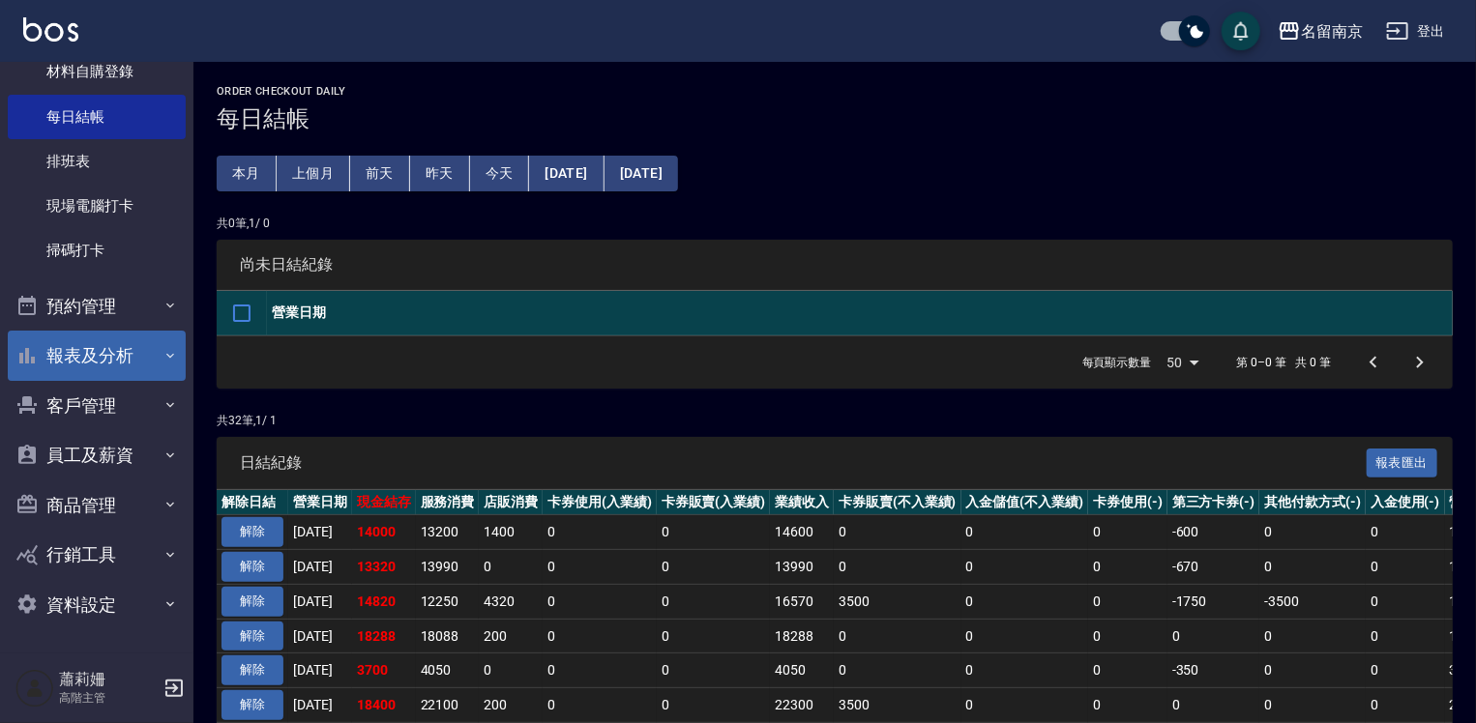
click at [82, 352] on button "報表及分析" at bounding box center [97, 356] width 178 height 50
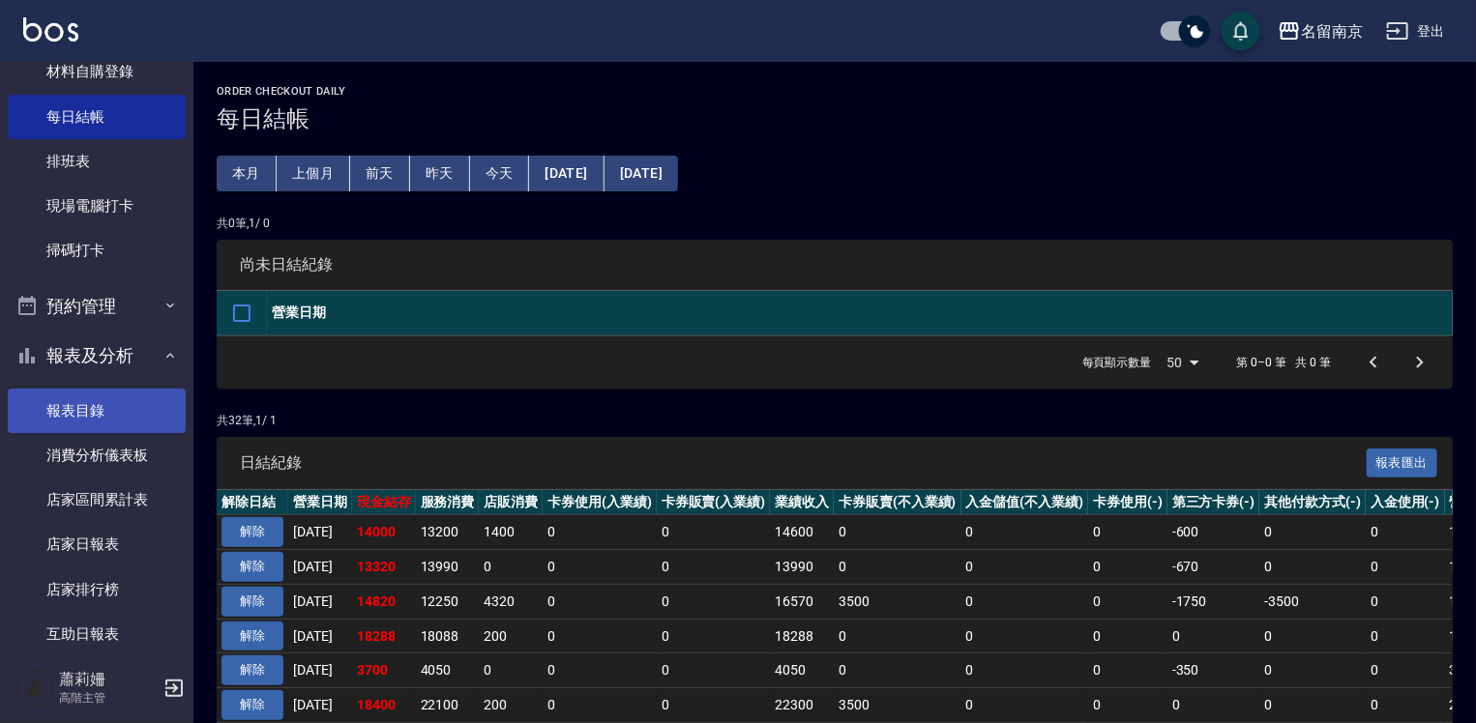
click at [131, 392] on link "報表目錄" at bounding box center [97, 411] width 178 height 44
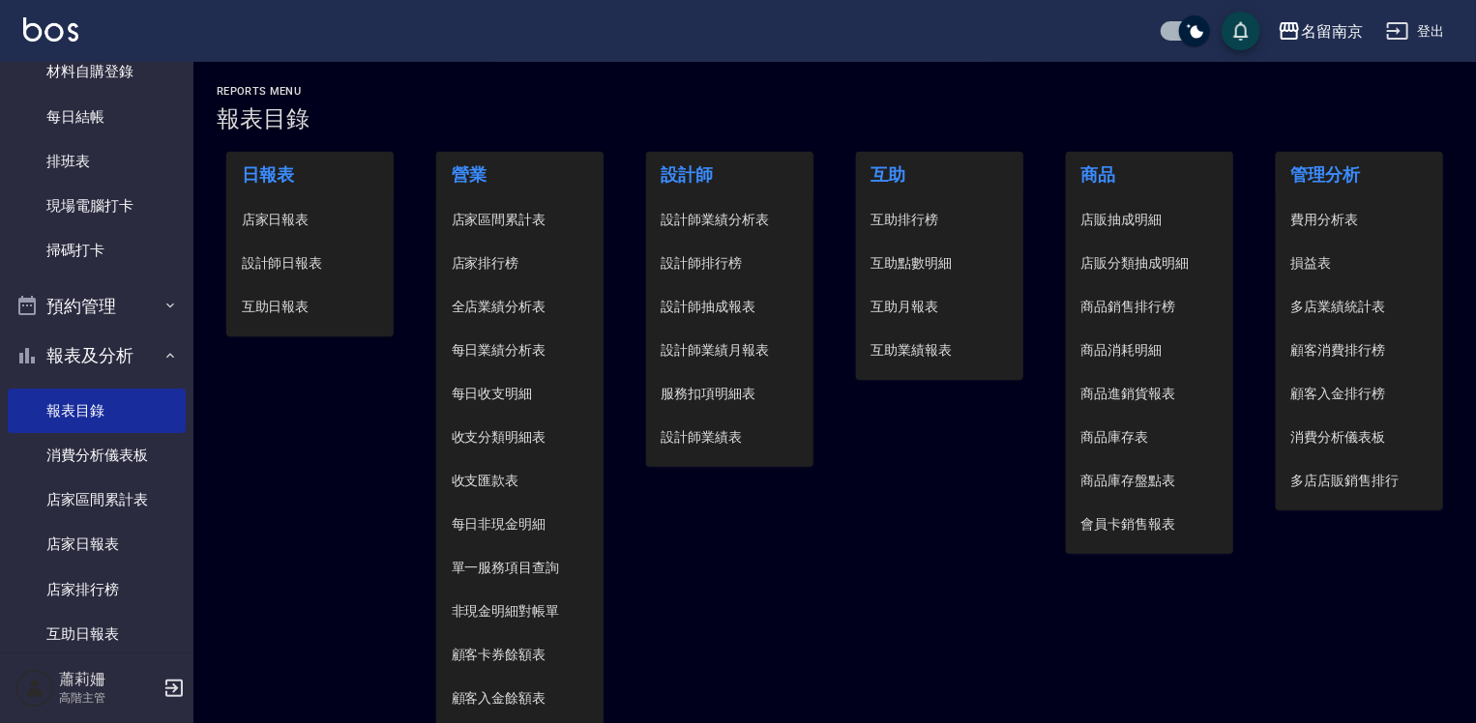
click at [291, 271] on span "設計師日報表" at bounding box center [310, 263] width 137 height 20
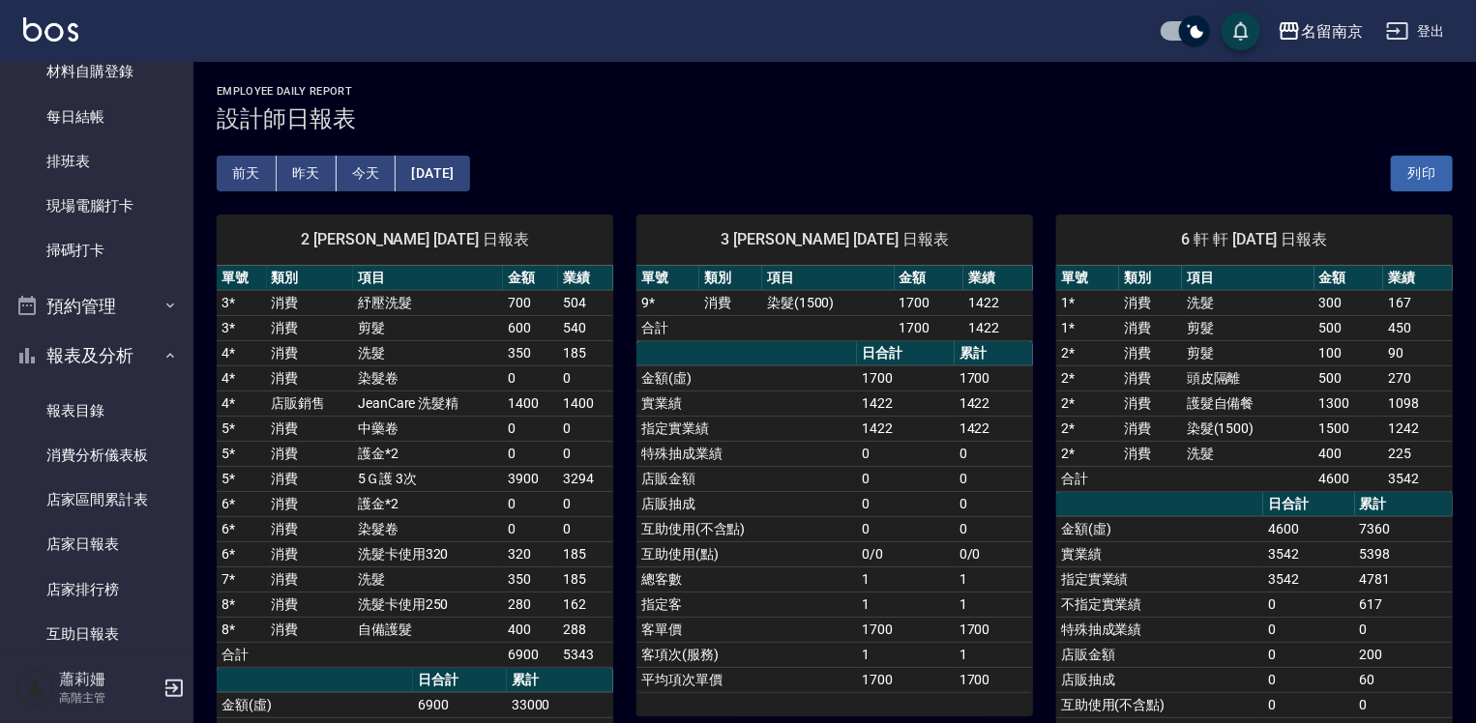
scroll to position [97, 0]
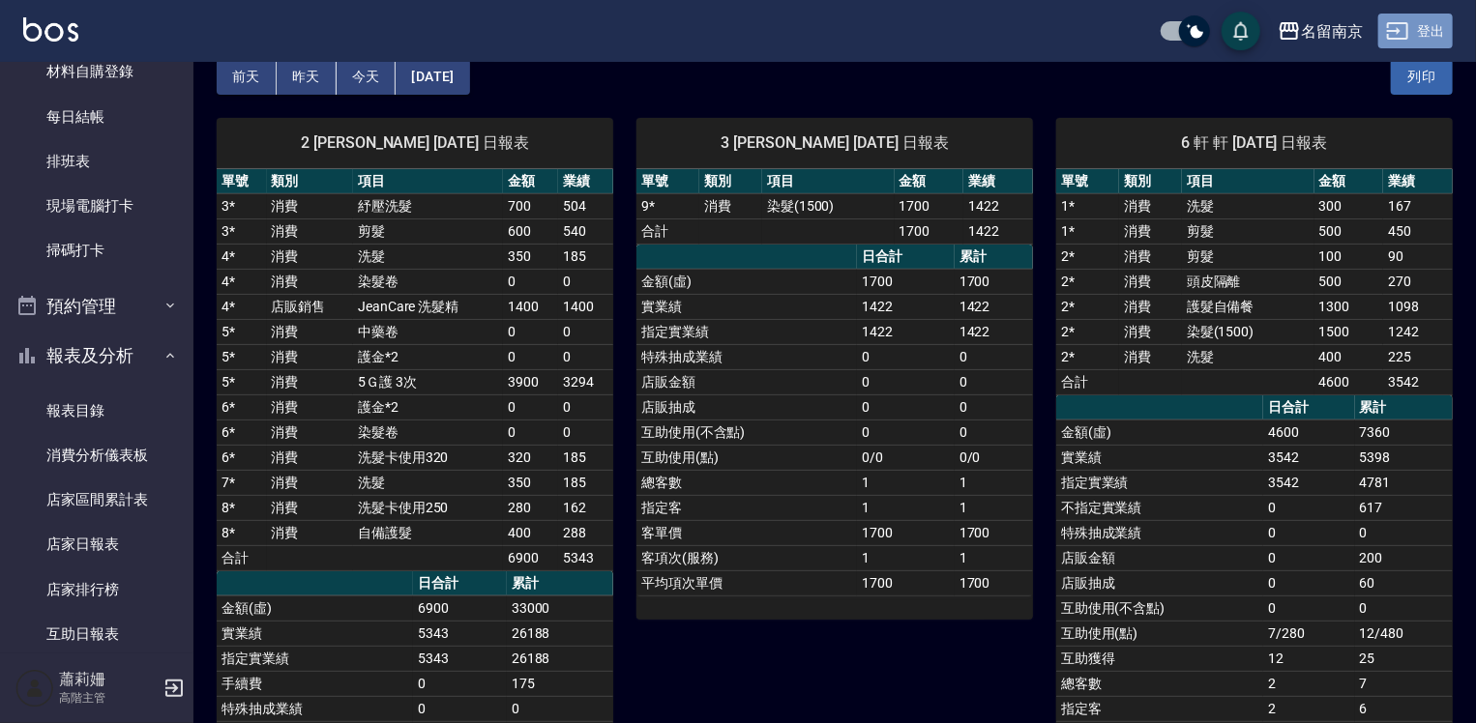
click at [1437, 15] on button "登出" at bounding box center [1415, 32] width 74 height 36
